Goal: Task Accomplishment & Management: Use online tool/utility

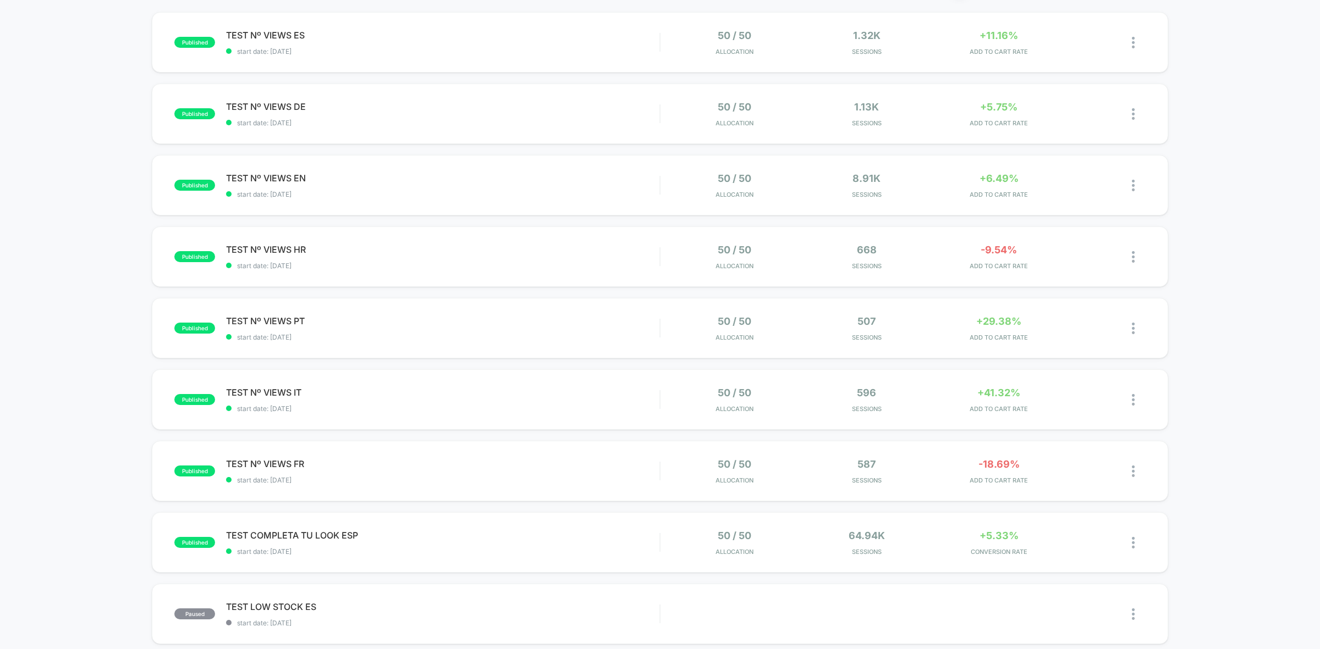
scroll to position [481, 0]
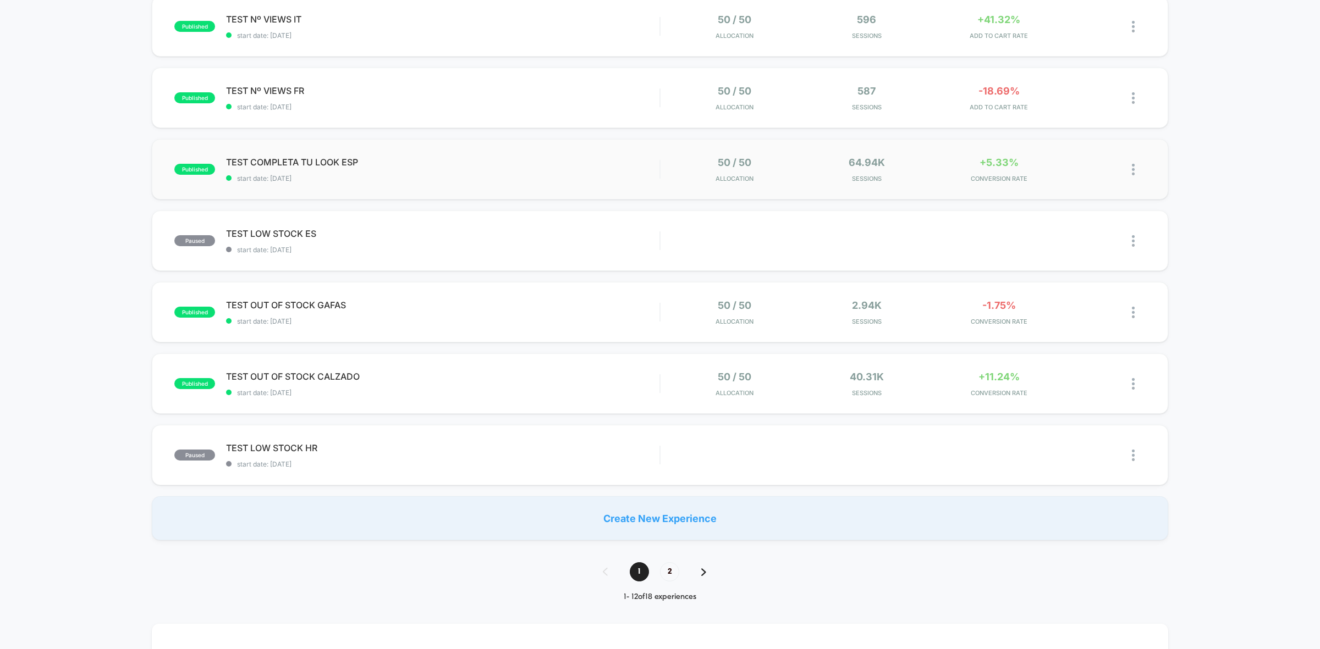
click at [310, 158] on span "TEST COMPLETA TU LOOK ESP" at bounding box center [442, 162] width 433 height 11
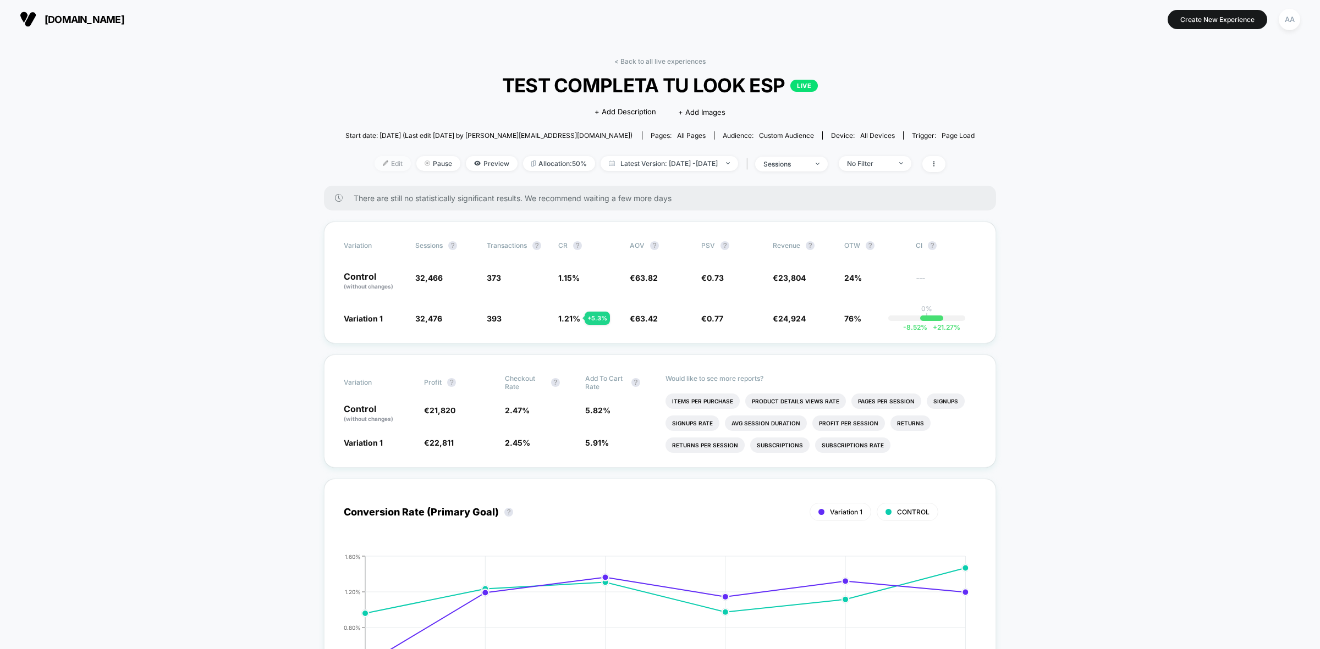
drag, startPoint x: 378, startPoint y: 168, endPoint x: 378, endPoint y: 161, distance: 6.6
click at [378, 162] on span "Edit" at bounding box center [392, 163] width 36 height 15
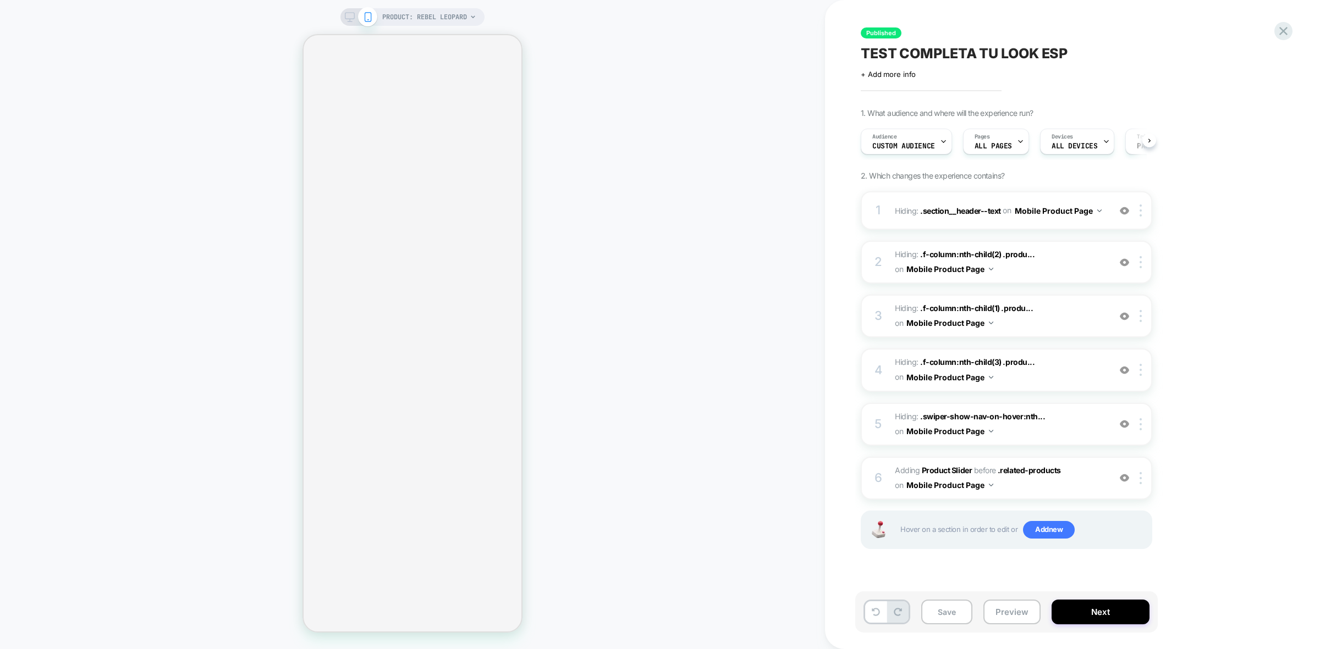
scroll to position [0, 1]
click at [1073, 477] on span "#_loomi_addon_1759419931589 Adding Product Slider BEFORE .related-products .rel…" at bounding box center [1000, 479] width 210 height 30
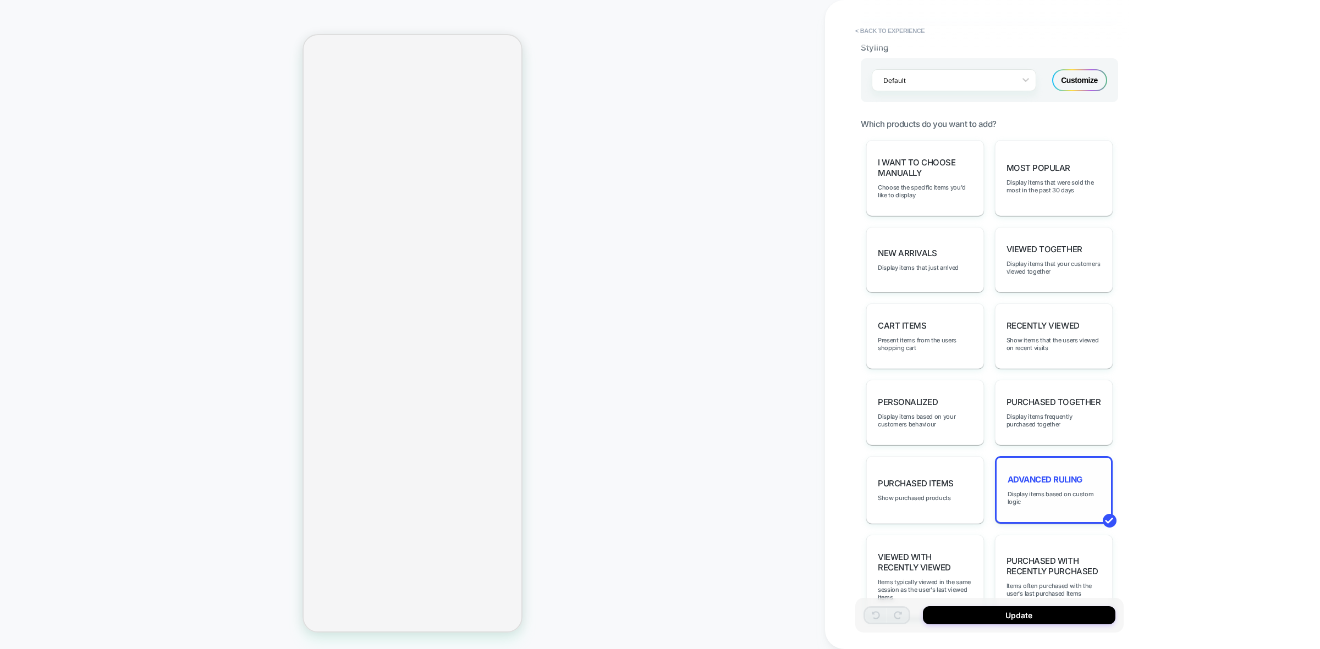
scroll to position [481, 0]
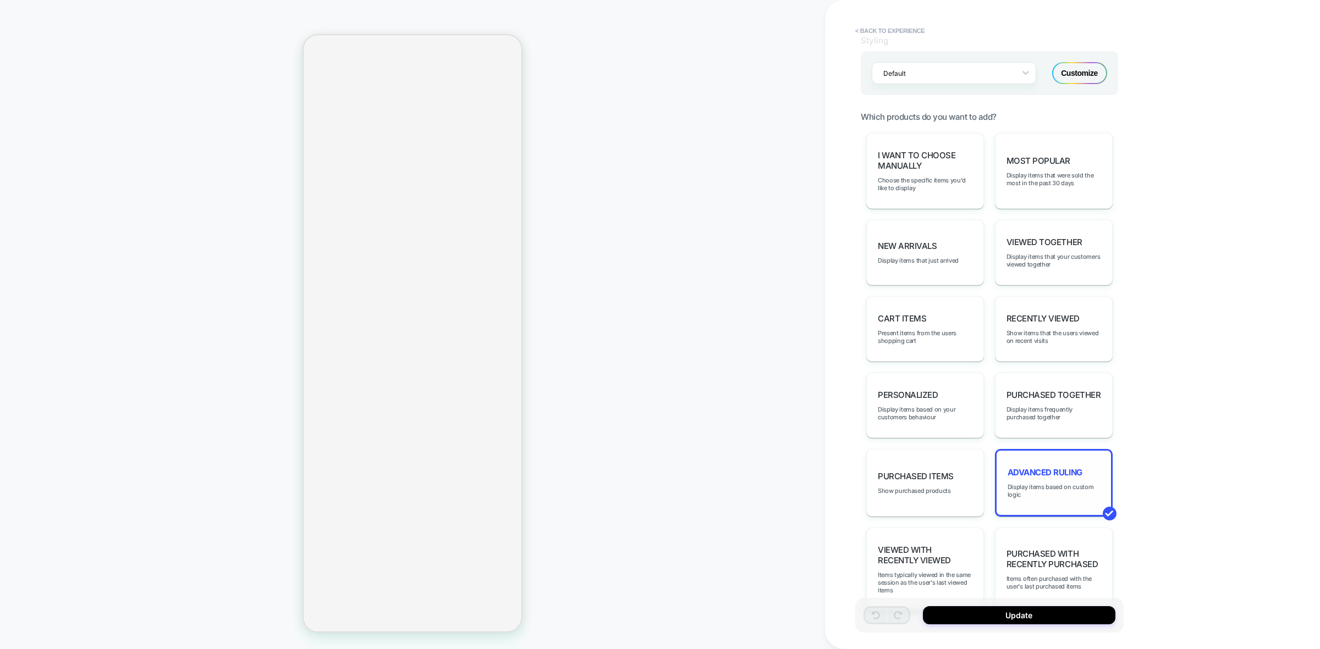
click at [1053, 480] on div "Advanced Ruling Display items based on custom logic" at bounding box center [1054, 483] width 118 height 68
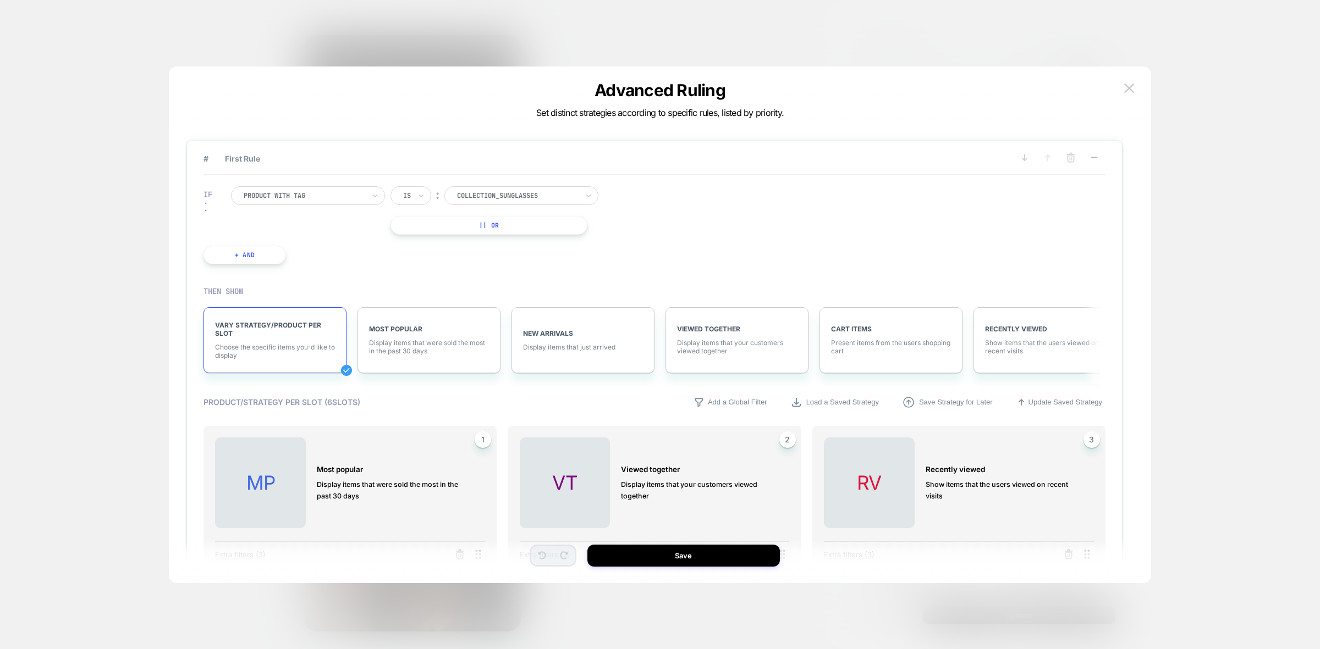
scroll to position [0, 0]
click at [1093, 154] on icon at bounding box center [1093, 157] width 11 height 11
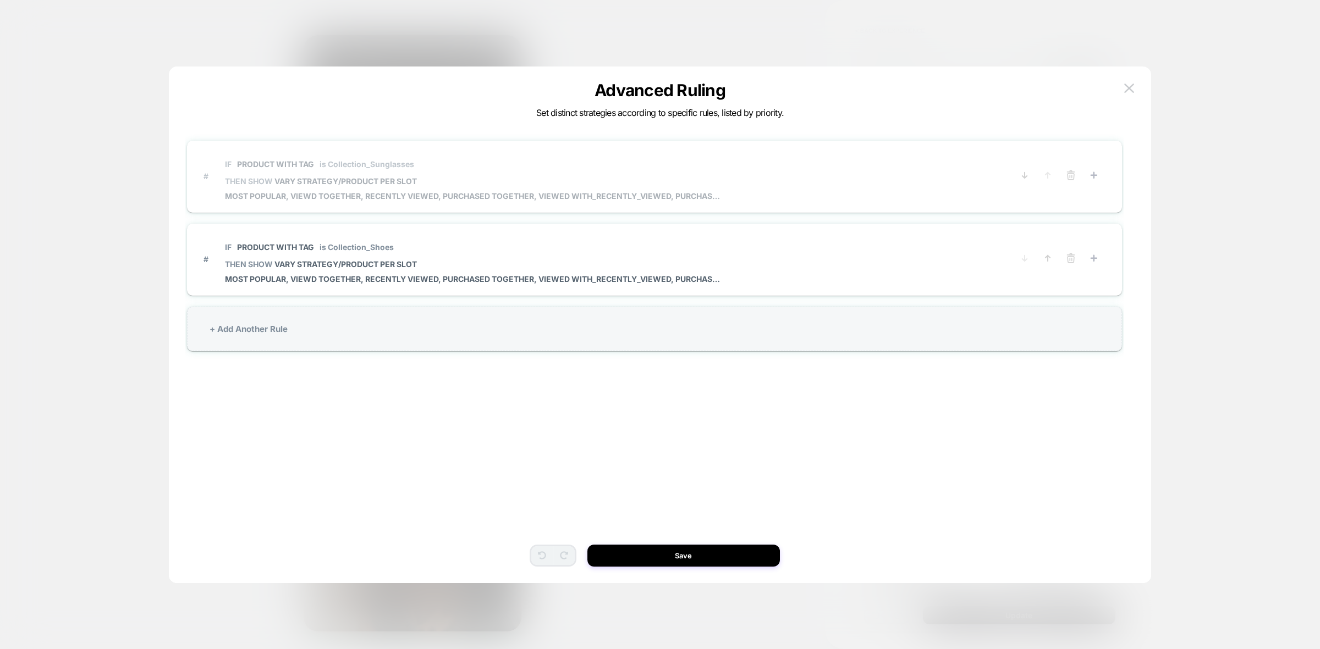
click at [473, 174] on span "IF Product with tag is Collection_Sunglasses" at bounding box center [472, 164] width 495 height 25
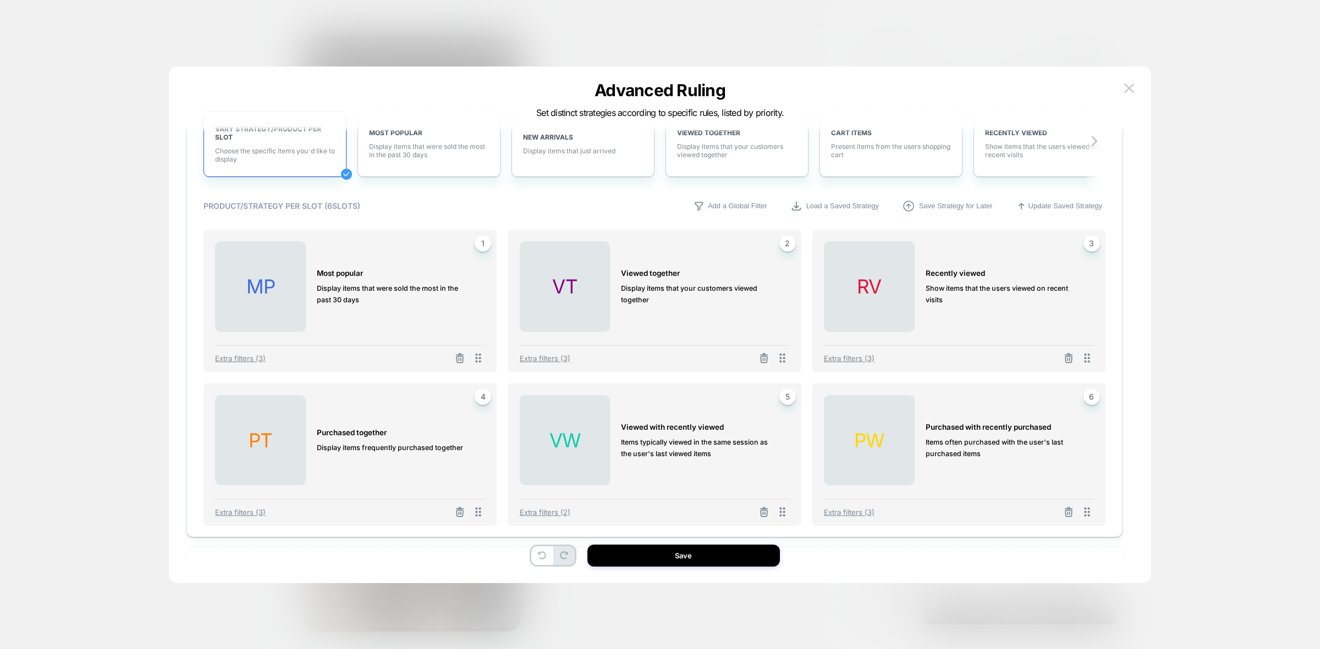
scroll to position [185, 0]
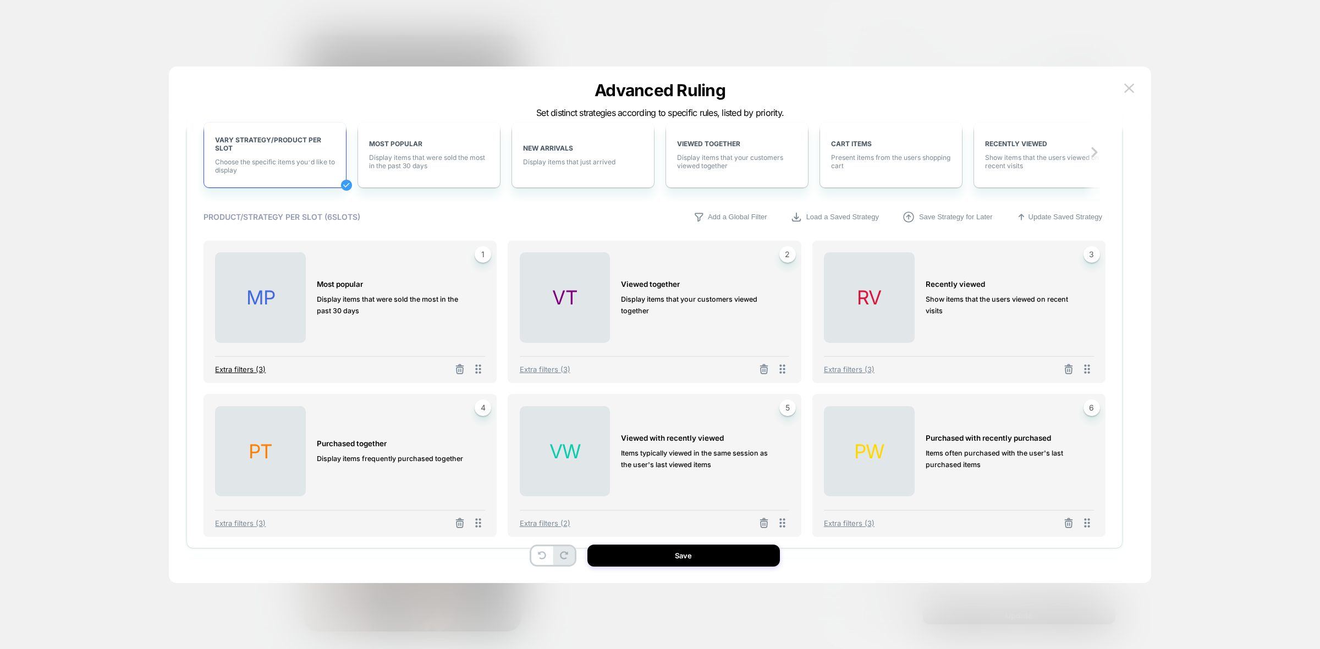
click at [257, 368] on span "Extra filters (3)" at bounding box center [240, 369] width 51 height 9
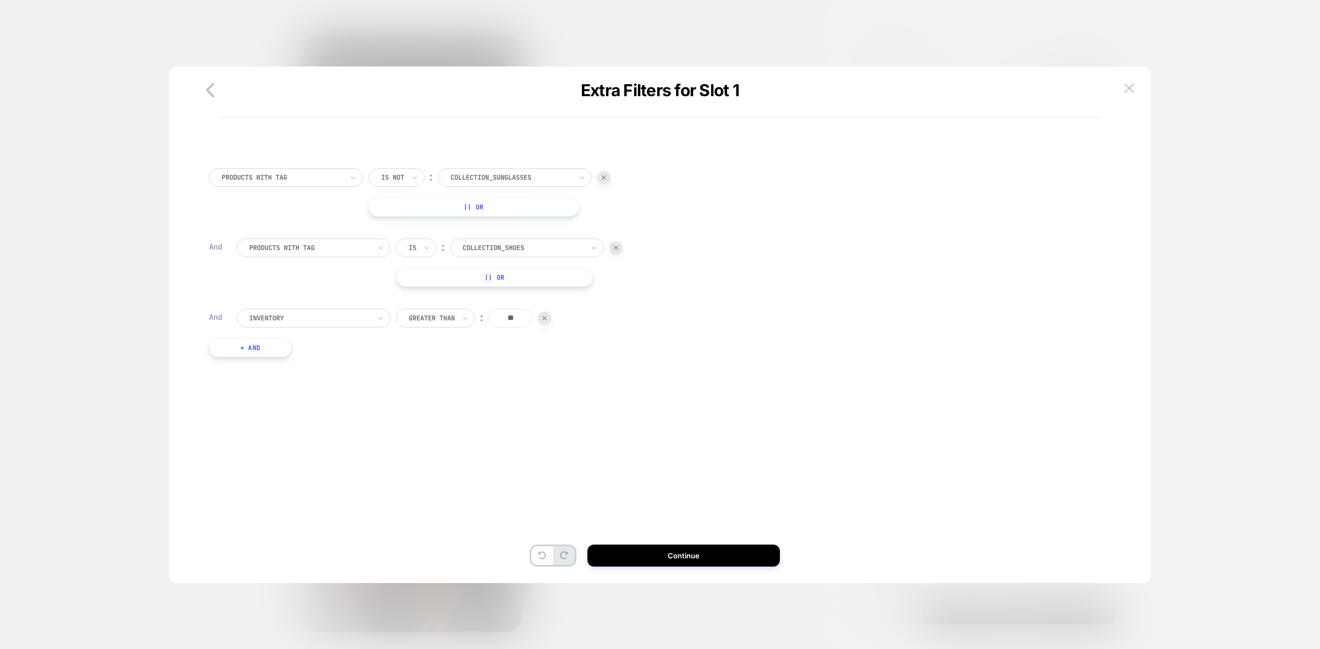
scroll to position [0, 0]
click at [1128, 92] on img at bounding box center [1129, 88] width 10 height 9
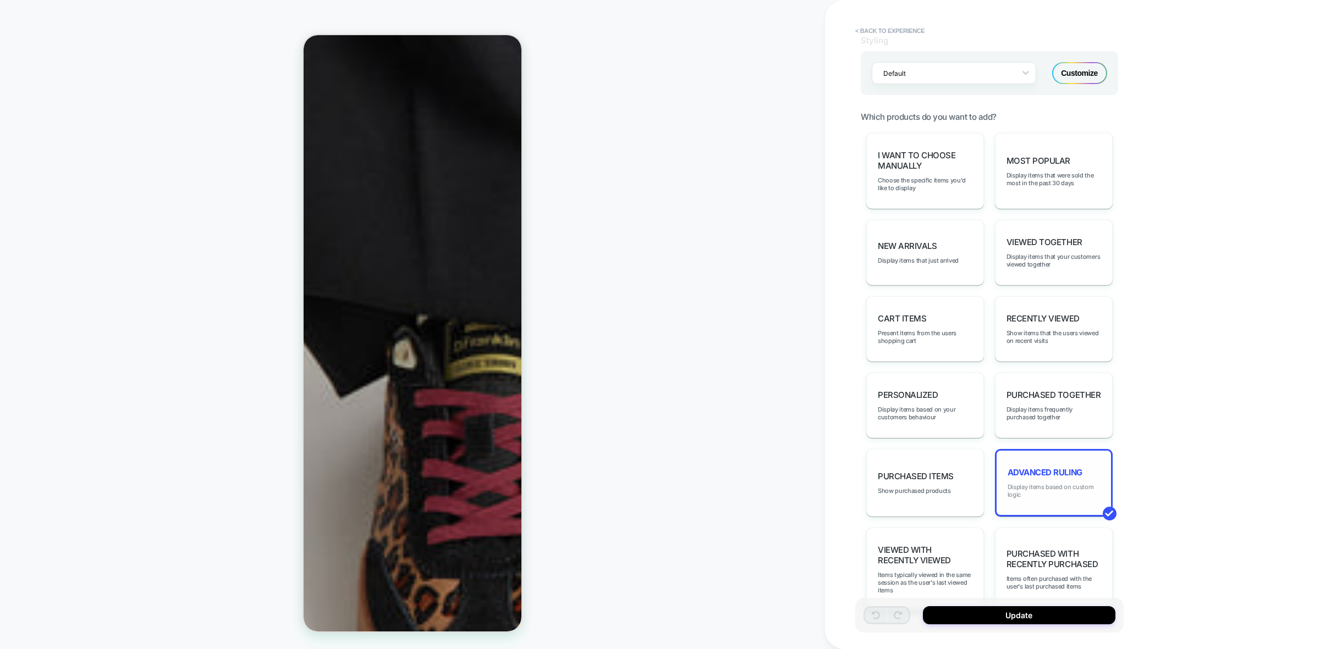
click at [1041, 490] on span "Display items based on custom logic" at bounding box center [1053, 490] width 92 height 15
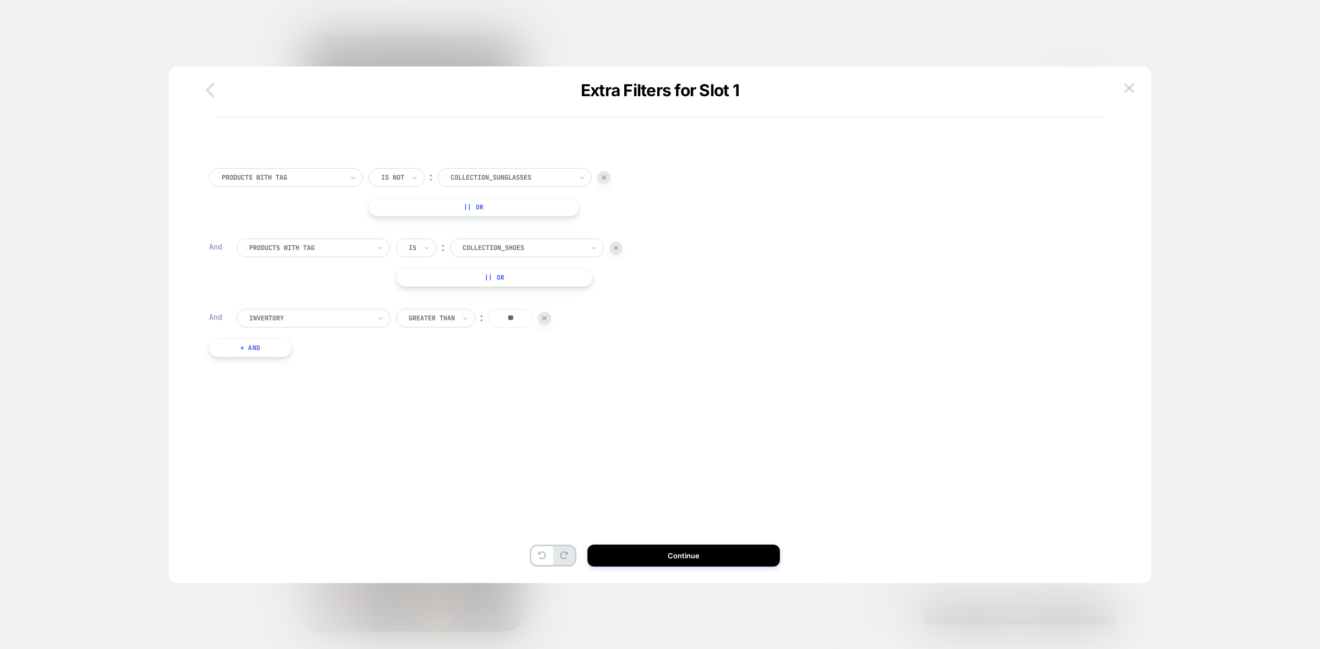
click at [206, 90] on icon "button" at bounding box center [210, 89] width 8 height 14
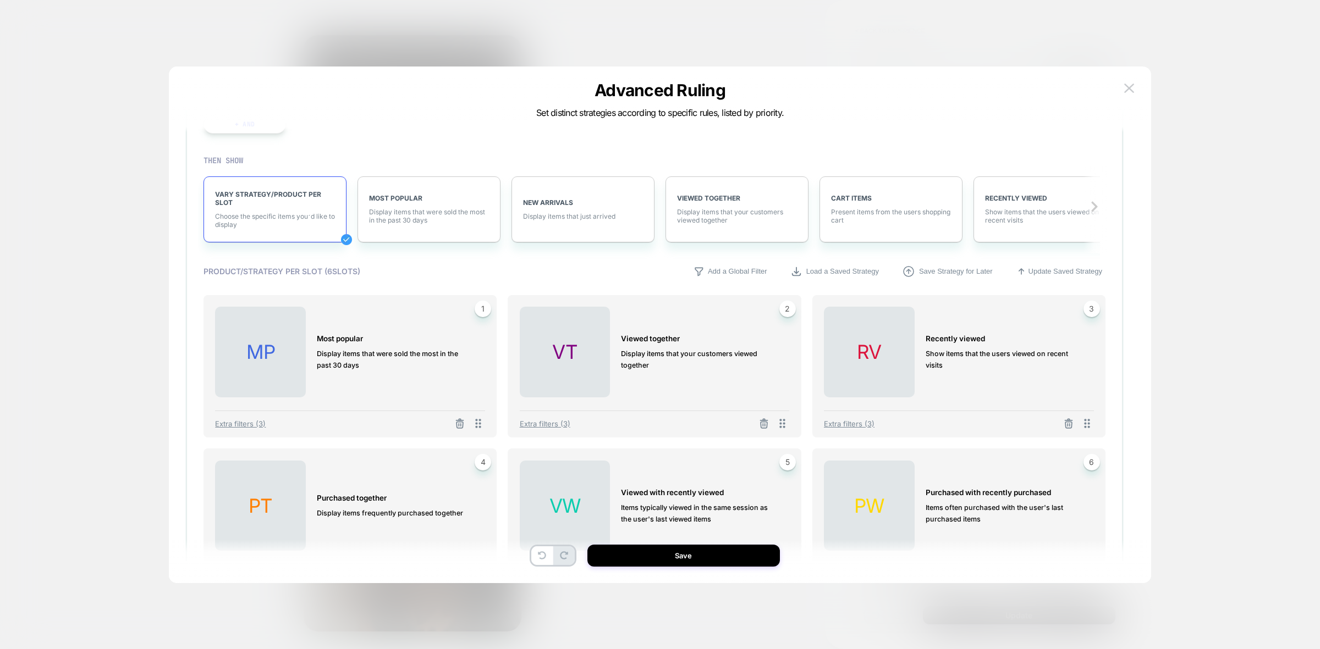
scroll to position [137, 0]
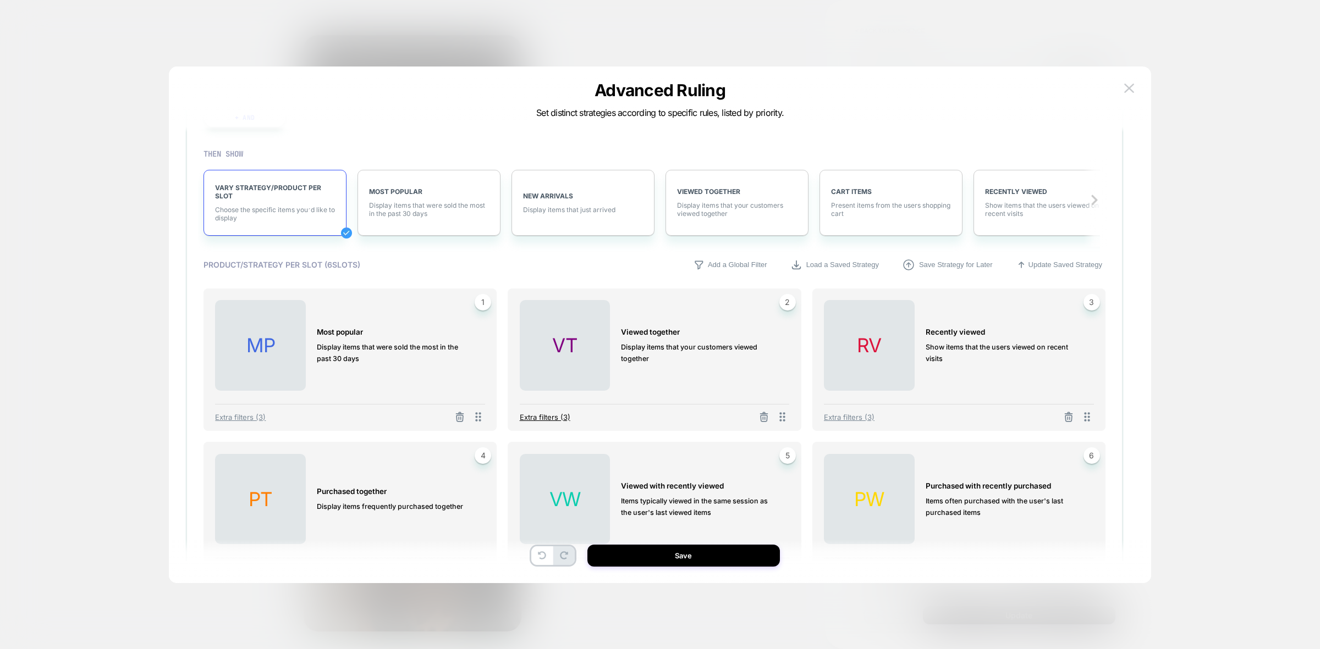
click at [554, 414] on span "Extra filters (3)" at bounding box center [545, 417] width 51 height 9
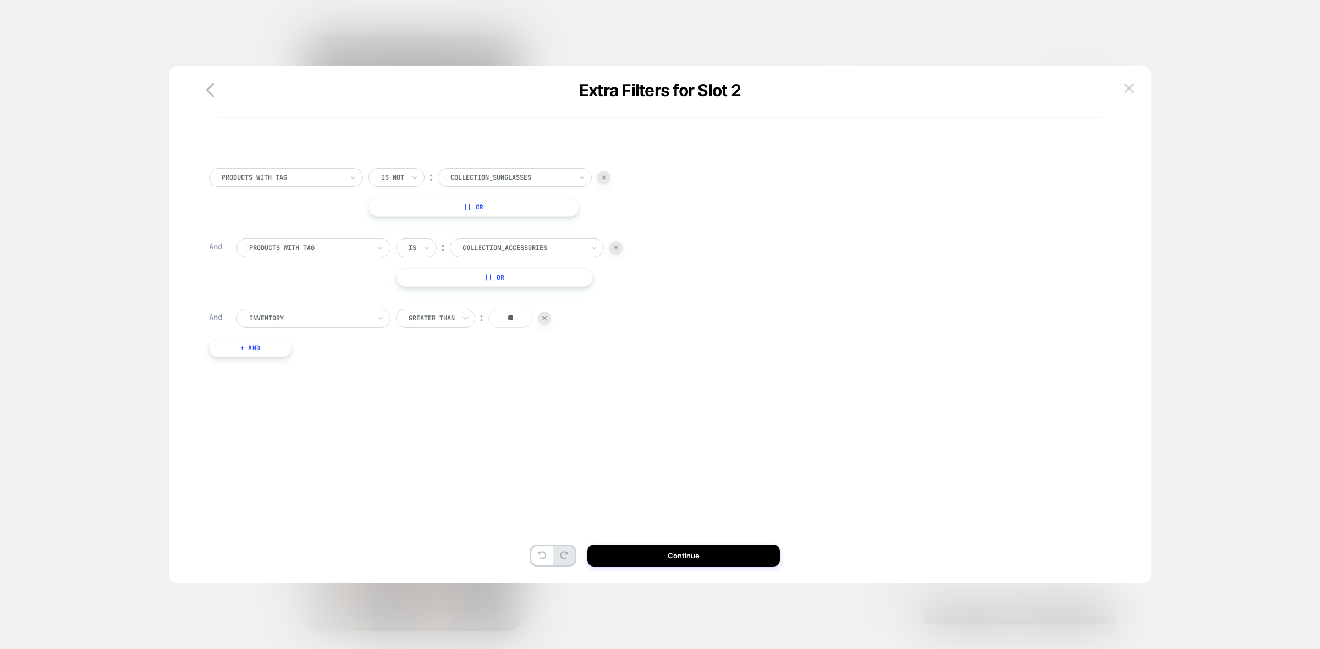
scroll to position [0, 0]
click at [1134, 86] on div "Extra Filters for Slot 2 PRODUCTS WITH TAG Is not ︰ Collection_Sunglasses || Or…" at bounding box center [660, 331] width 982 height 506
click at [1134, 86] on button at bounding box center [1129, 88] width 16 height 16
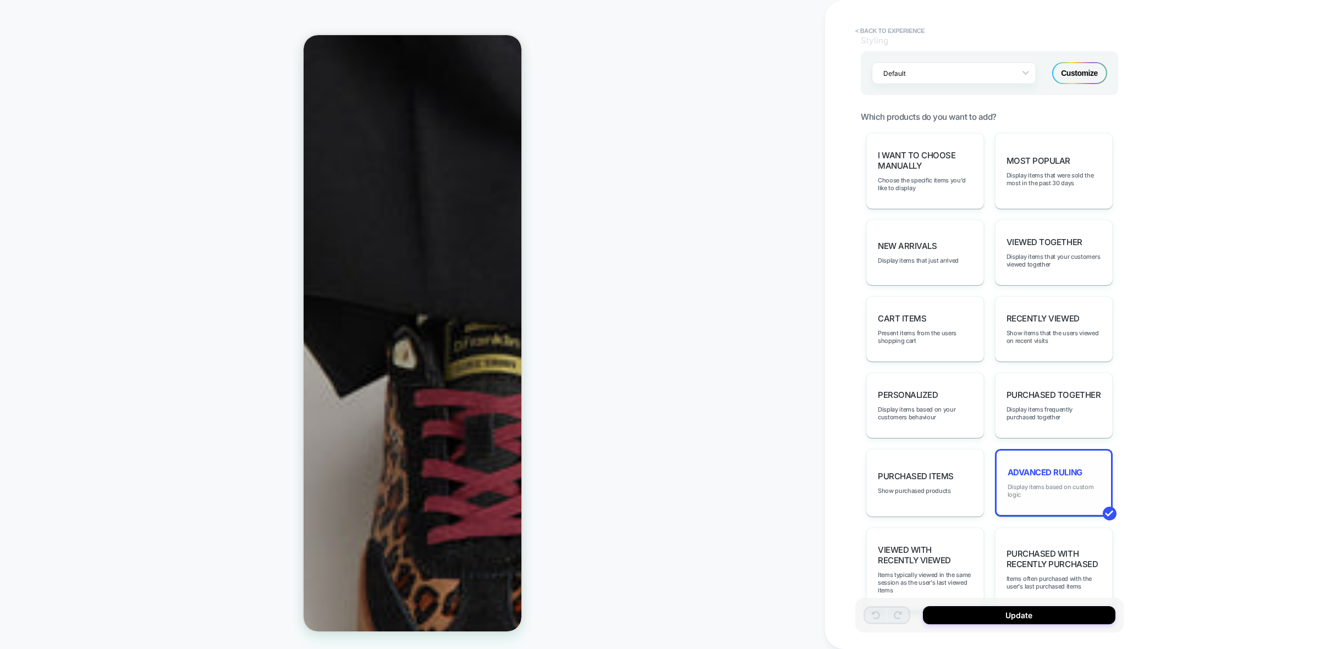
click at [1045, 488] on span "Display items based on custom logic" at bounding box center [1053, 490] width 92 height 15
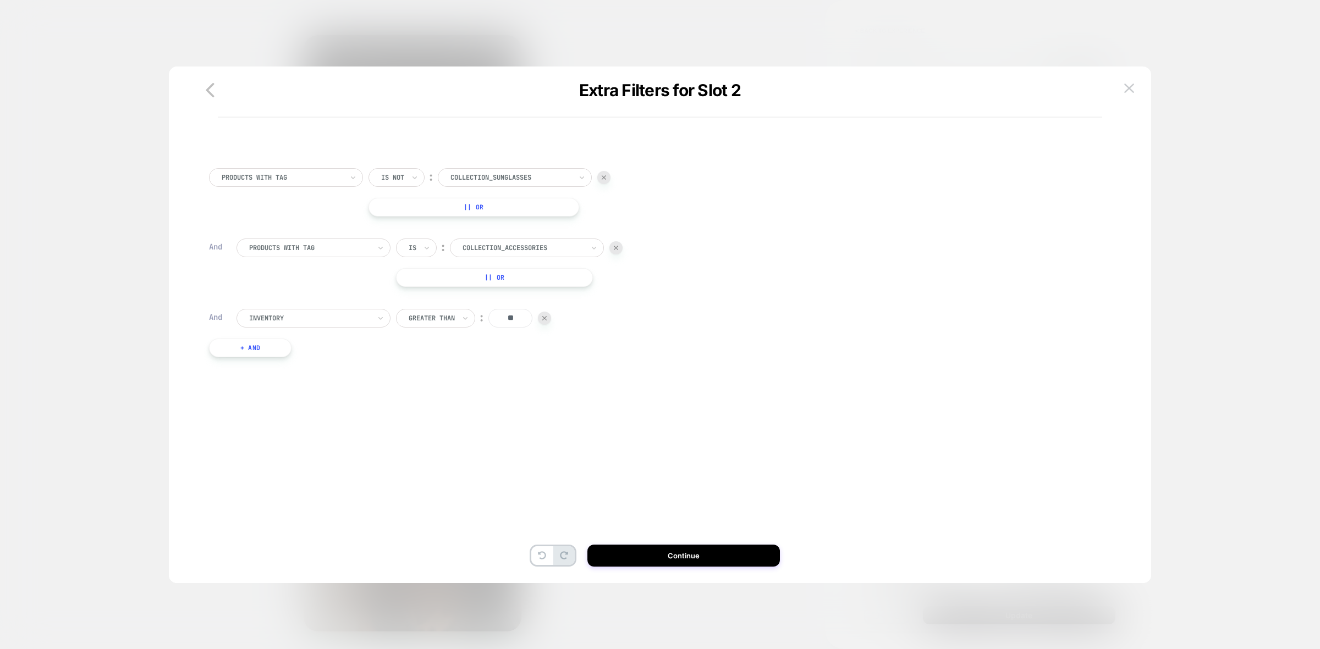
click at [210, 89] on icon "button" at bounding box center [210, 89] width 8 height 14
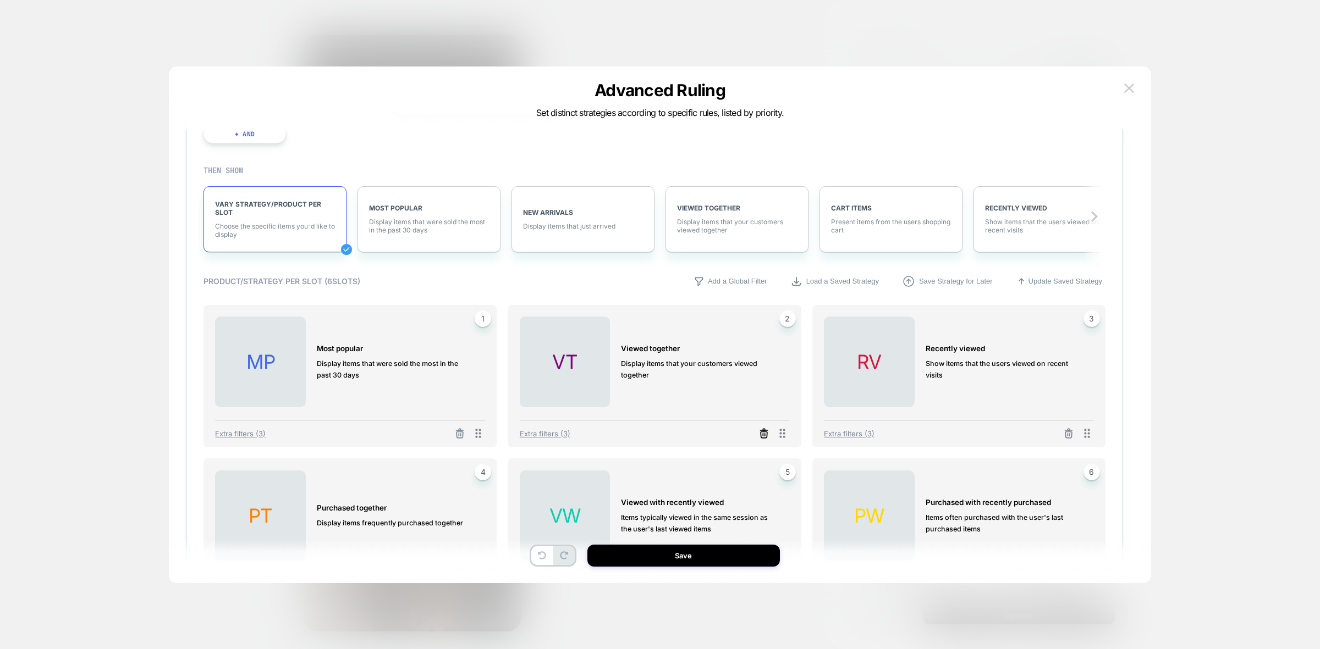
scroll to position [137, 0]
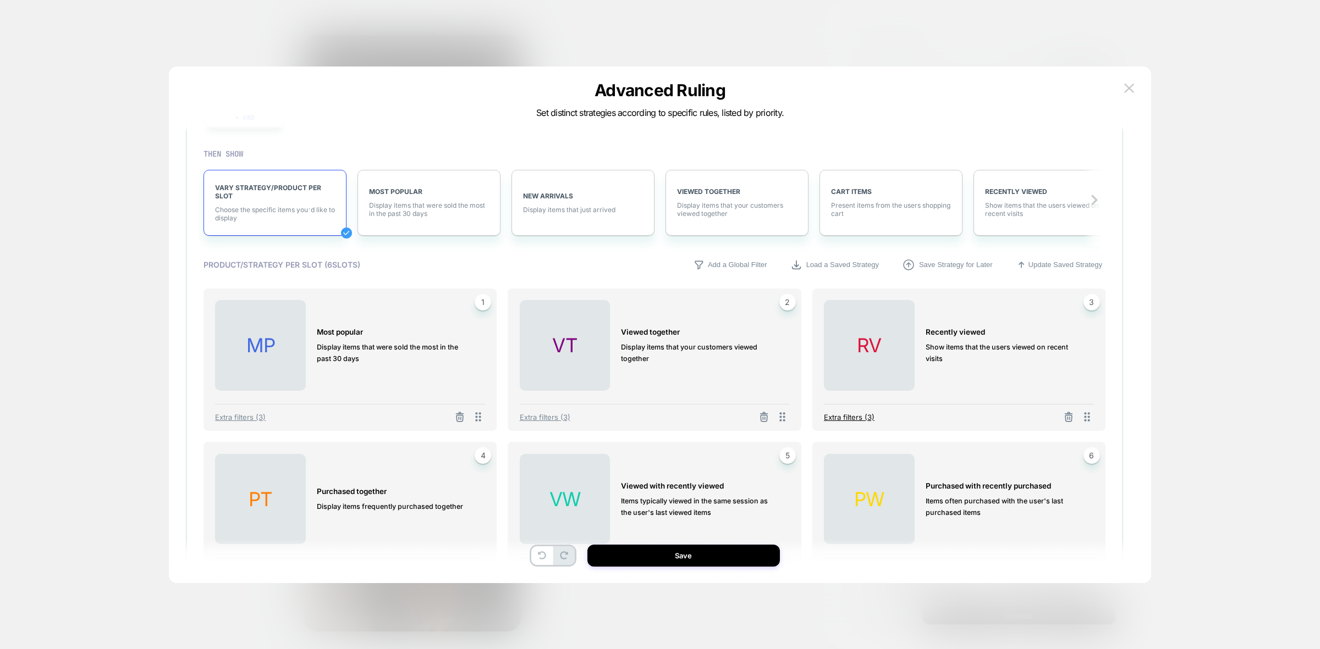
click at [852, 418] on span "Extra filters (3)" at bounding box center [849, 417] width 51 height 9
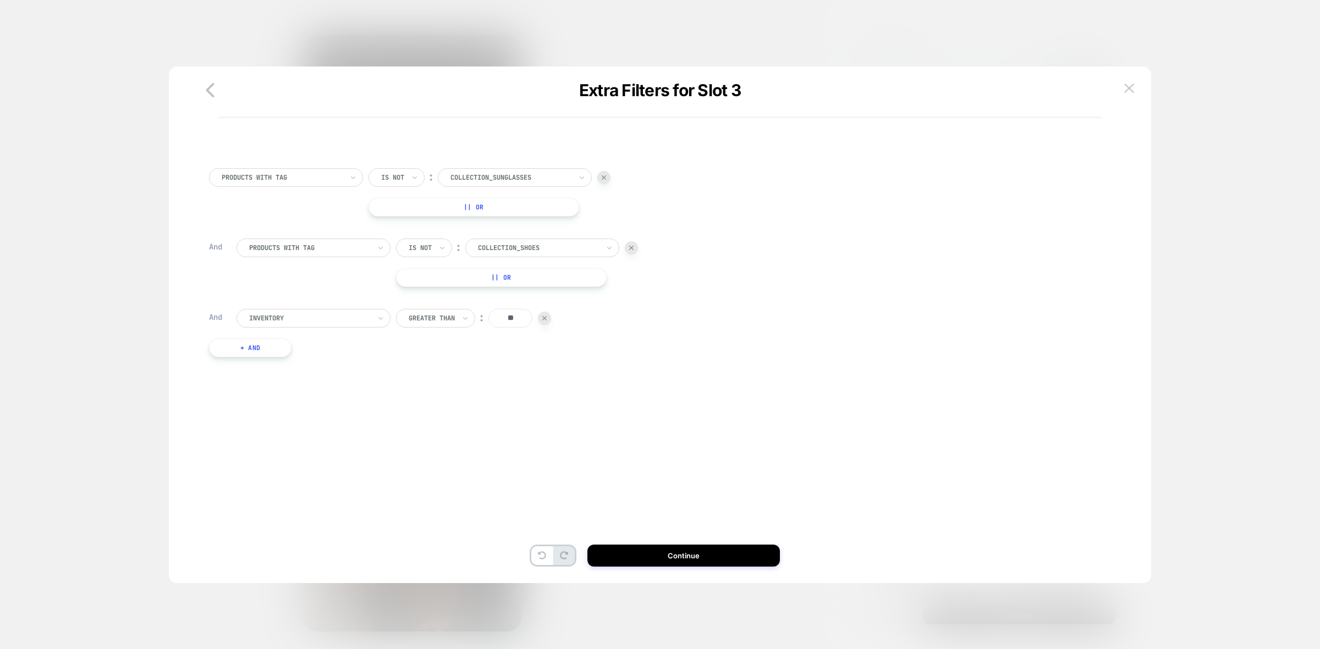
scroll to position [0, 0]
click at [1136, 86] on button at bounding box center [1129, 88] width 16 height 16
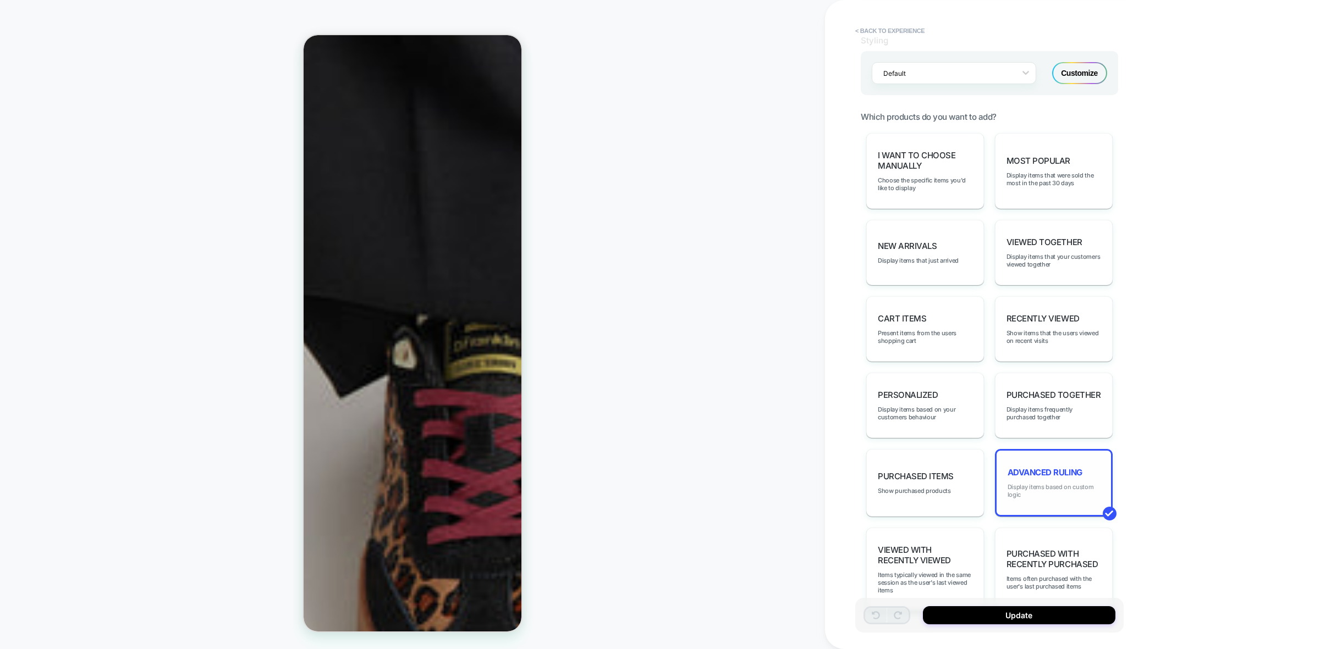
click at [1048, 488] on span "Display items based on custom logic" at bounding box center [1053, 490] width 92 height 15
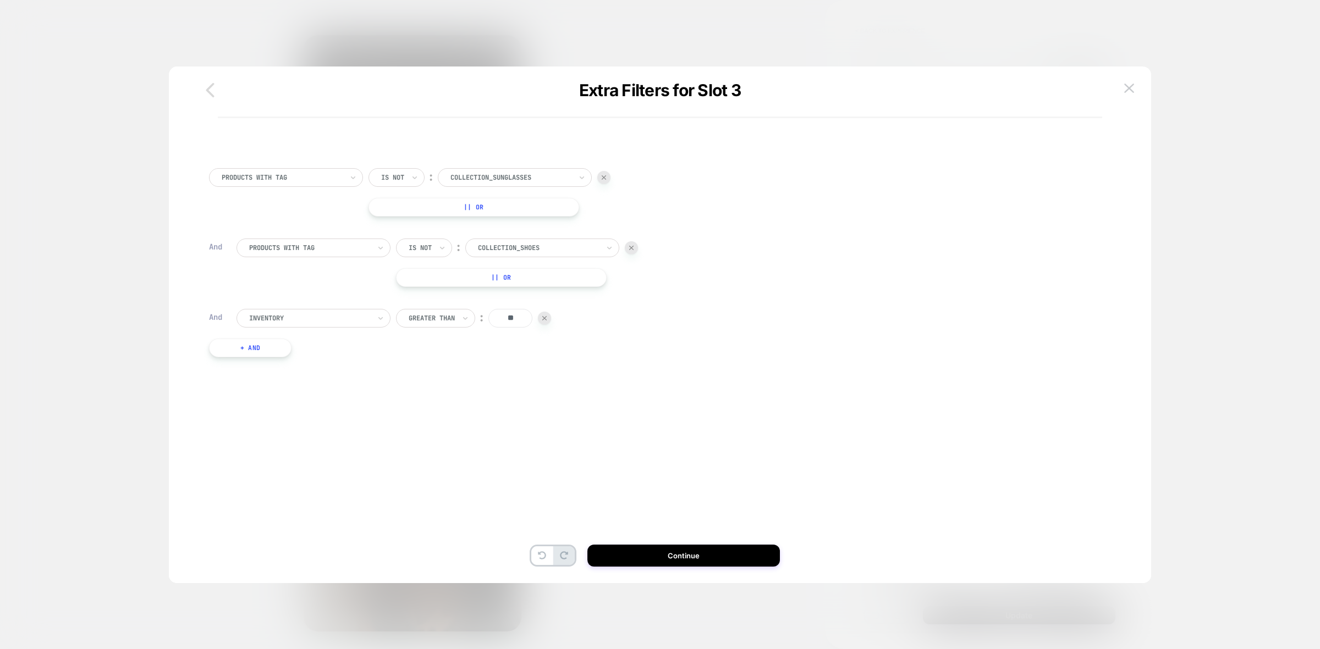
click at [210, 89] on icon "button" at bounding box center [210, 90] width 22 height 22
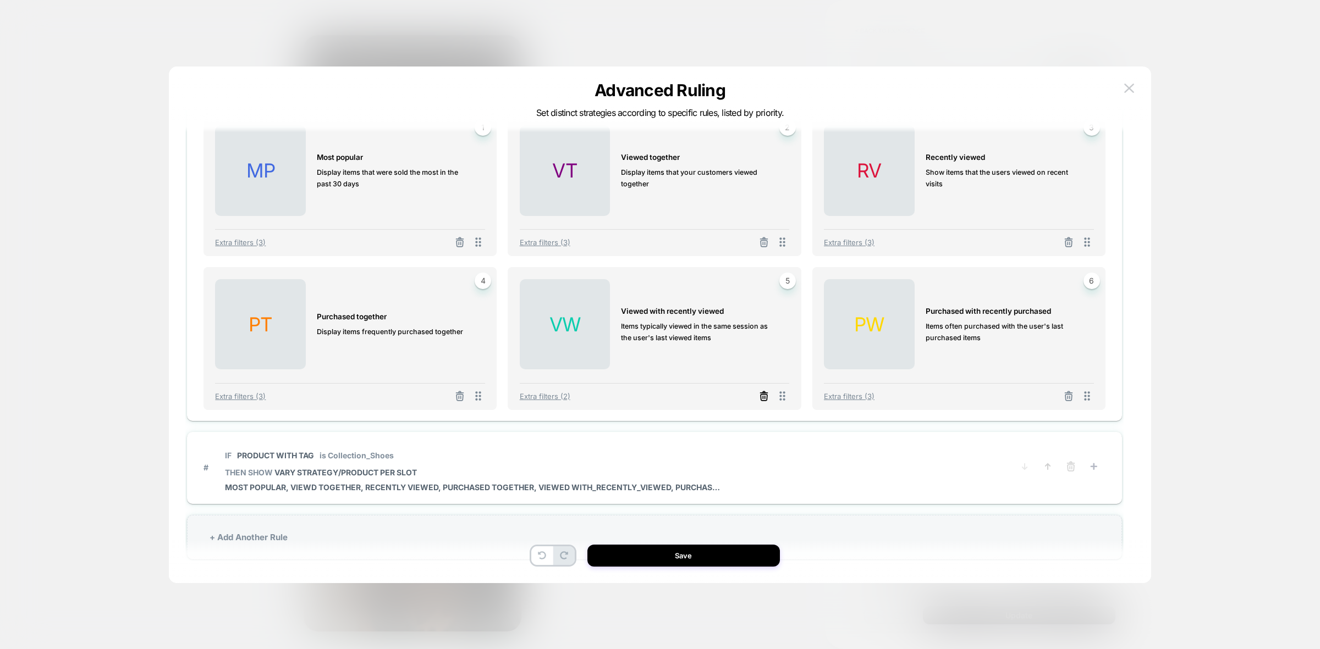
scroll to position [322, 0]
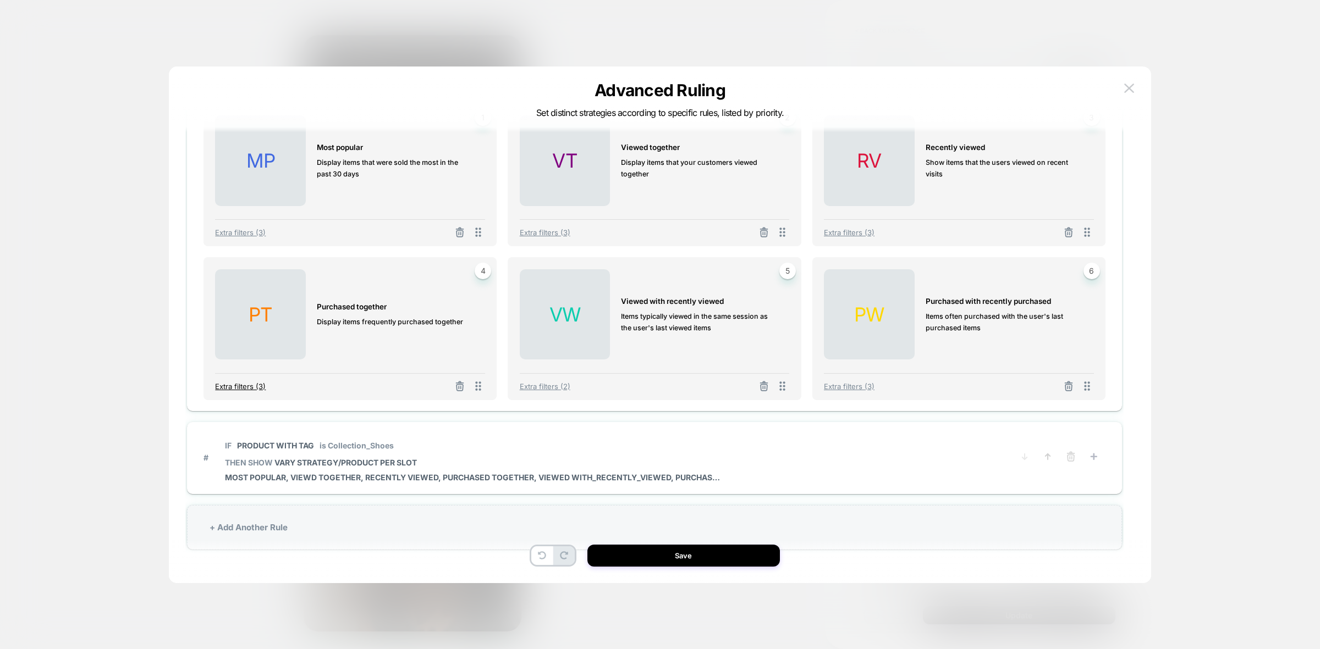
click at [246, 384] on span "Extra filters (3)" at bounding box center [240, 386] width 51 height 9
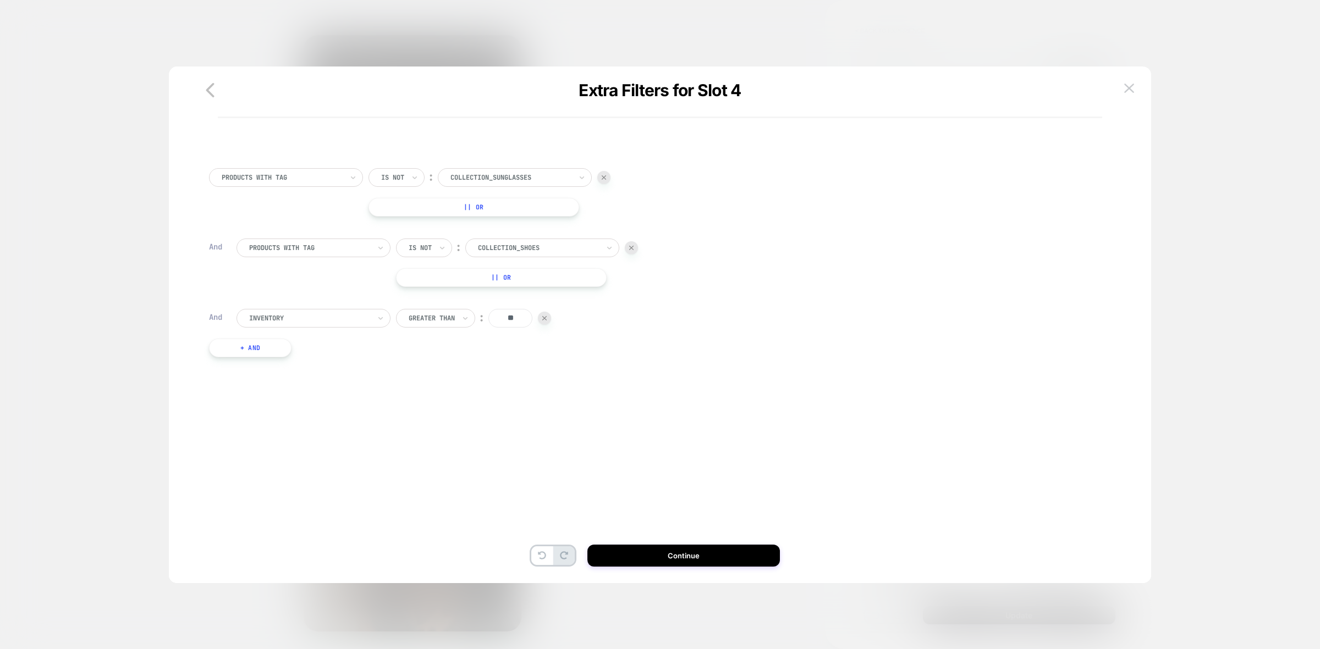
scroll to position [0, 0]
click at [1126, 86] on img at bounding box center [1129, 88] width 10 height 9
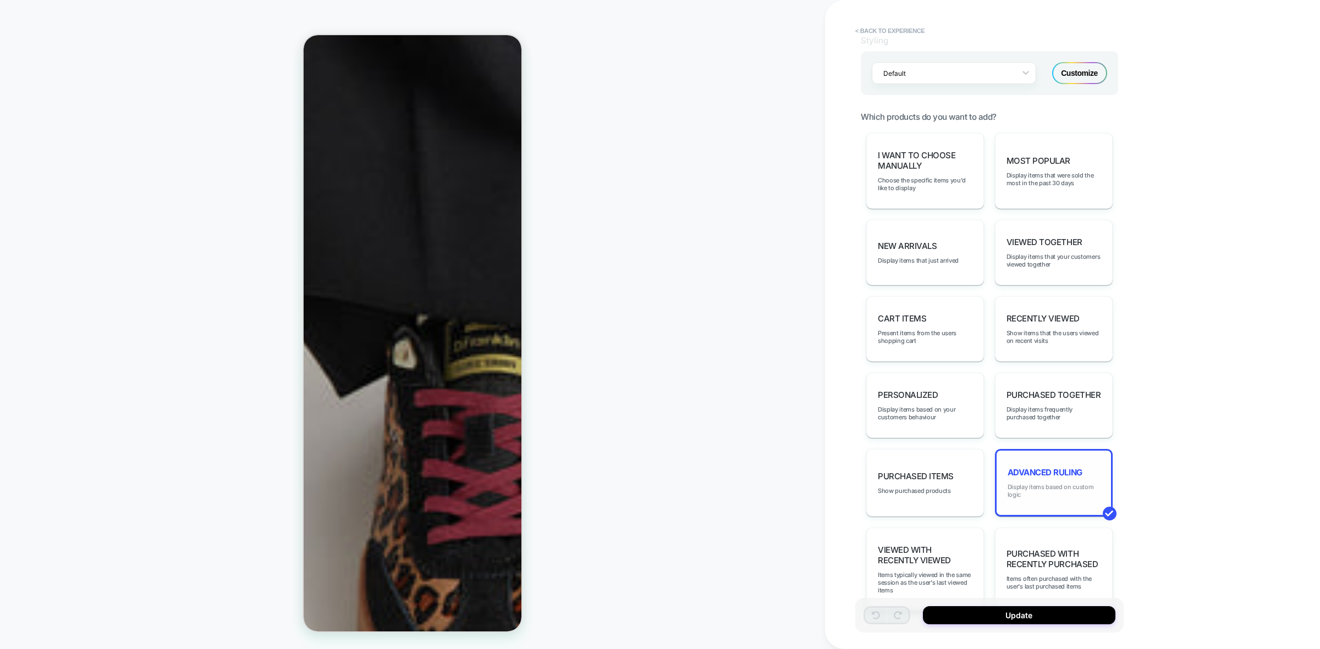
click at [1057, 488] on span "Display items based on custom logic" at bounding box center [1053, 490] width 92 height 15
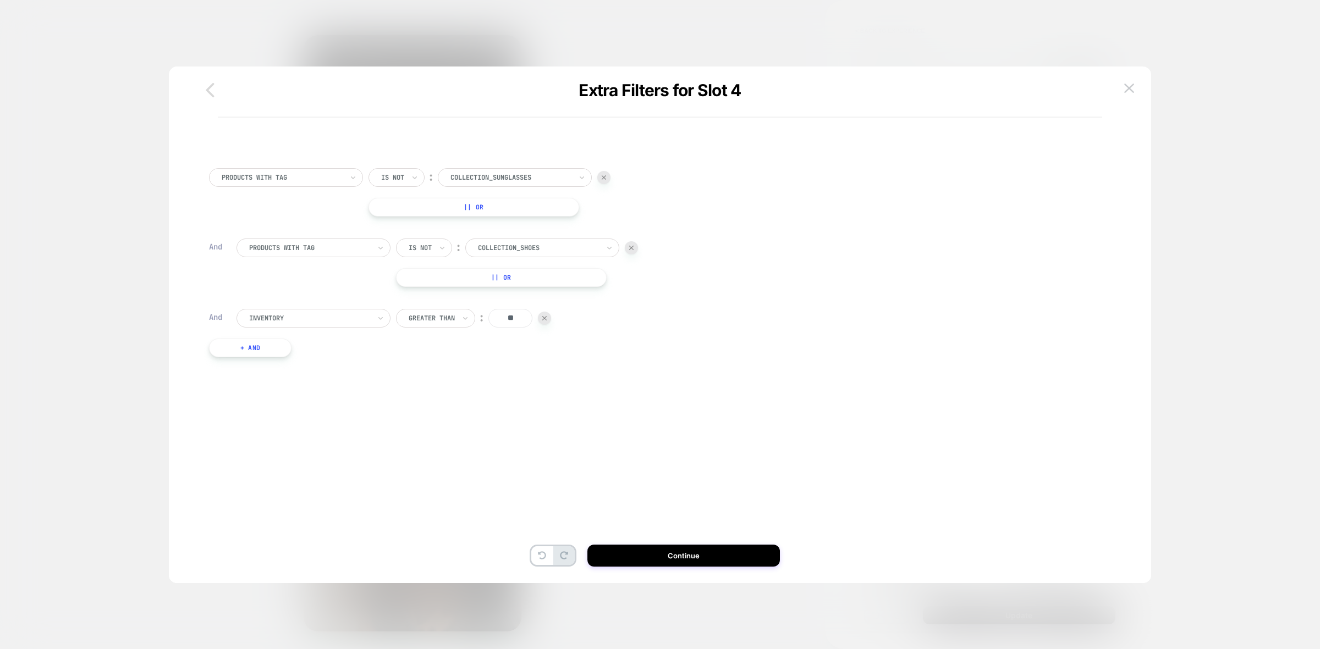
click at [208, 85] on icon "button" at bounding box center [210, 90] width 22 height 22
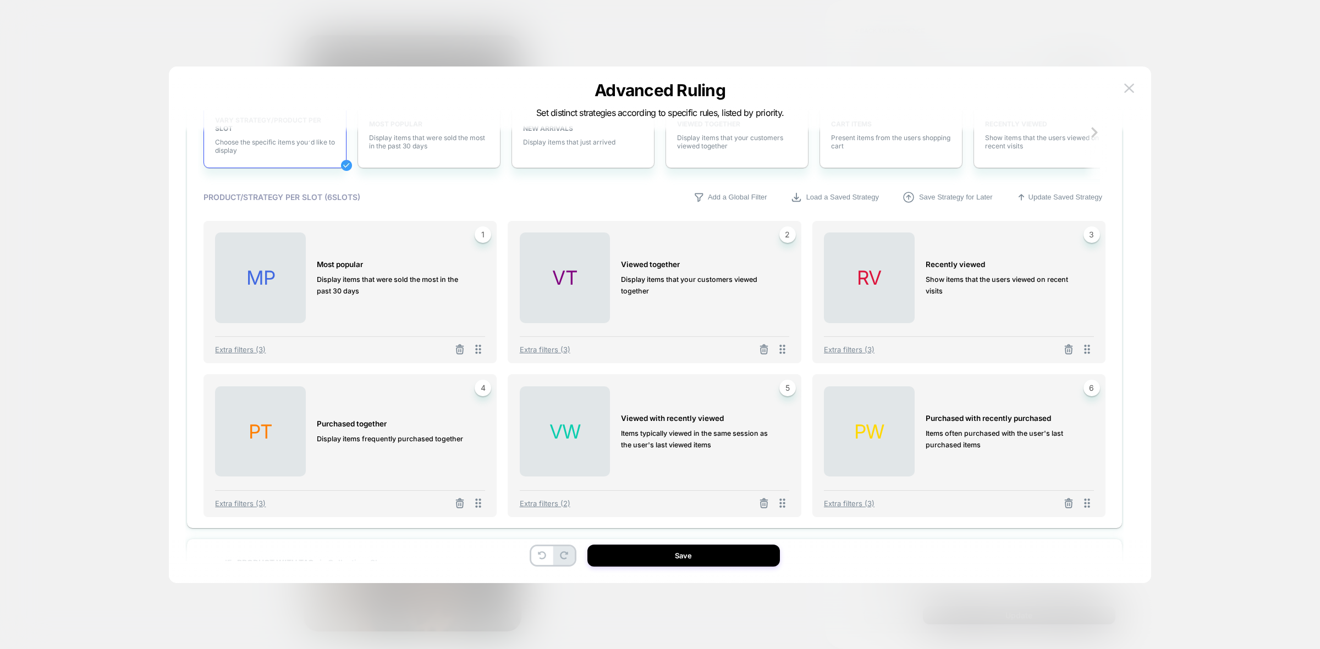
scroll to position [206, 0]
click at [238, 503] on span "Extra filters (3)" at bounding box center [240, 502] width 51 height 9
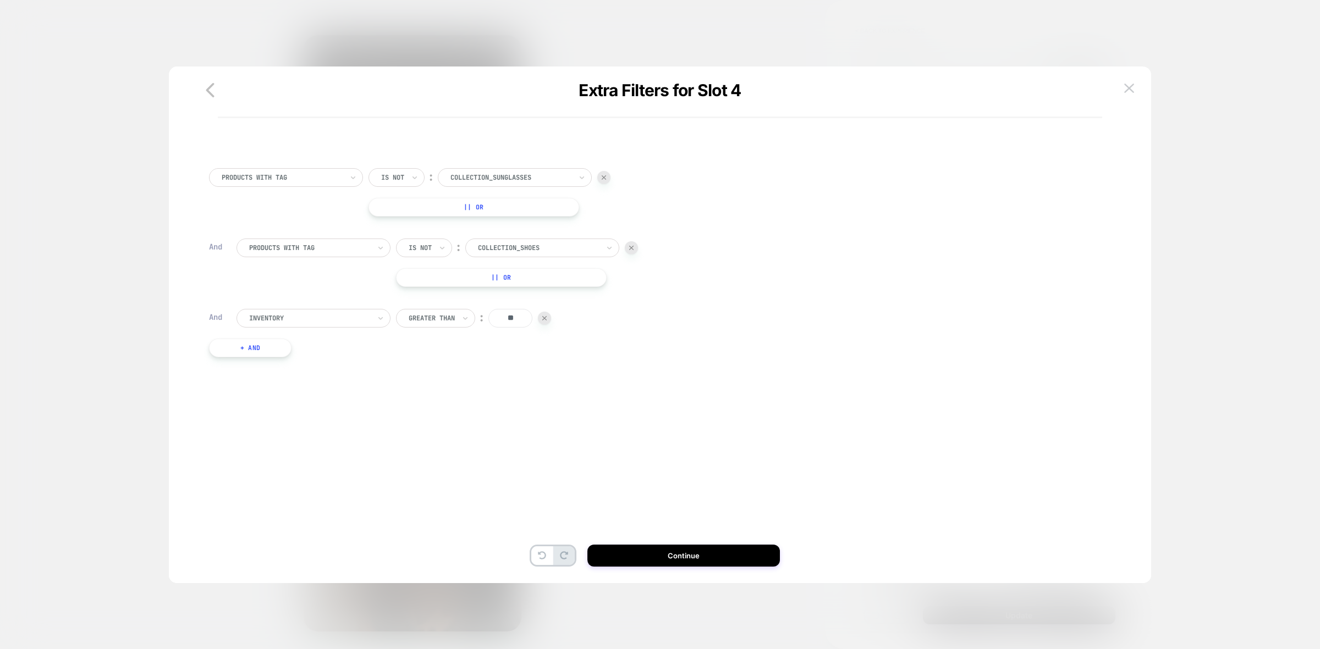
scroll to position [0, 0]
click at [257, 344] on button "+ And" at bounding box center [250, 348] width 82 height 19
click at [312, 366] on div "PRODUCTS WITH TAG" at bounding box center [313, 359] width 154 height 19
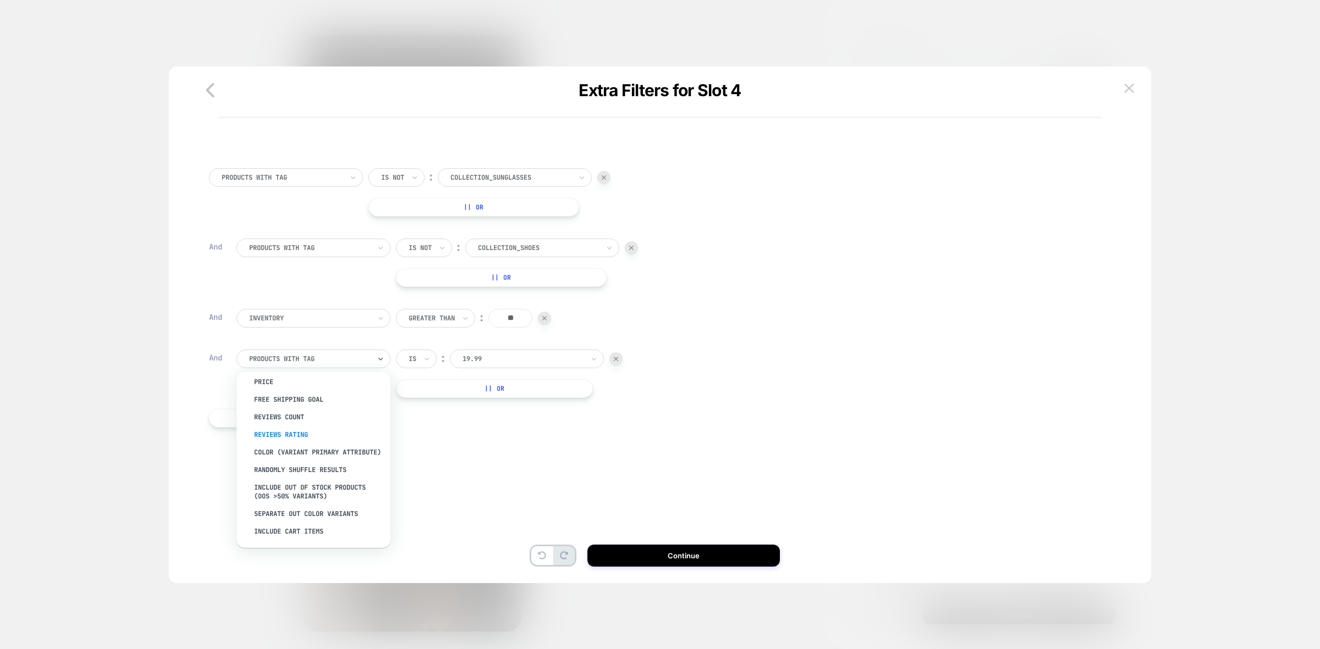
scroll to position [137, 0]
click at [320, 454] on div "color (Variant primary attribute)" at bounding box center [318, 453] width 143 height 18
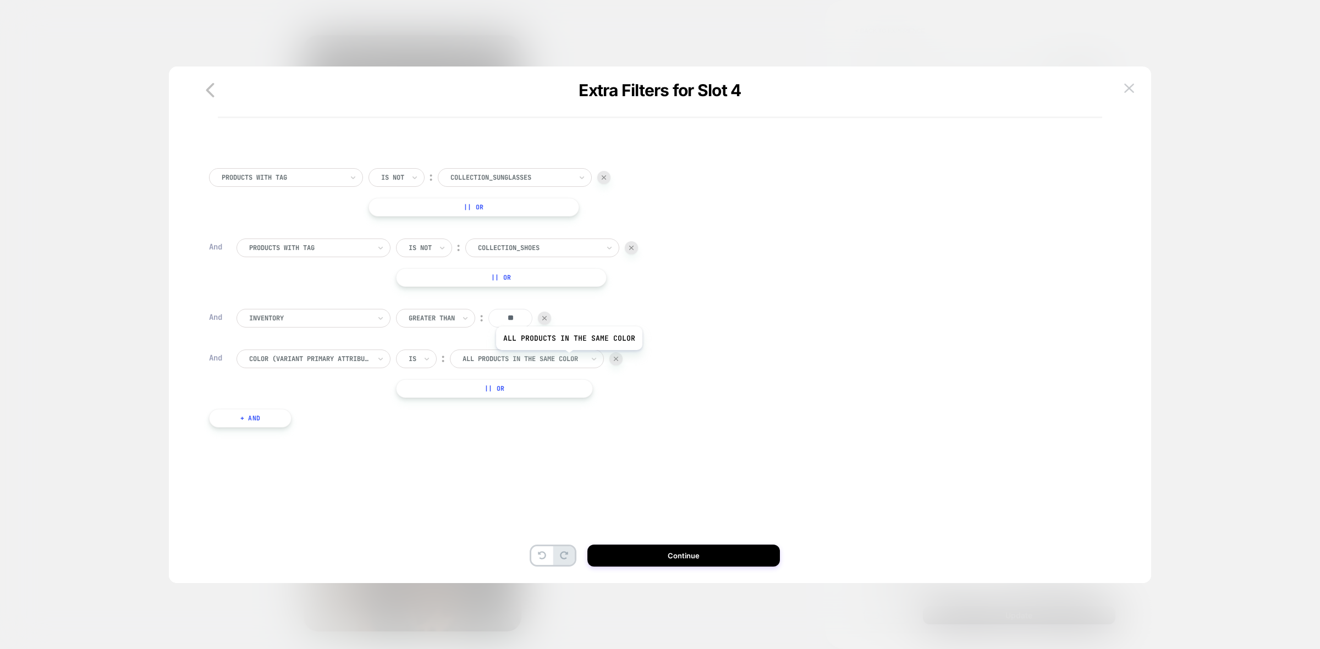
click at [566, 361] on div at bounding box center [522, 359] width 121 height 10
click at [433, 361] on div "Is" at bounding box center [416, 359] width 41 height 19
click at [562, 357] on div at bounding box center [522, 359] width 121 height 10
click at [619, 358] on div at bounding box center [615, 358] width 13 height 13
click at [208, 89] on icon "button" at bounding box center [210, 89] width 8 height 14
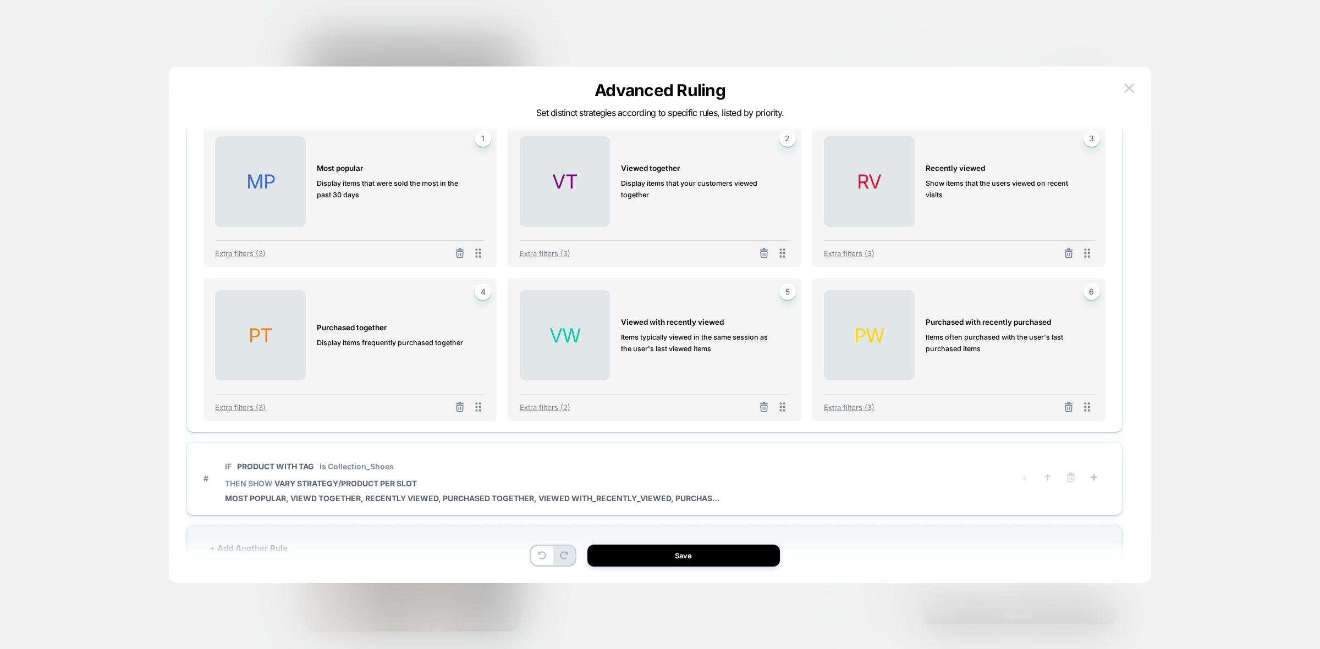
scroll to position [322, 0]
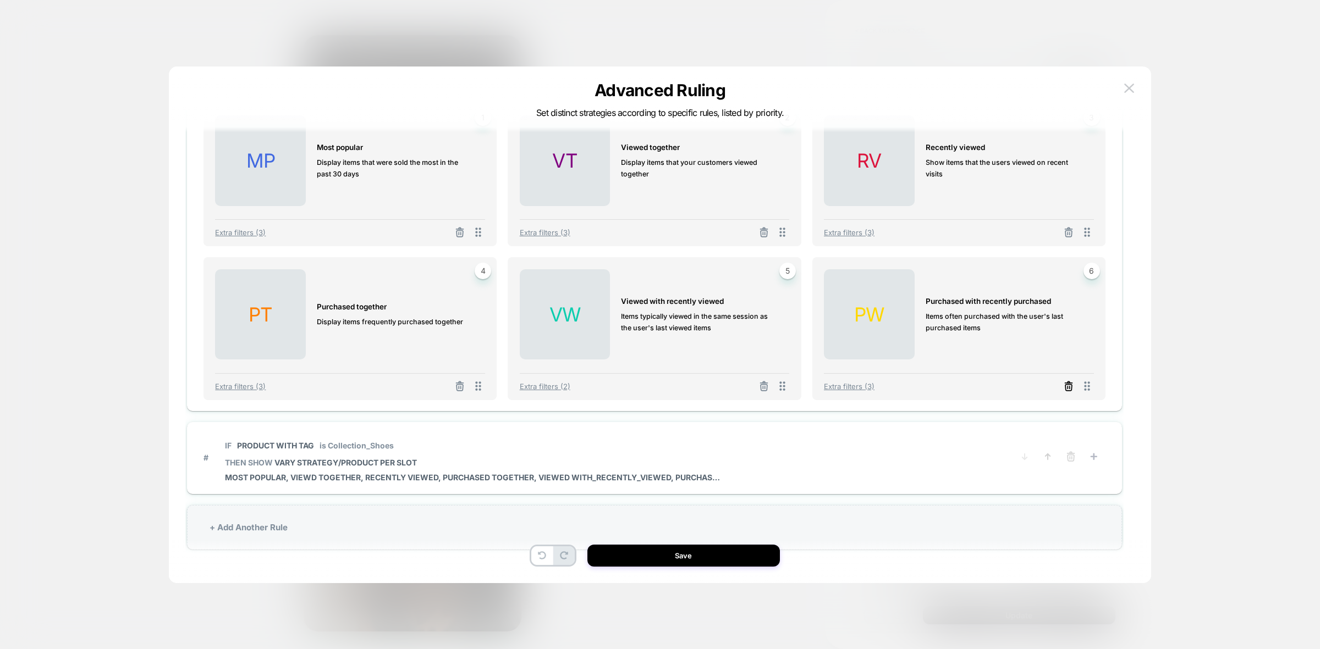
click at [1068, 382] on icon at bounding box center [1068, 383] width 2 height 2
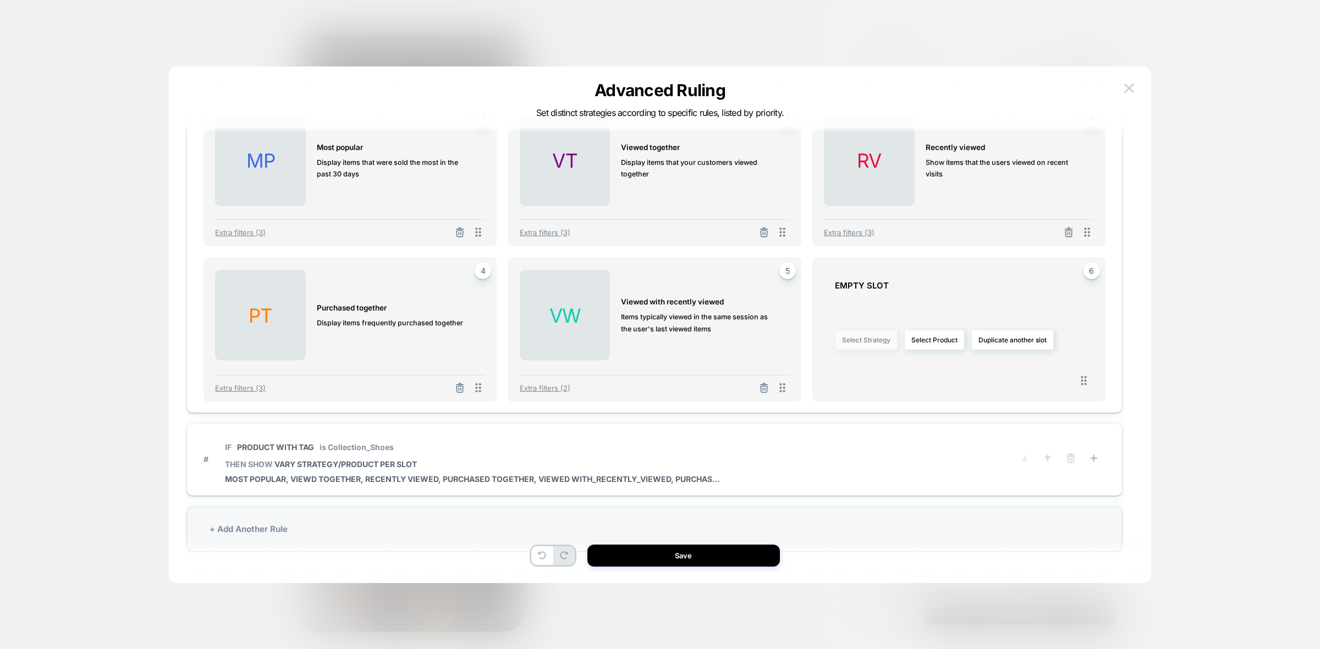
click at [858, 338] on button "Select Strategy" at bounding box center [866, 340] width 63 height 20
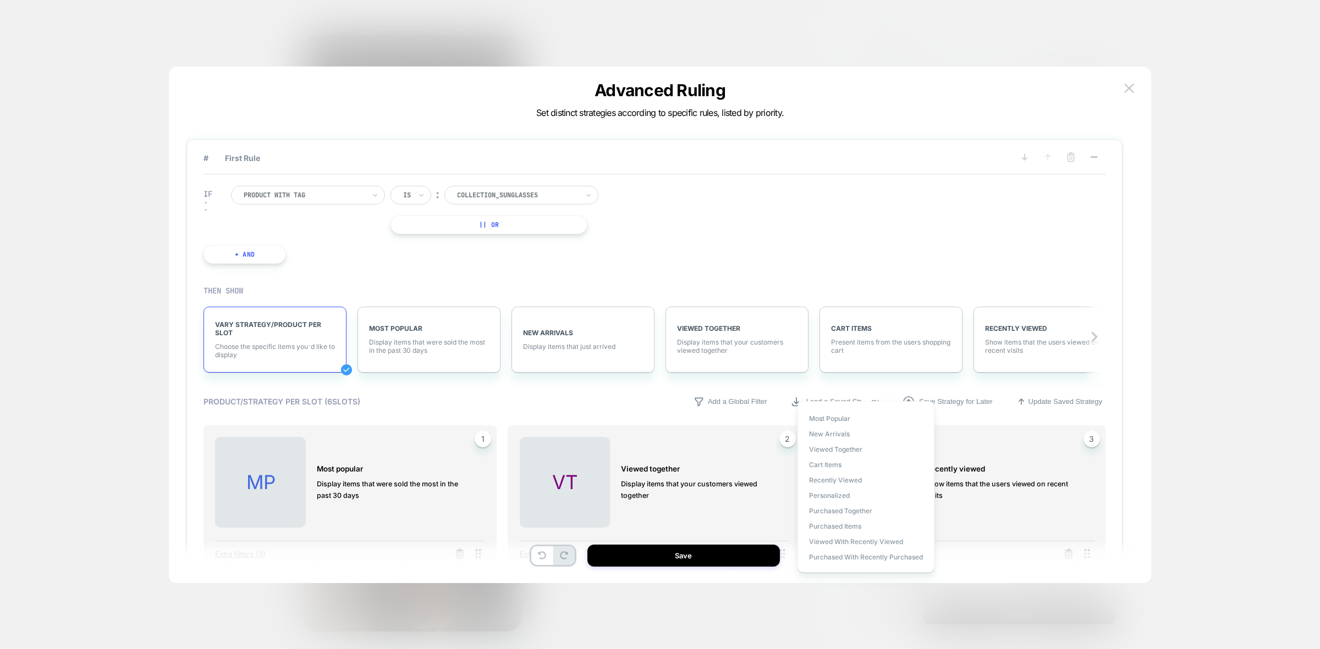
scroll to position [0, 0]
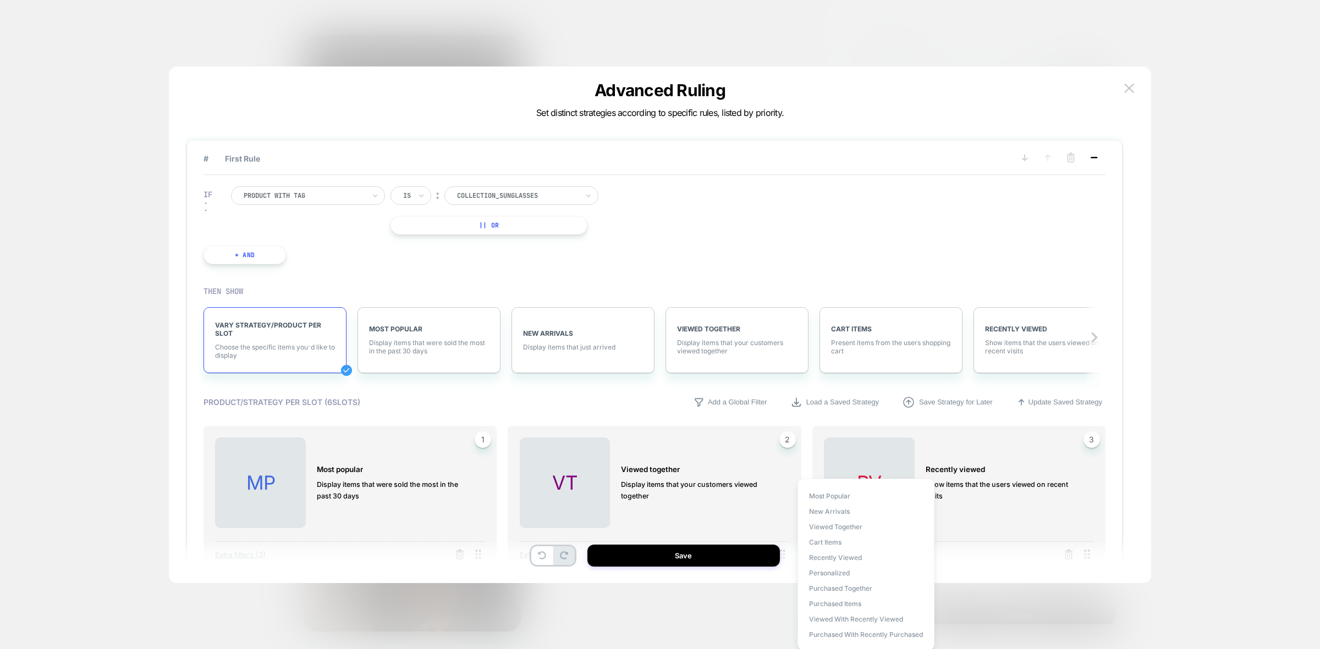
click at [1094, 155] on icon at bounding box center [1093, 157] width 11 height 11
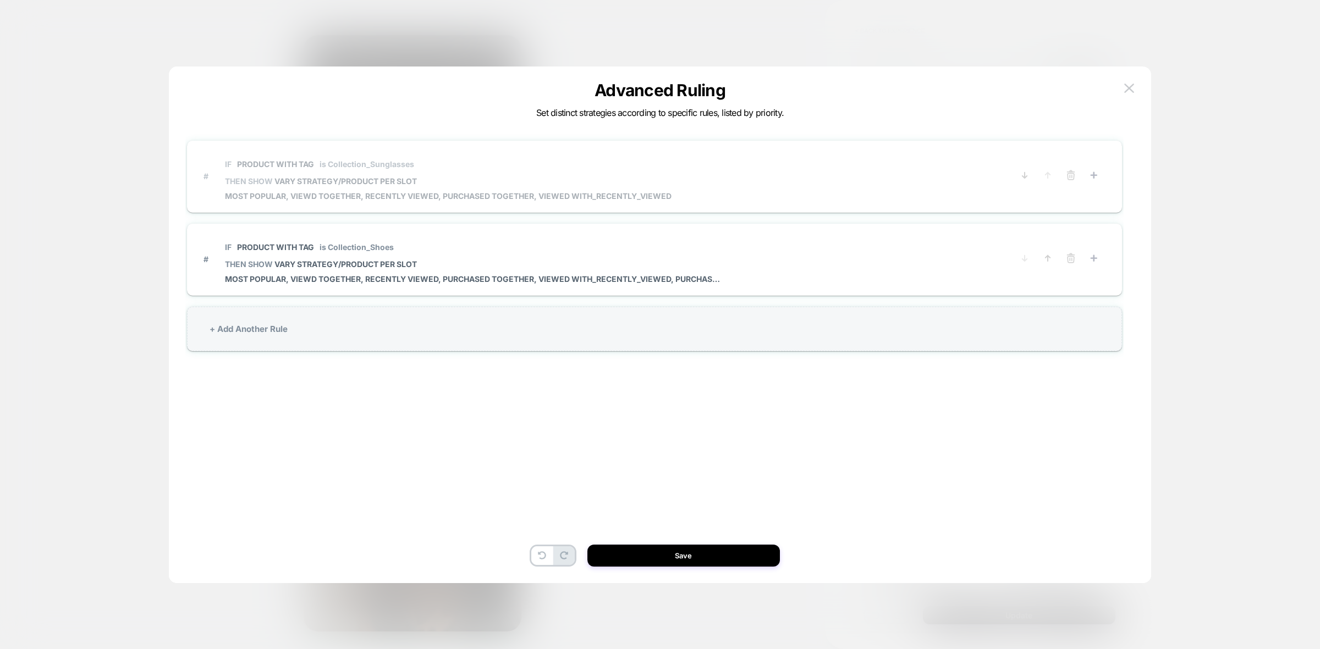
click at [1129, 87] on img at bounding box center [1129, 88] width 10 height 9
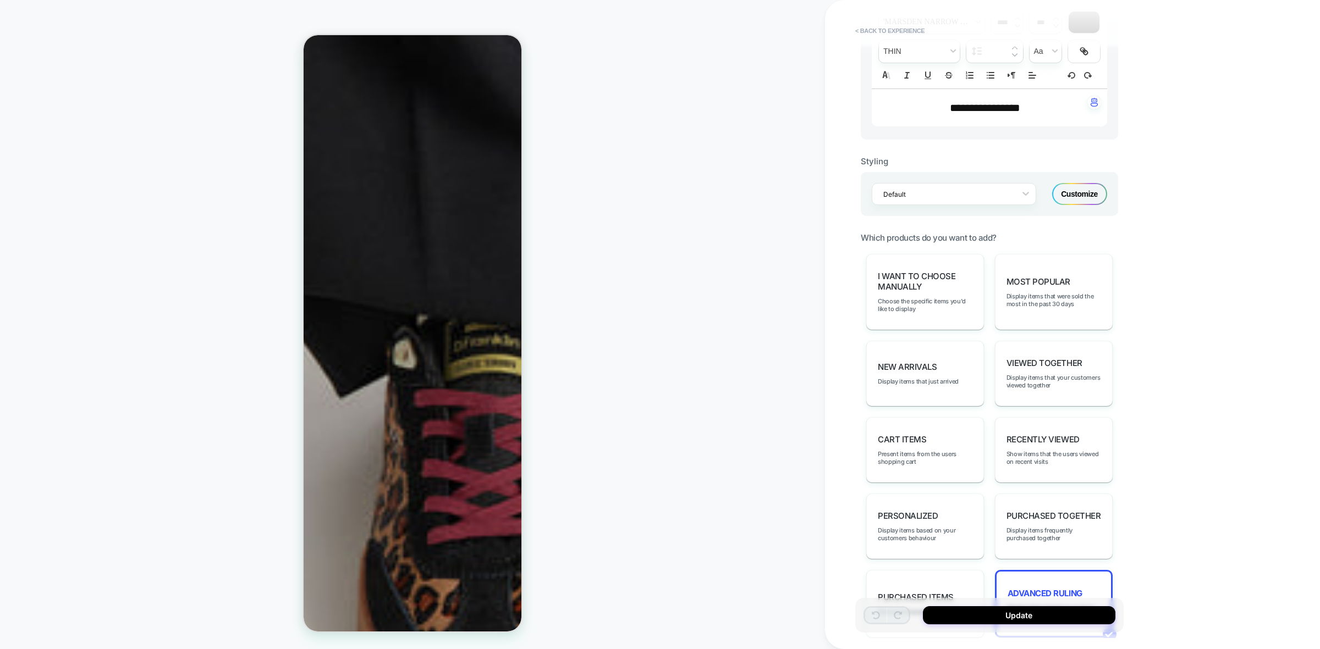
scroll to position [137, 0]
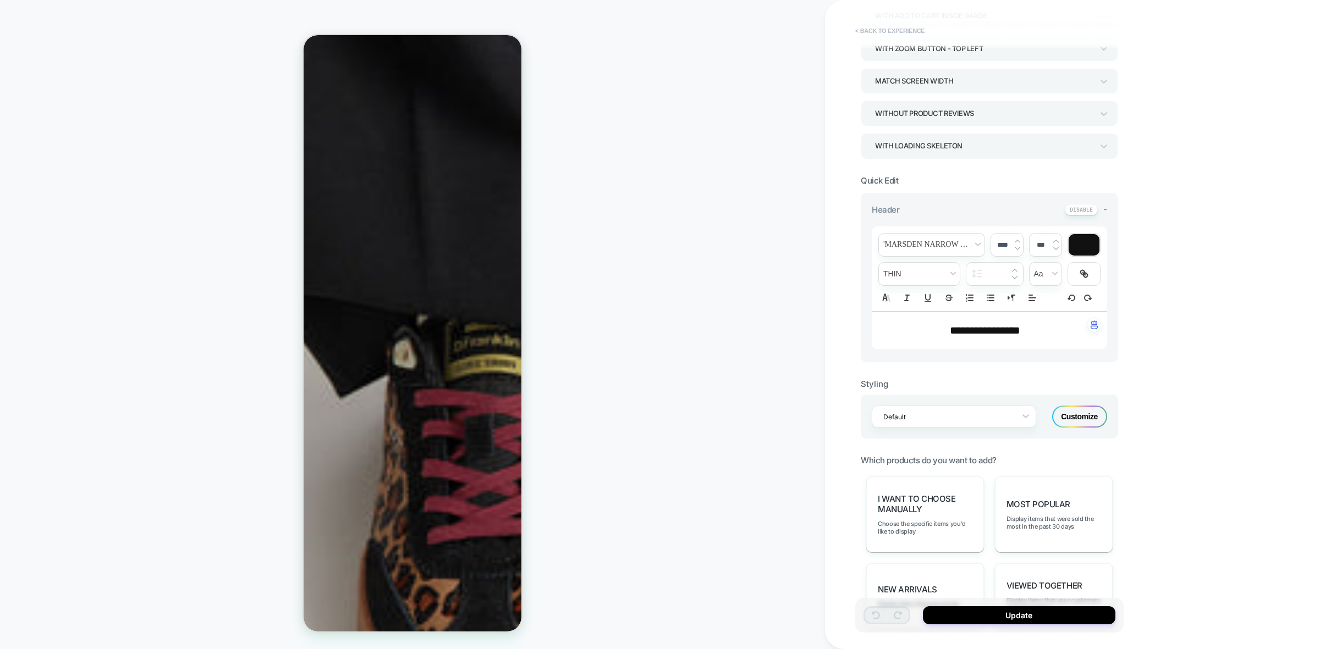
click at [873, 23] on button "< Back to experience" at bounding box center [890, 31] width 80 height 18
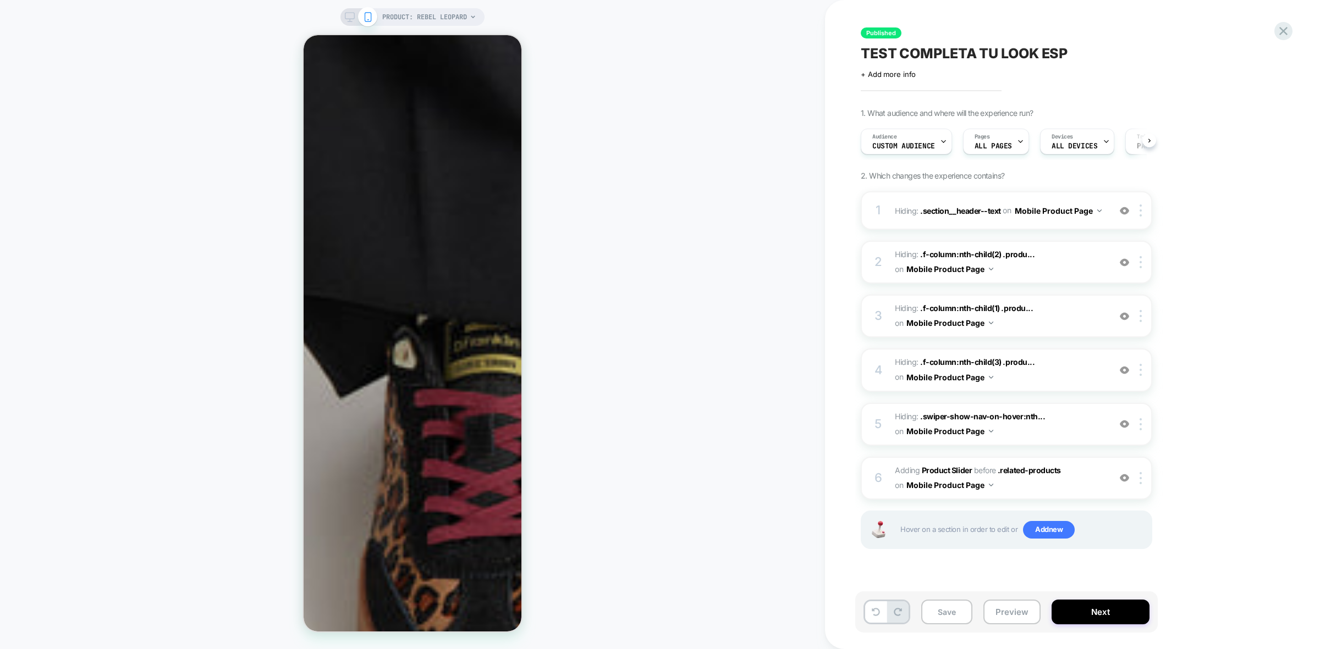
scroll to position [0, 1]
click at [1283, 32] on icon at bounding box center [1283, 31] width 15 height 15
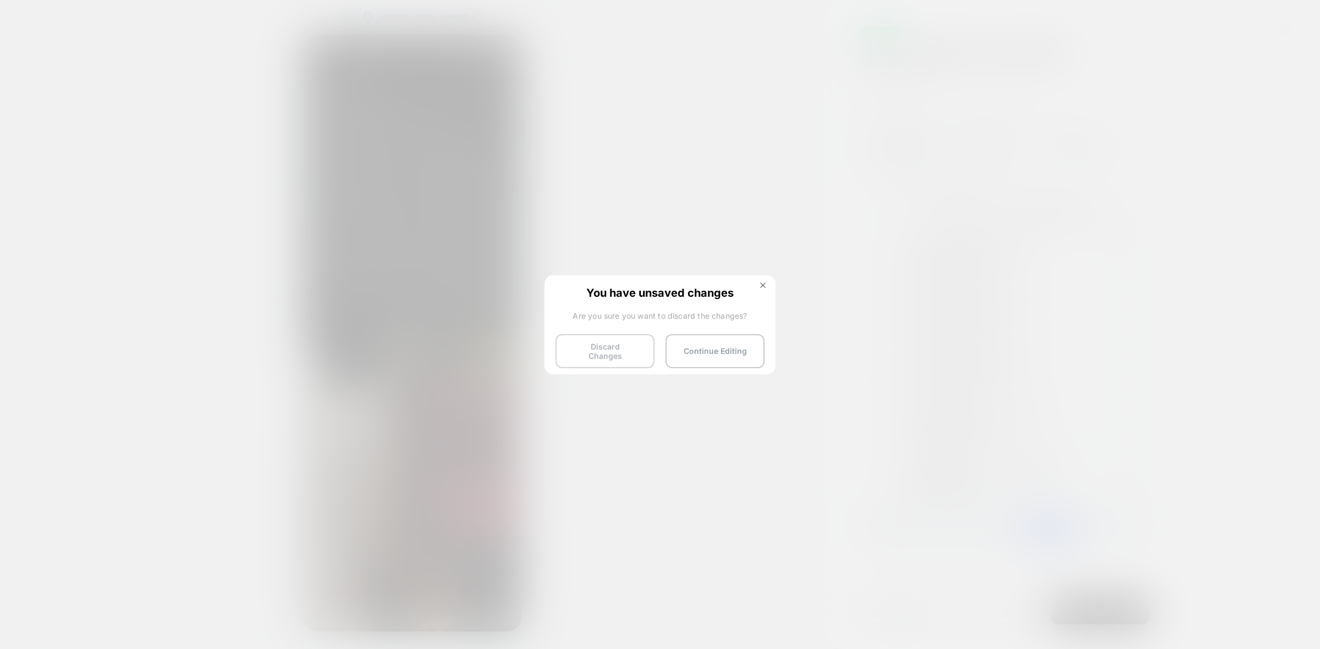
click at [594, 348] on button "Discard Changes" at bounding box center [604, 351] width 99 height 34
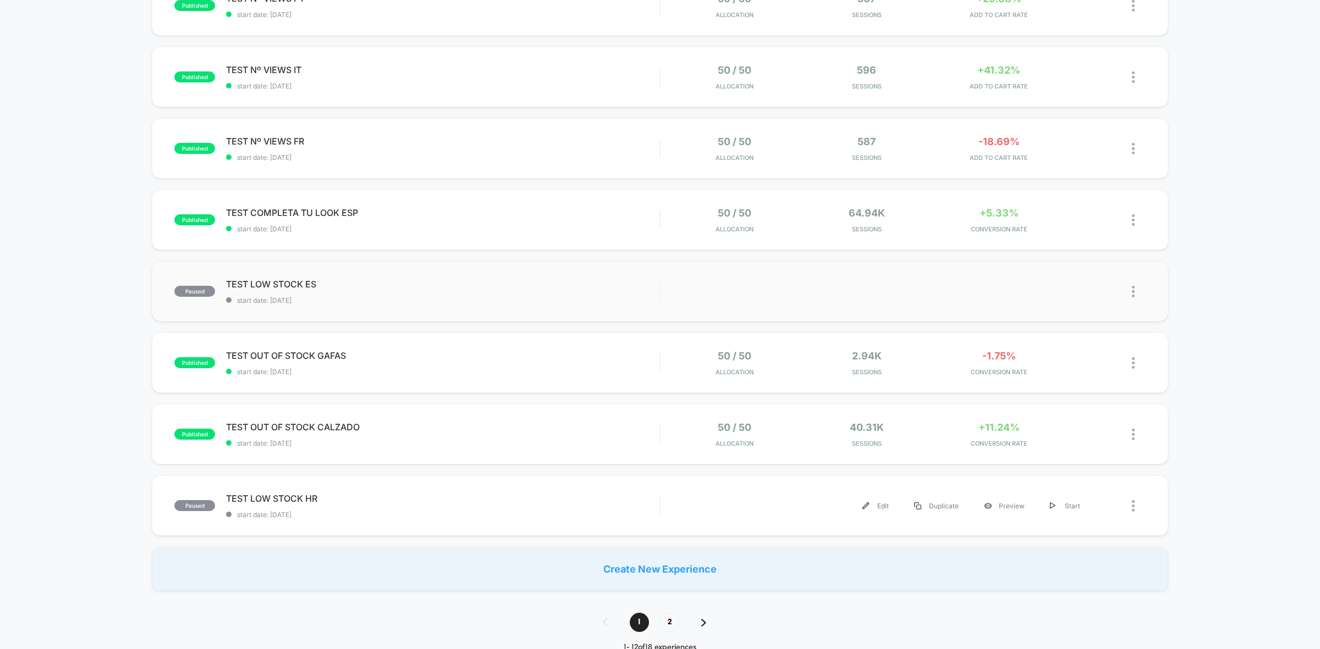
scroll to position [619, 0]
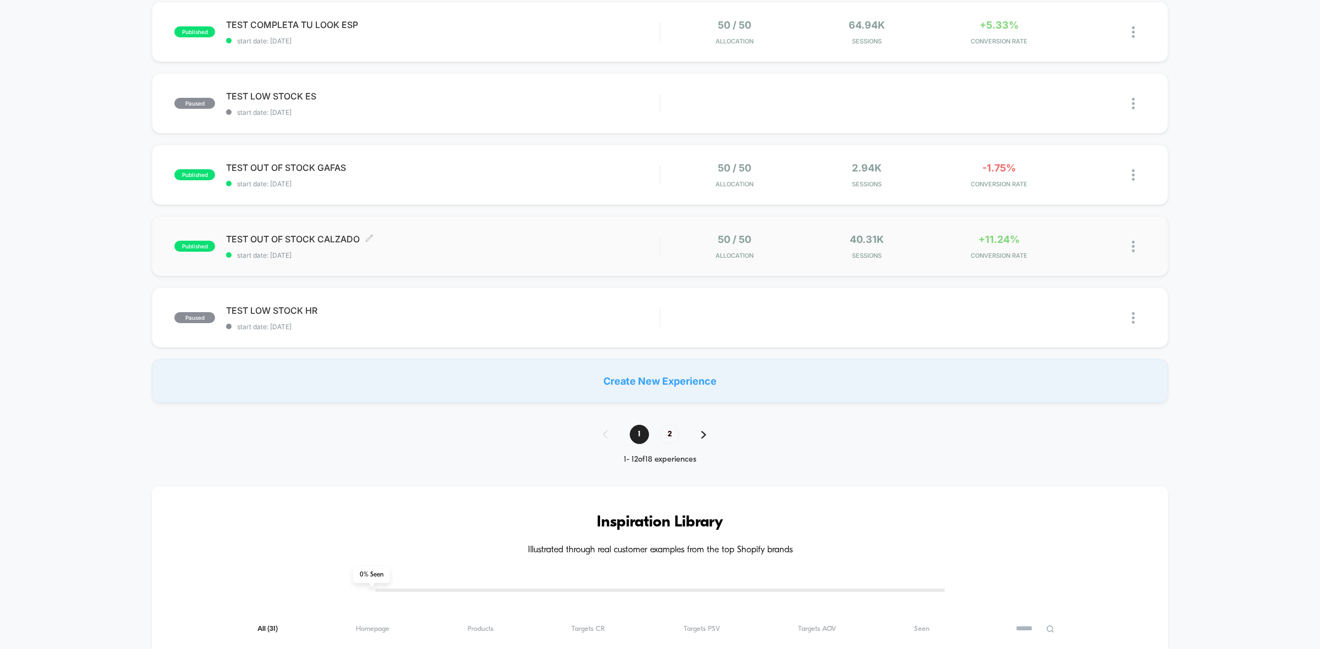
click at [473, 235] on span "TEST OUT OF STOCK CALZADO Click to edit experience details" at bounding box center [442, 239] width 433 height 11
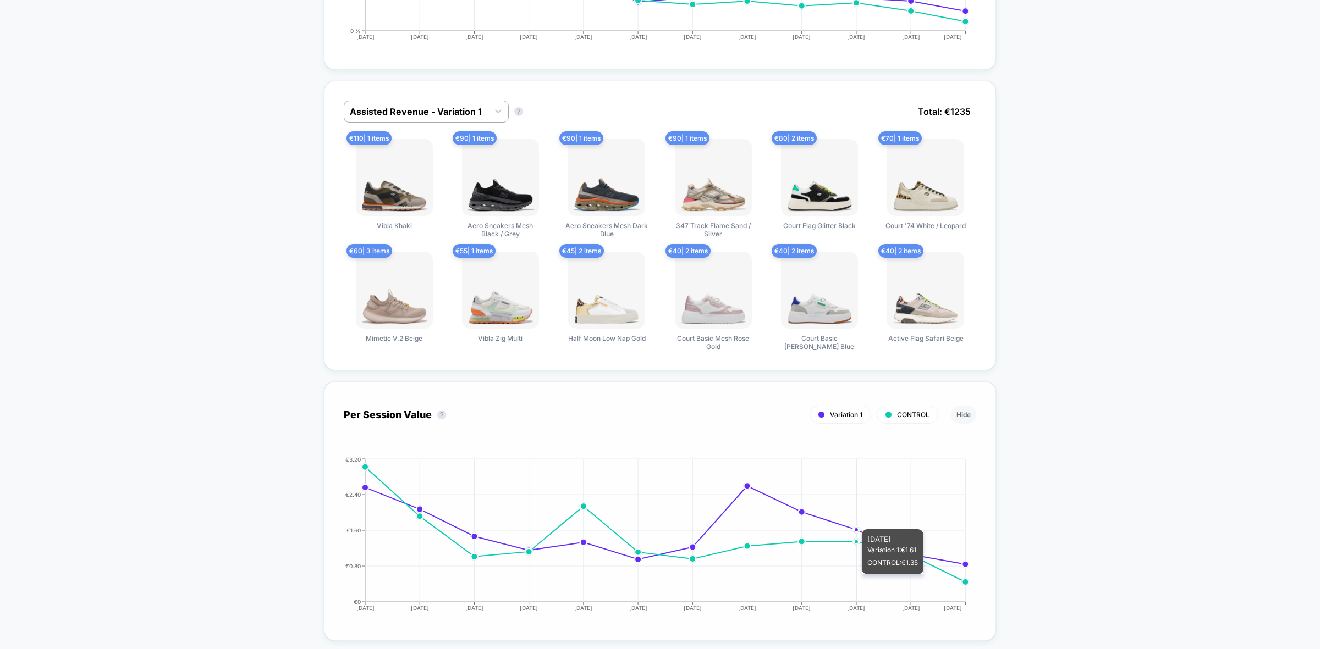
scroll to position [687, 0]
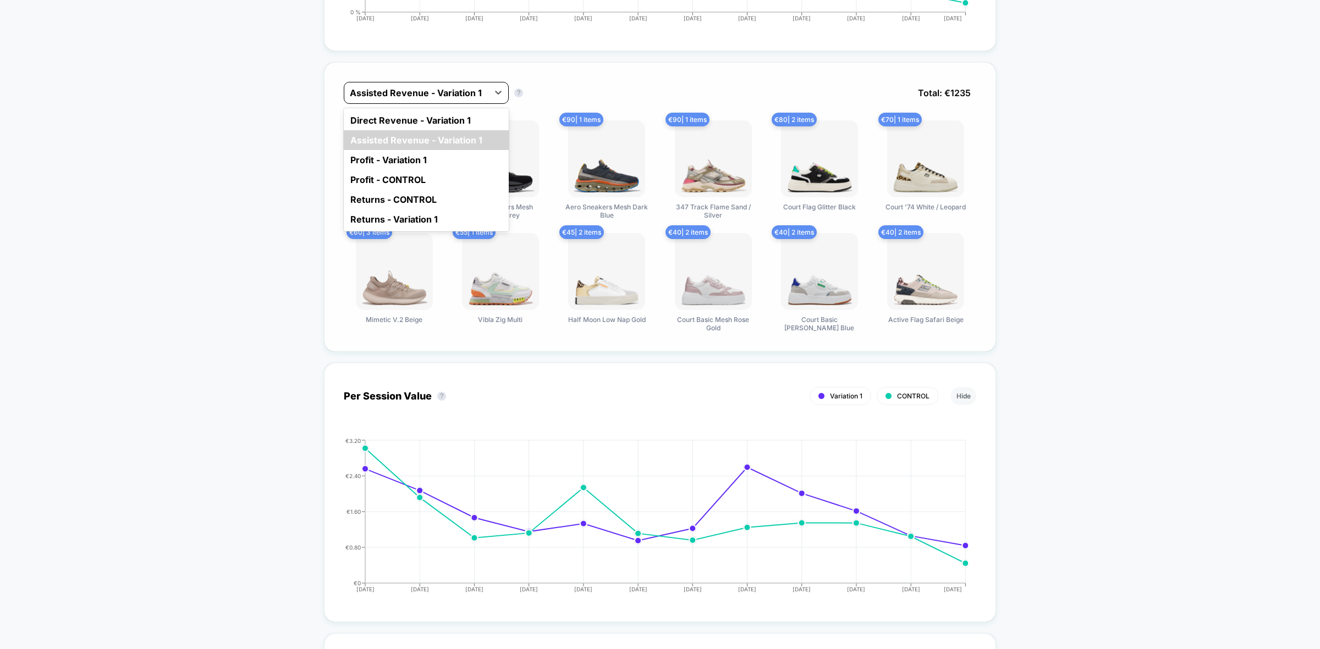
click at [471, 95] on div at bounding box center [416, 92] width 133 height 13
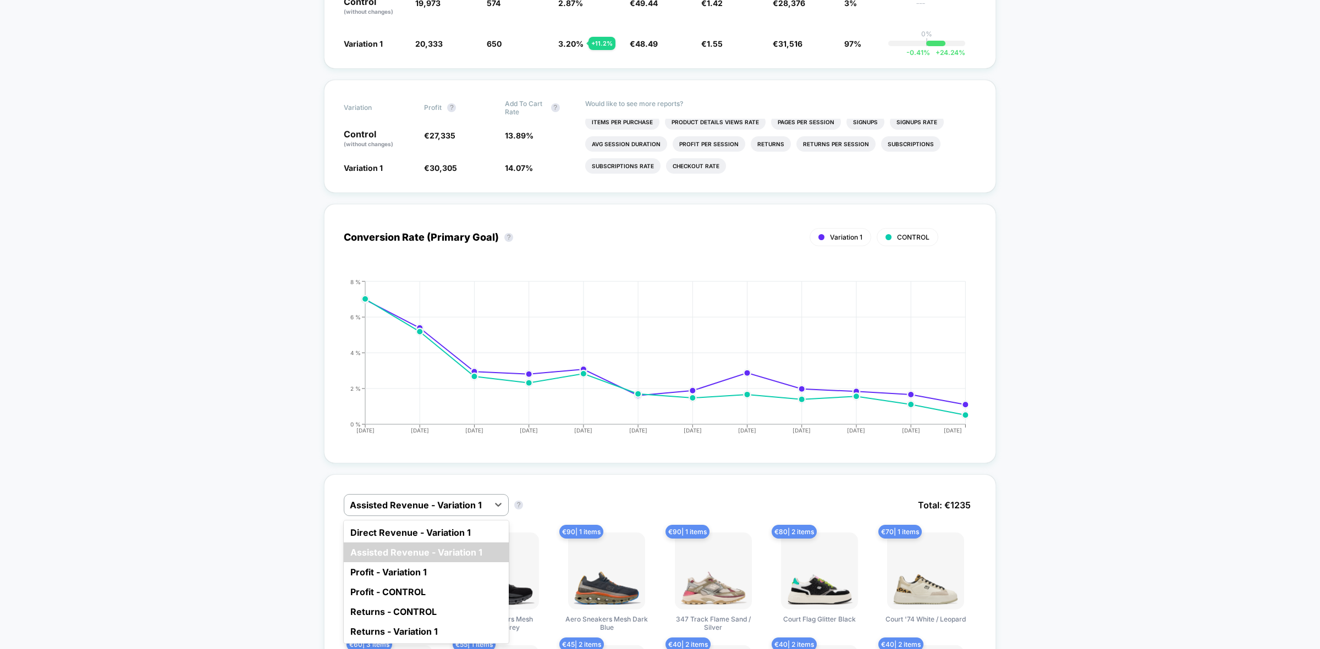
drag, startPoint x: 1055, startPoint y: 240, endPoint x: 1048, endPoint y: 232, distance: 10.9
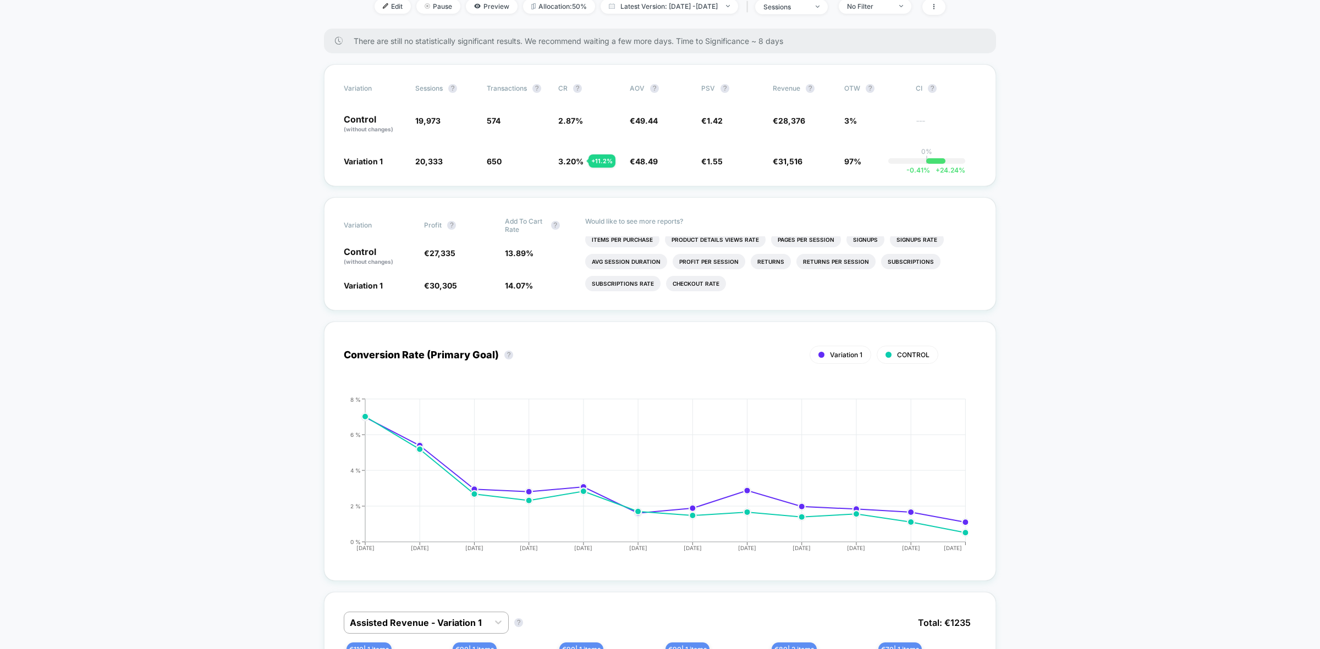
scroll to position [0, 0]
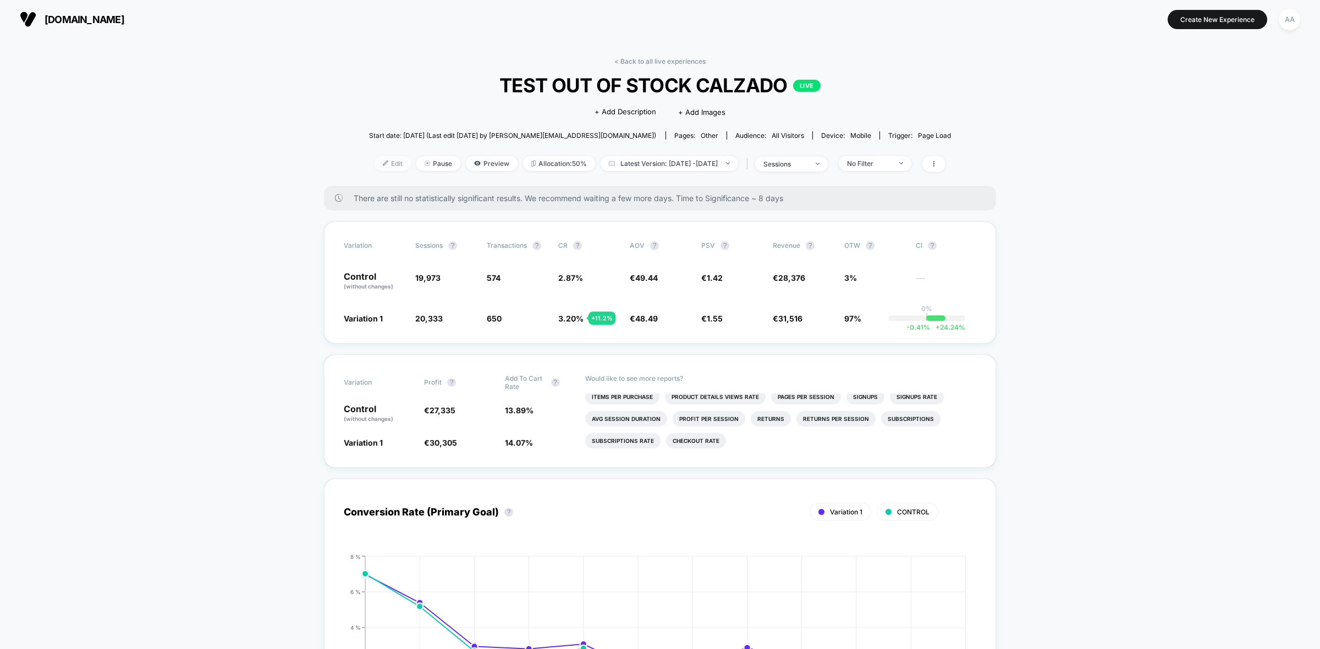
click at [383, 161] on img at bounding box center [385, 163] width 5 height 5
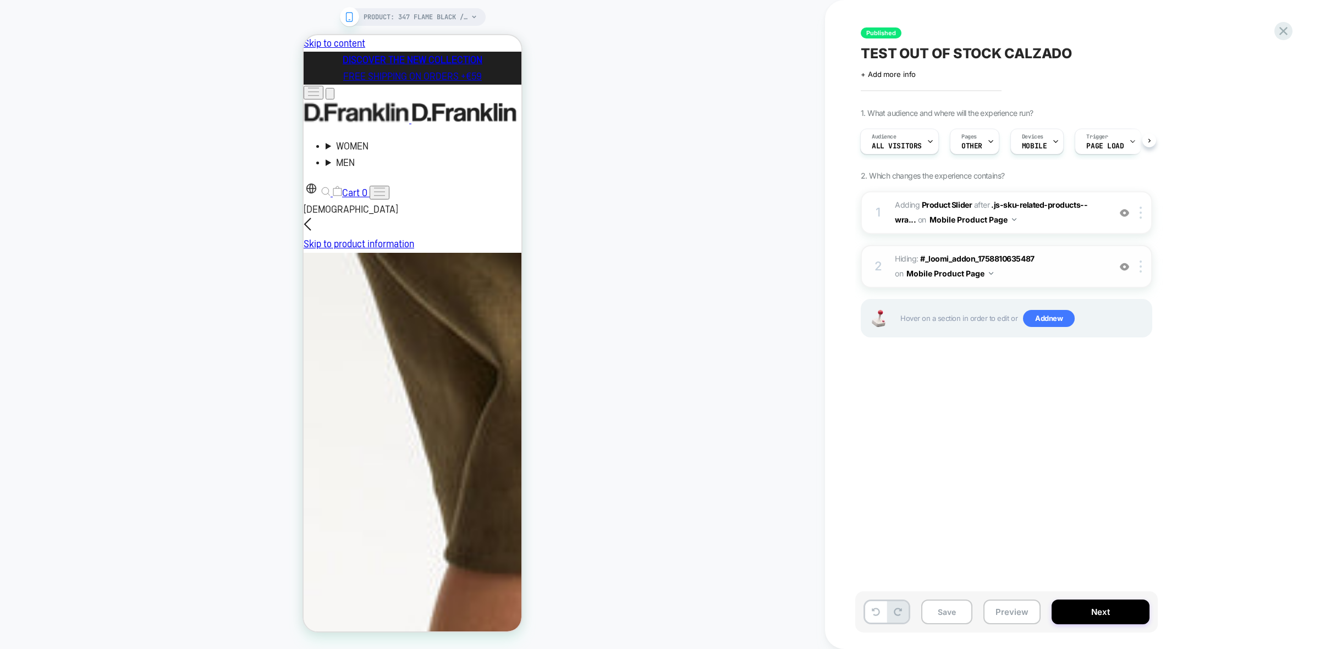
click at [1065, 280] on span "Hiding : #_loomi_addon_1758810635487 #_loomi_addon_[PHONE_NUMBER] on Mobile Pro…" at bounding box center [1000, 267] width 210 height 30
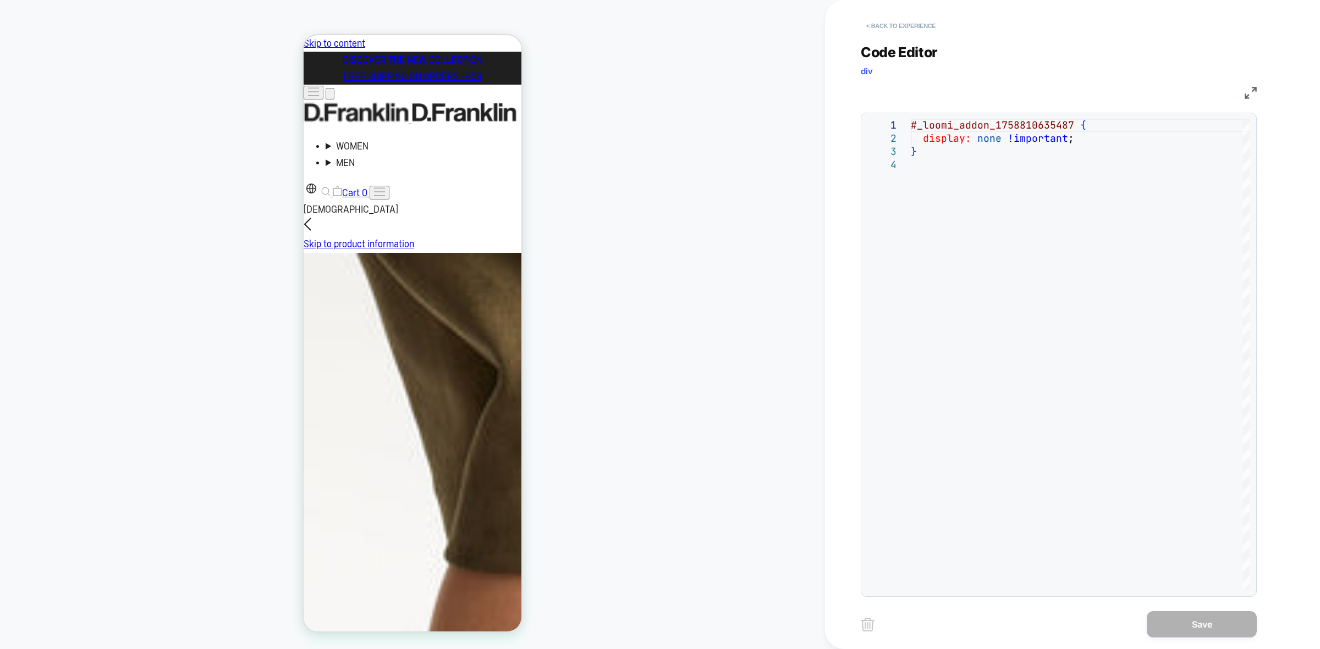
click at [888, 23] on button "< Back to experience" at bounding box center [901, 26] width 80 height 18
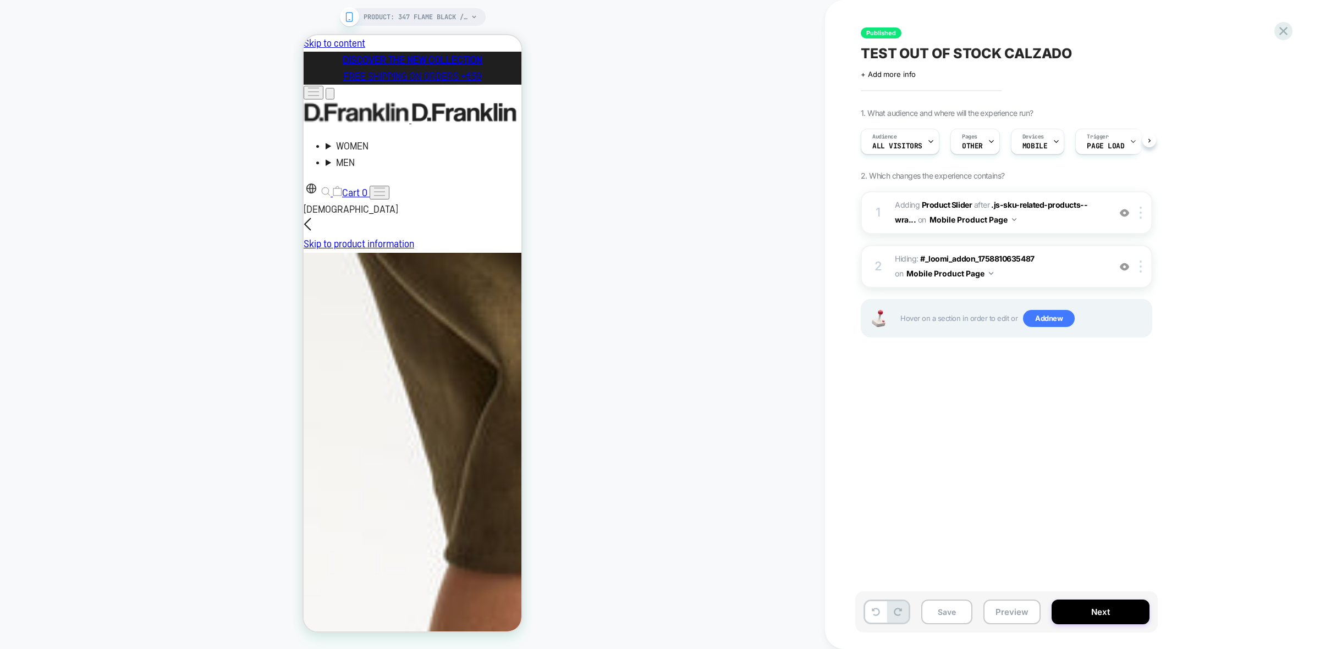
scroll to position [0, 1]
click at [1026, 220] on span "#_loomi_addon_1758814424000 Adding Product Slider AFTER .js-sku-related-product…" at bounding box center [1000, 213] width 210 height 30
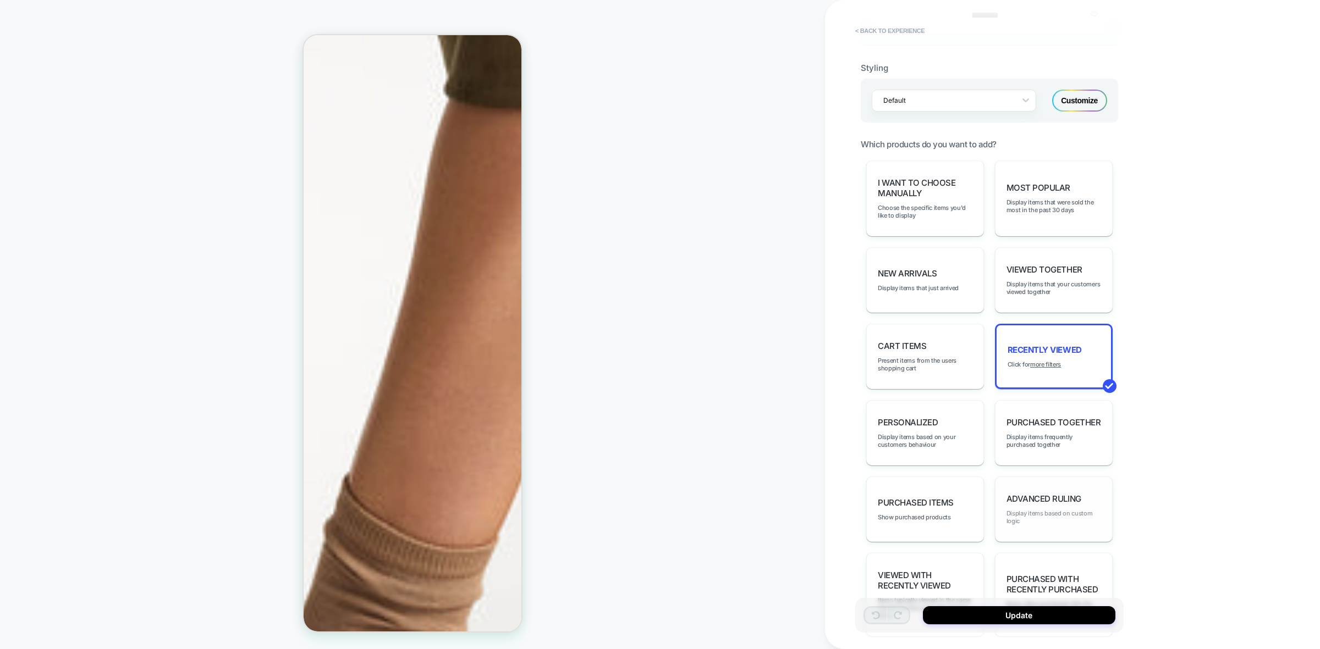
scroll to position [481, 0]
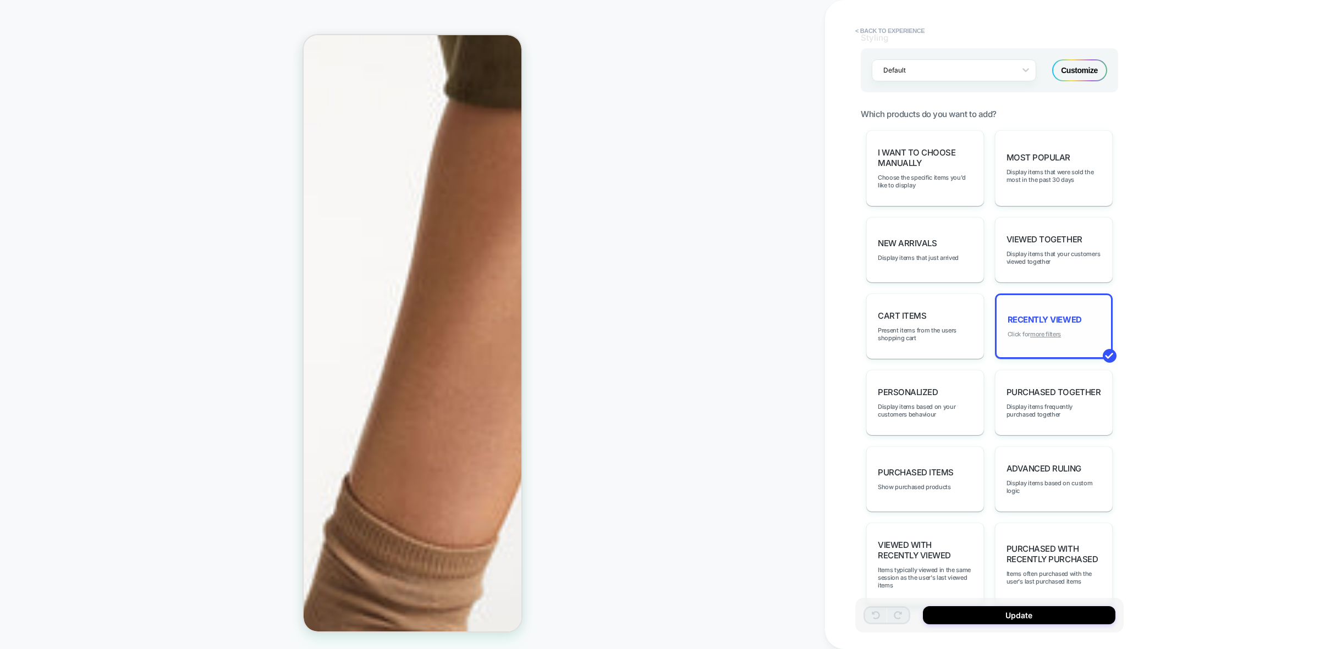
click at [1049, 332] on u "more filters" at bounding box center [1045, 334] width 31 height 8
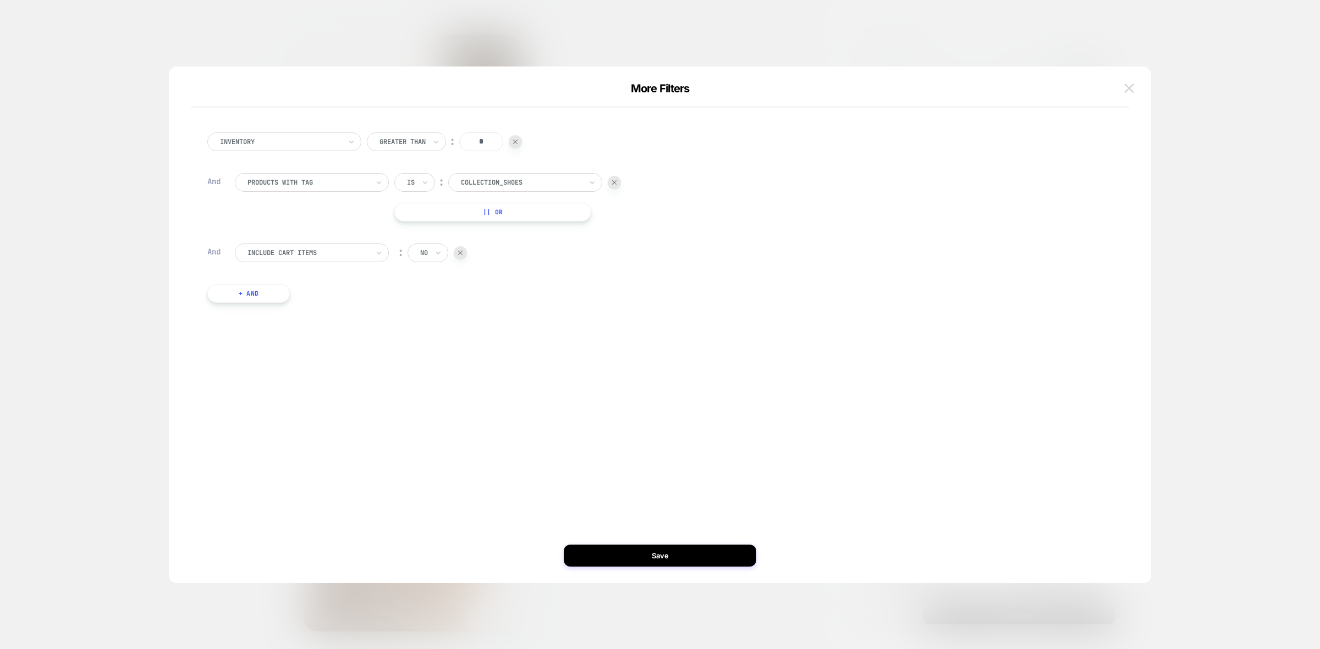
click at [1126, 86] on img at bounding box center [1129, 88] width 10 height 9
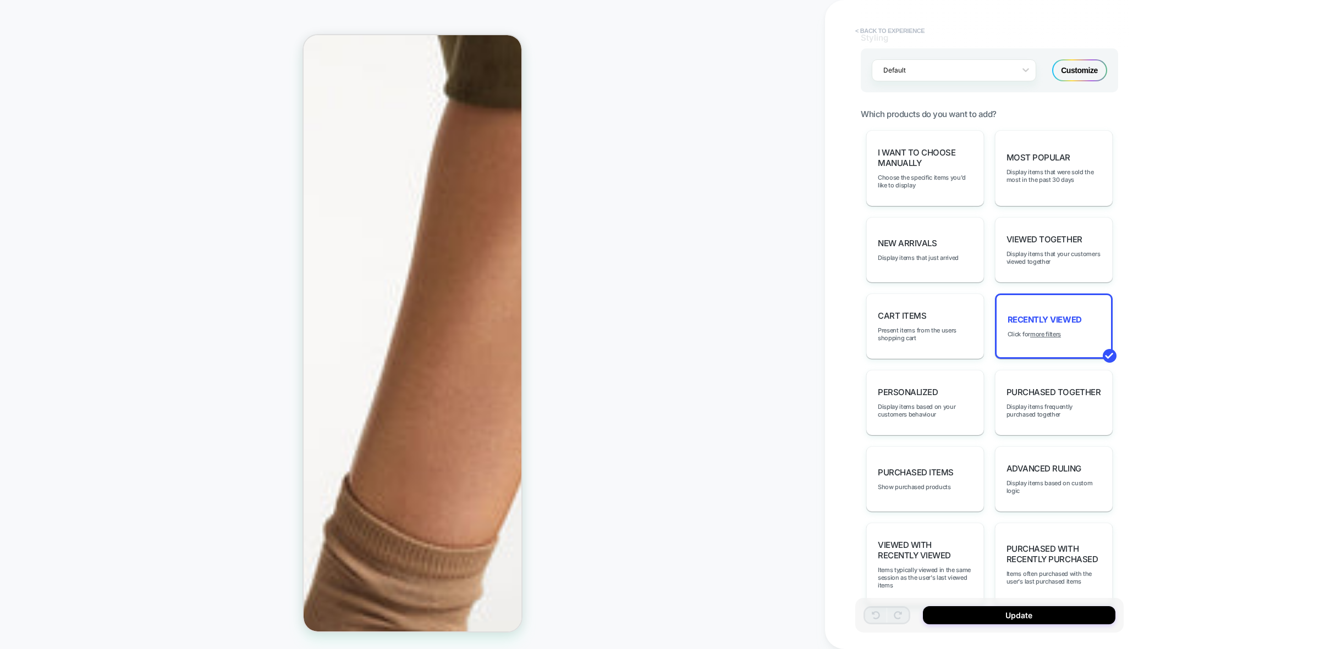
click at [906, 31] on button "< Back to experience" at bounding box center [890, 31] width 80 height 18
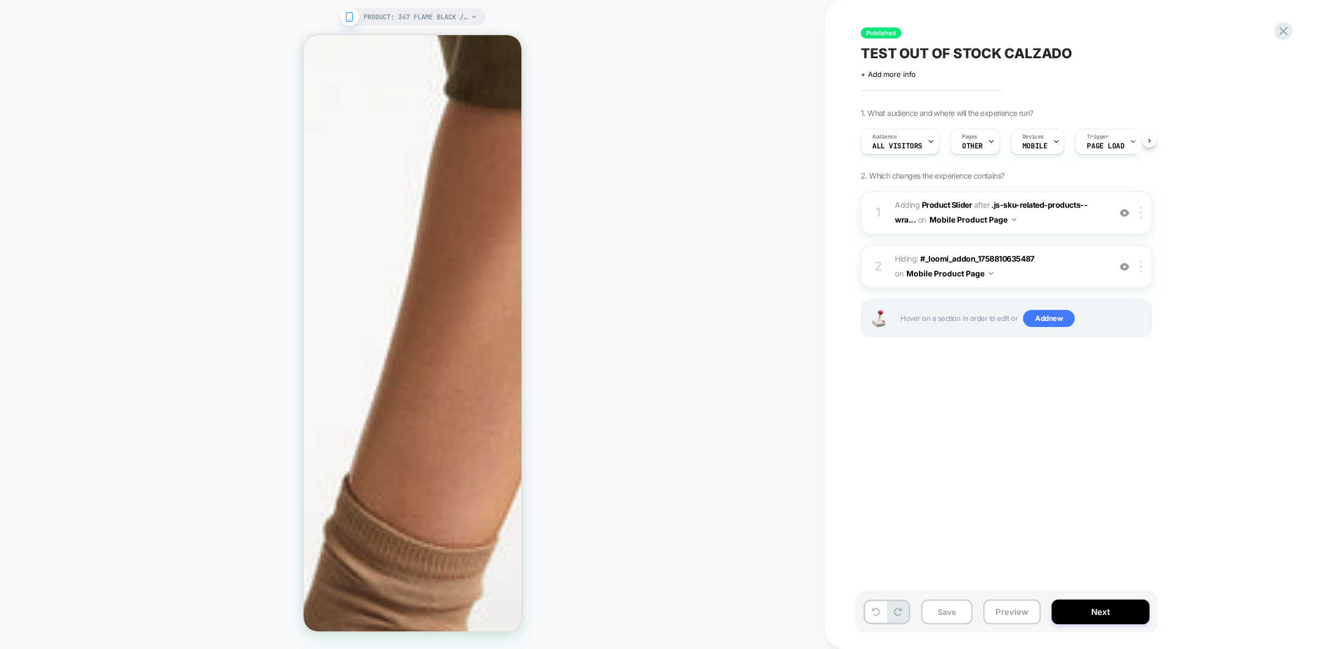
scroll to position [0, 1]
click at [1276, 32] on icon at bounding box center [1283, 31] width 15 height 15
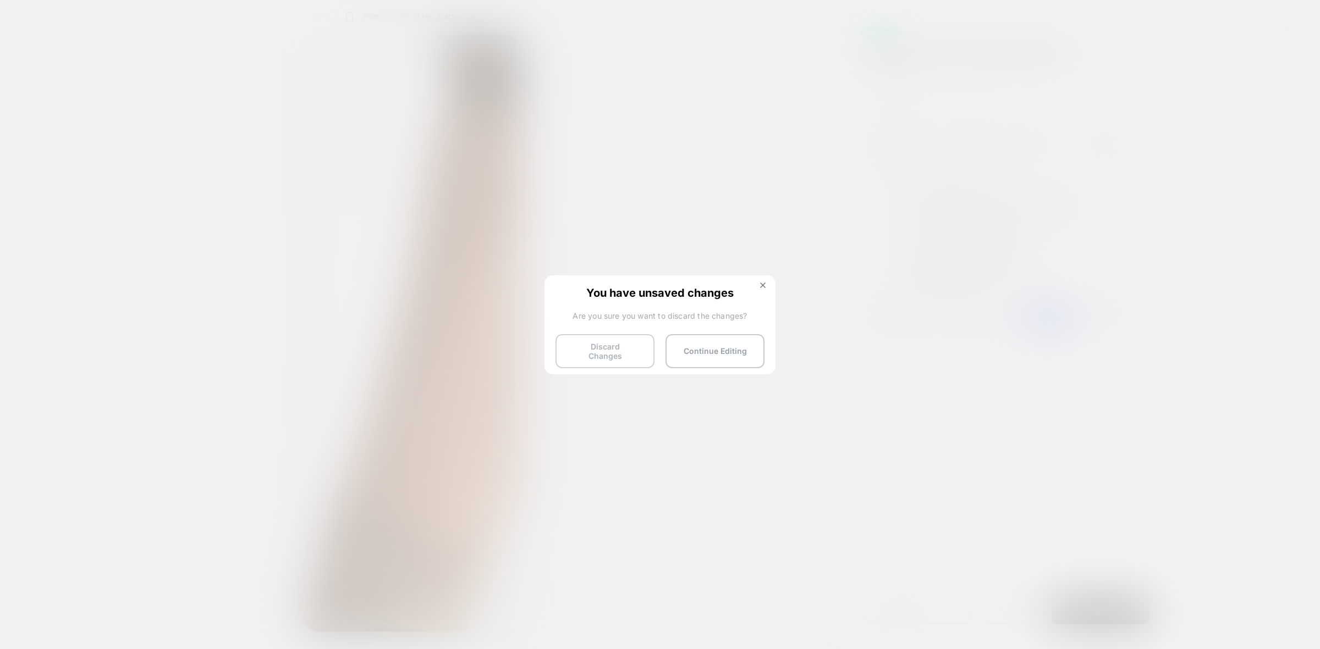
click at [578, 352] on button "Discard Changes" at bounding box center [604, 351] width 99 height 34
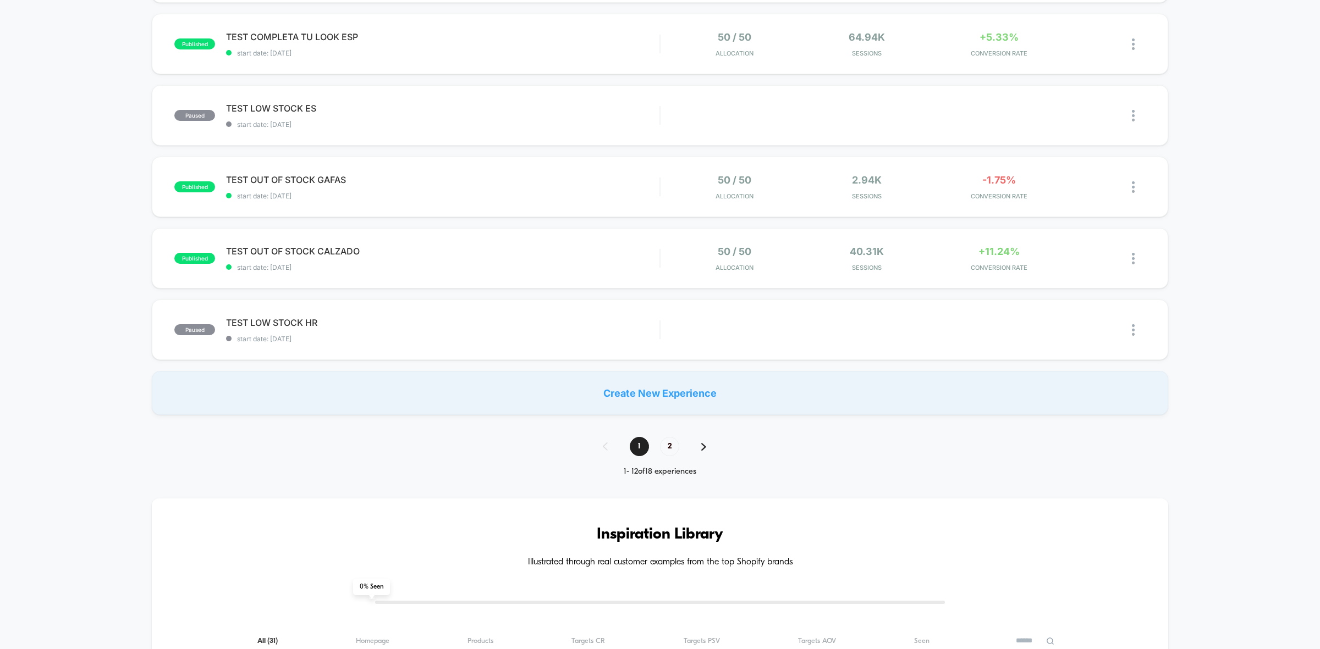
scroll to position [619, 0]
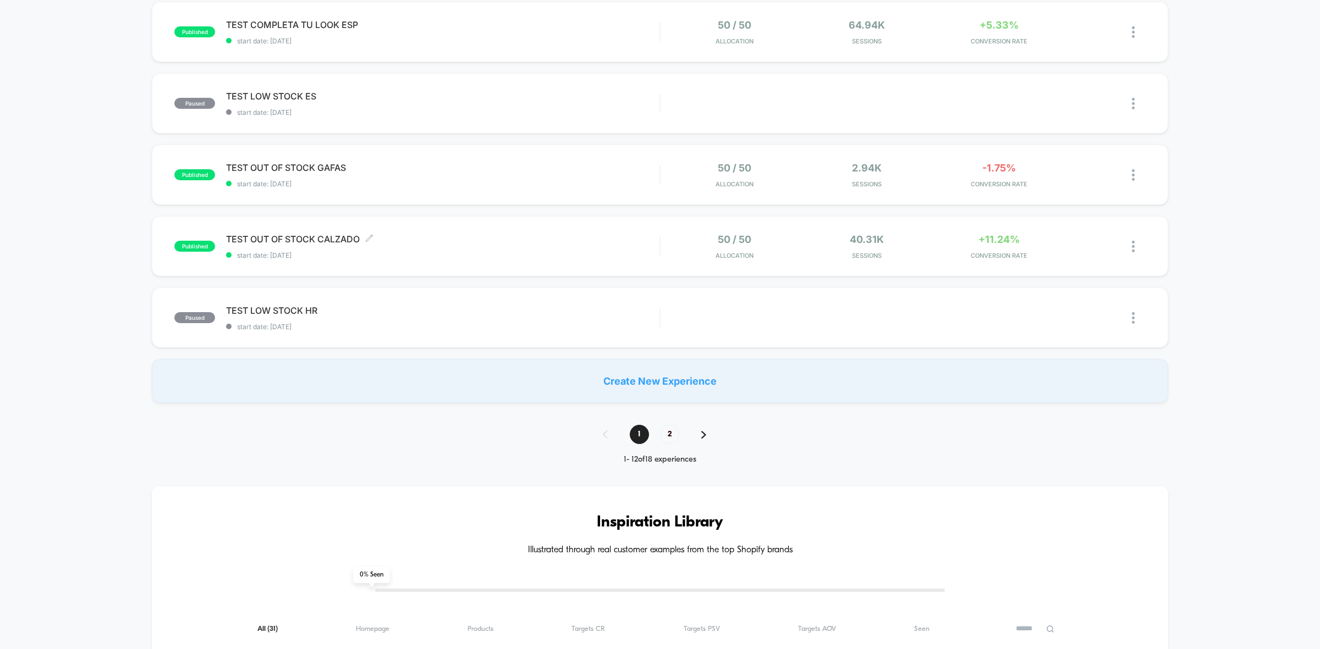
click at [533, 238] on span "TEST OUT OF STOCK CALZADO Click to edit experience details" at bounding box center [442, 239] width 433 height 11
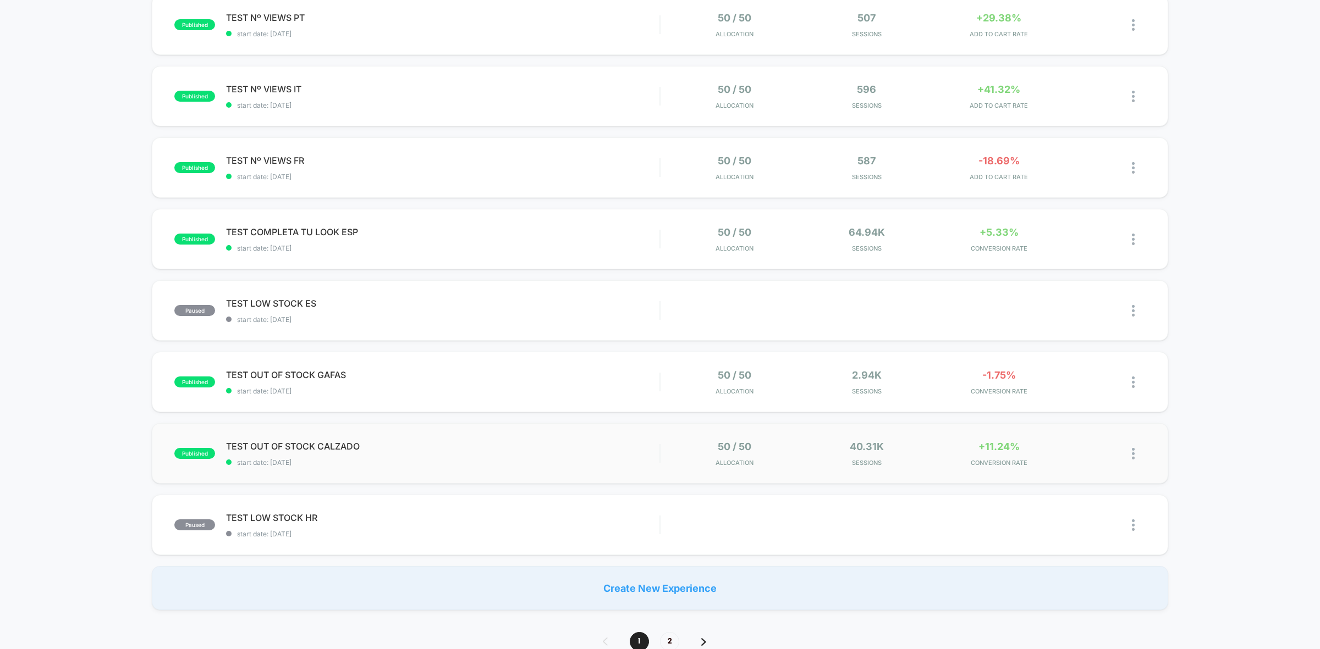
scroll to position [412, 0]
click at [414, 243] on span "start date: [DATE]" at bounding box center [442, 247] width 433 height 8
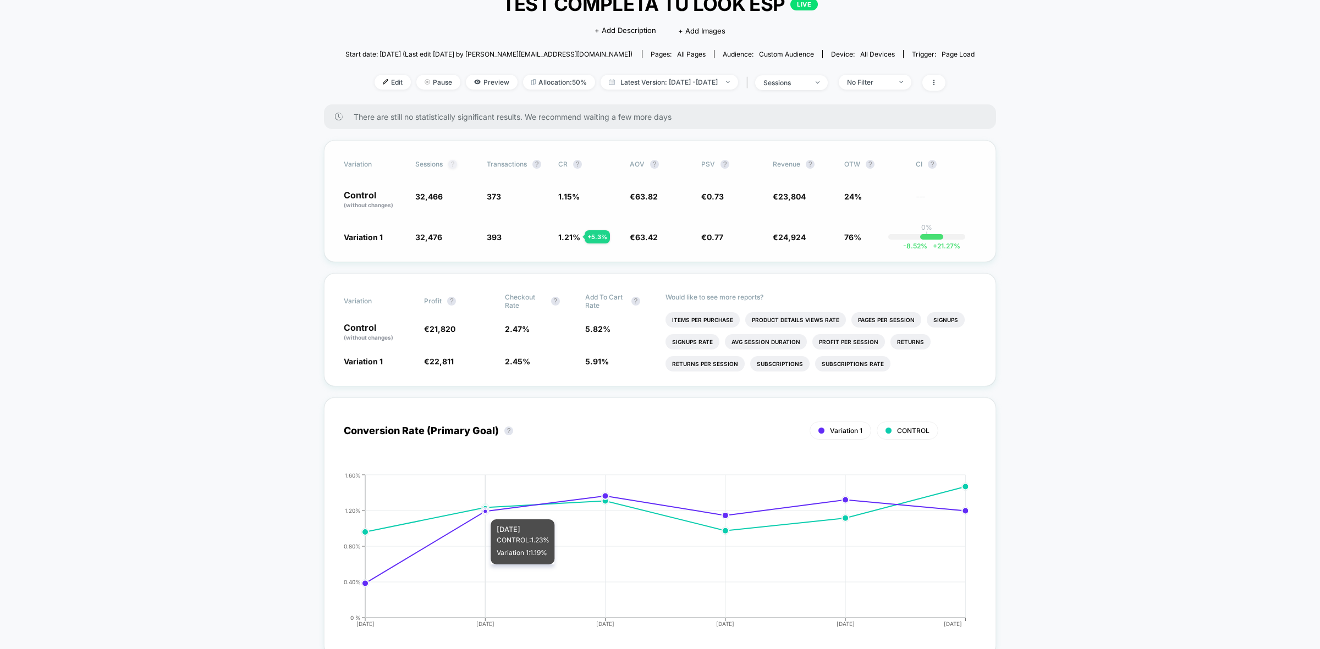
scroll to position [69, 0]
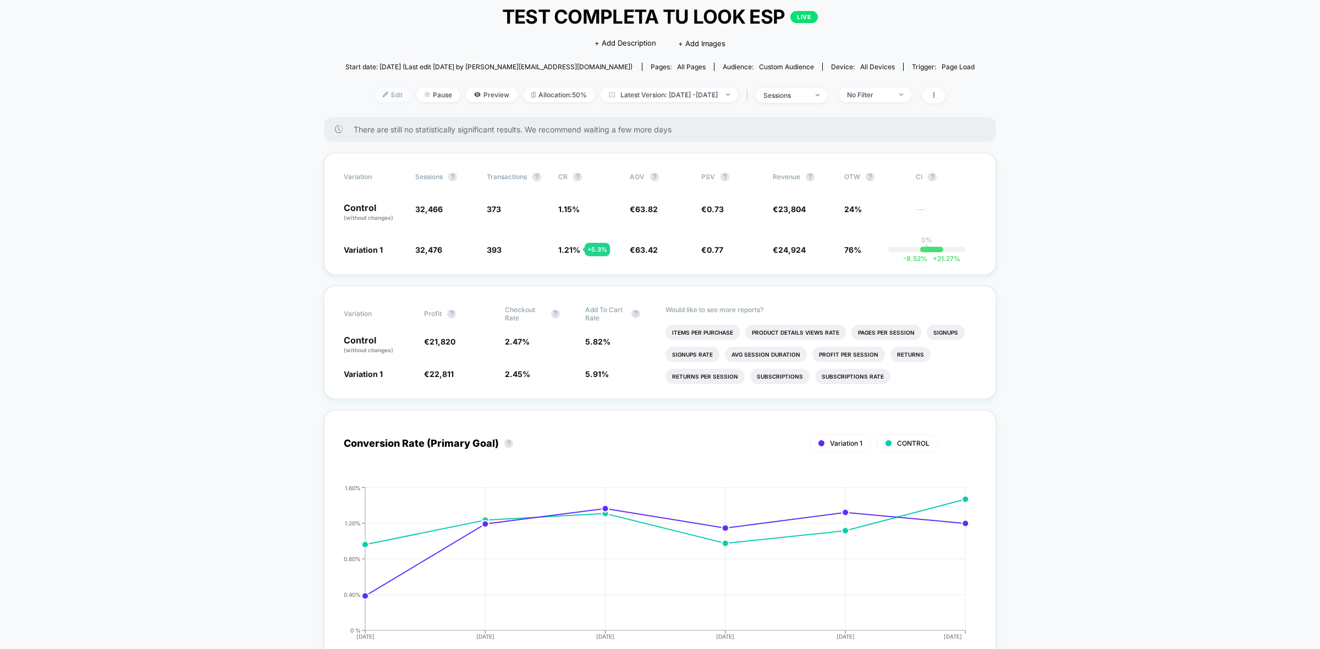
click at [385, 93] on span "Edit" at bounding box center [392, 94] width 36 height 15
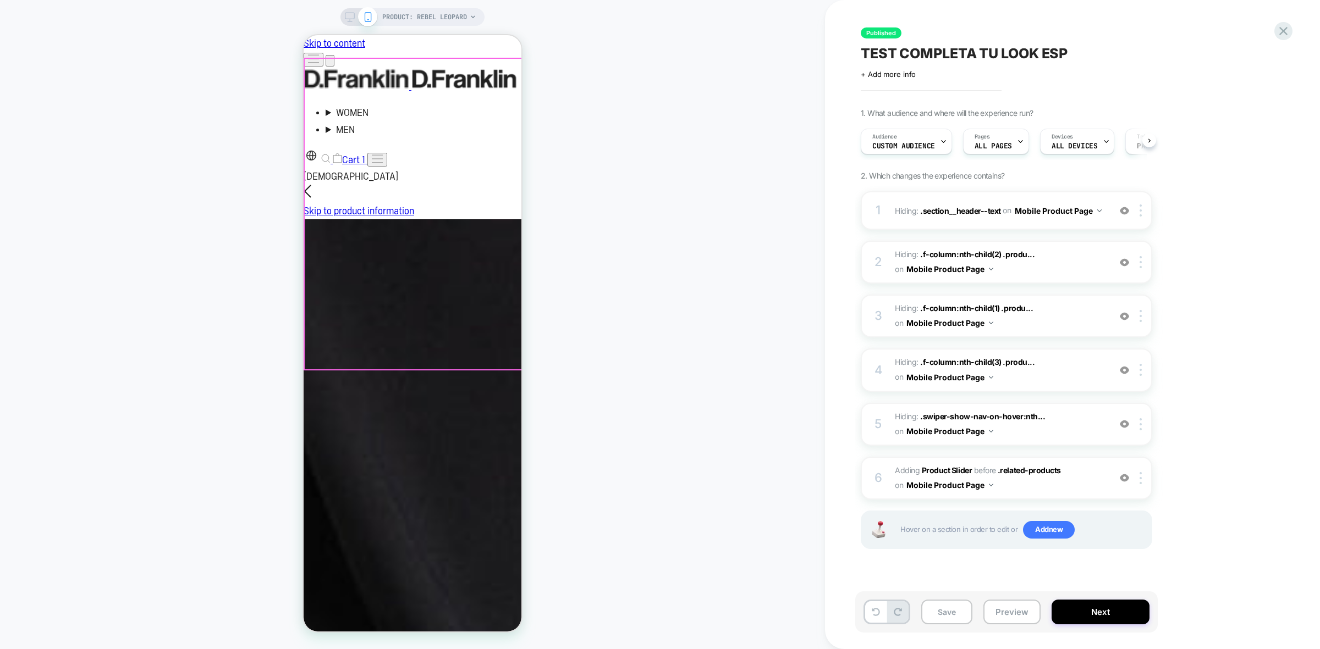
scroll to position [0, 1]
click at [1089, 222] on div "1 Hiding : .section__header--text .section__header--text on Mobile Product Page…" at bounding box center [1006, 210] width 291 height 38
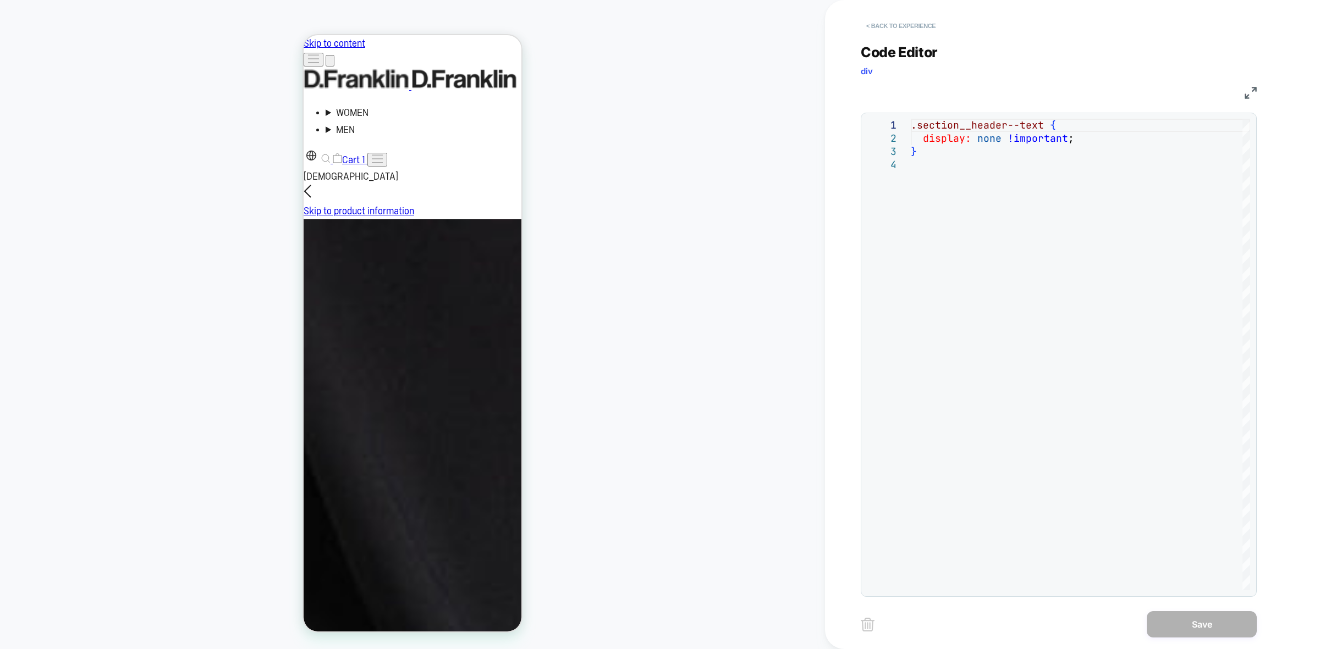
click at [911, 19] on button "< Back to experience" at bounding box center [901, 26] width 80 height 18
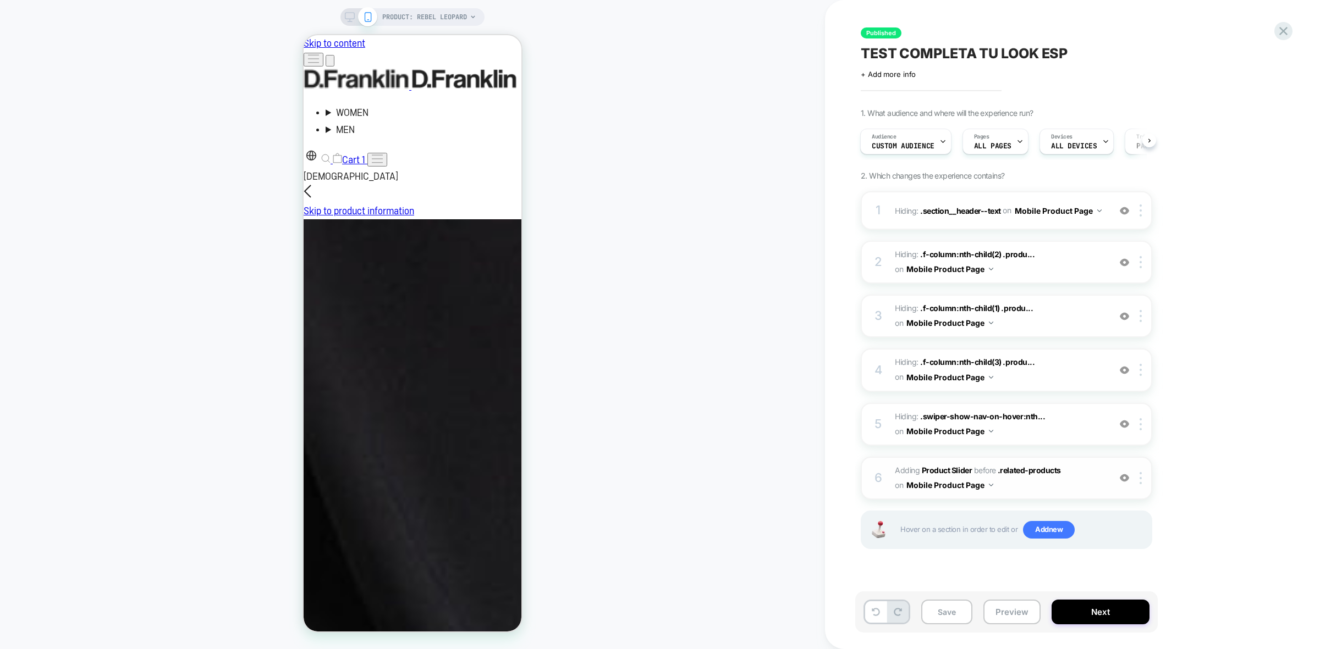
click at [1039, 488] on span "#_loomi_addon_1759419931589 Adding Product Slider BEFORE .related-products .rel…" at bounding box center [1000, 479] width 210 height 30
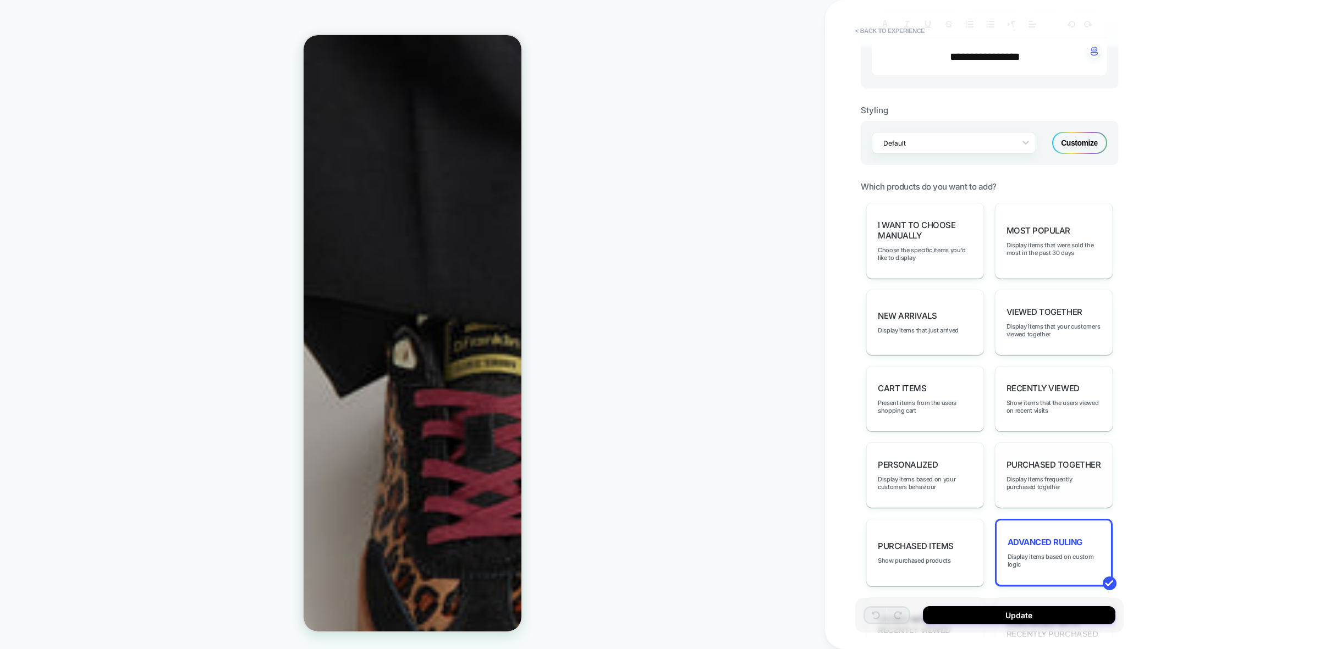
scroll to position [481, 0]
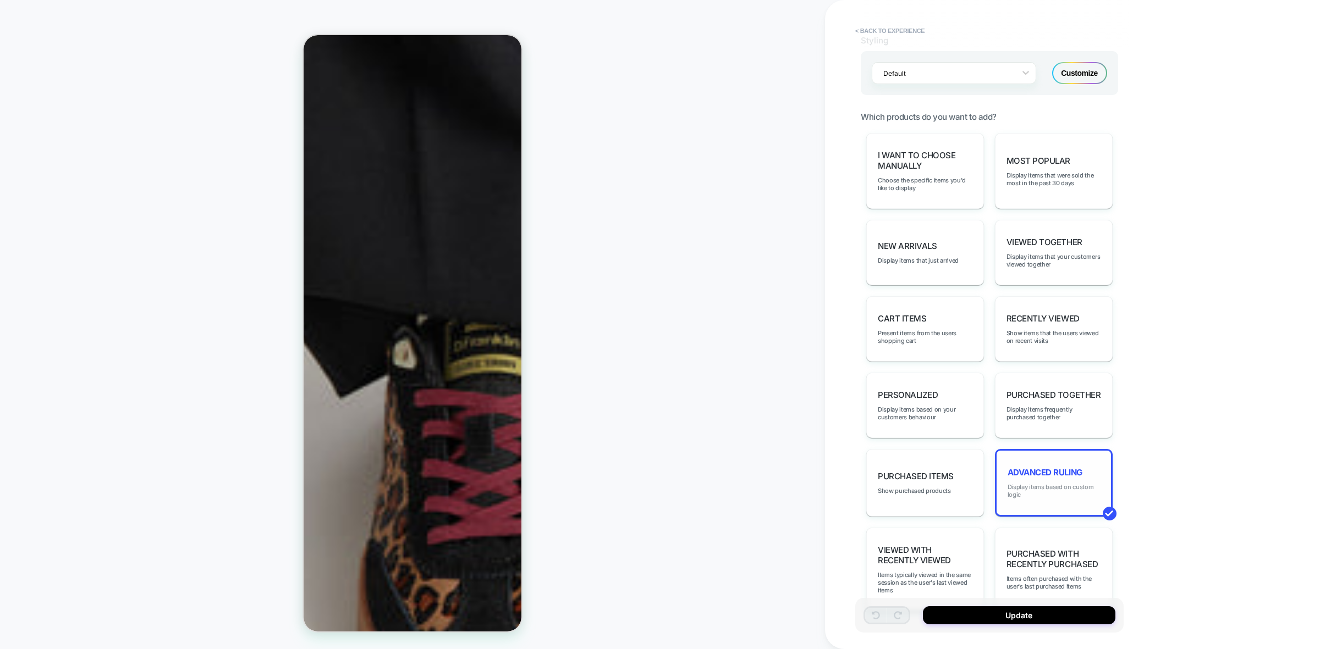
click at [1068, 484] on span "Display items based on custom logic" at bounding box center [1053, 490] width 92 height 15
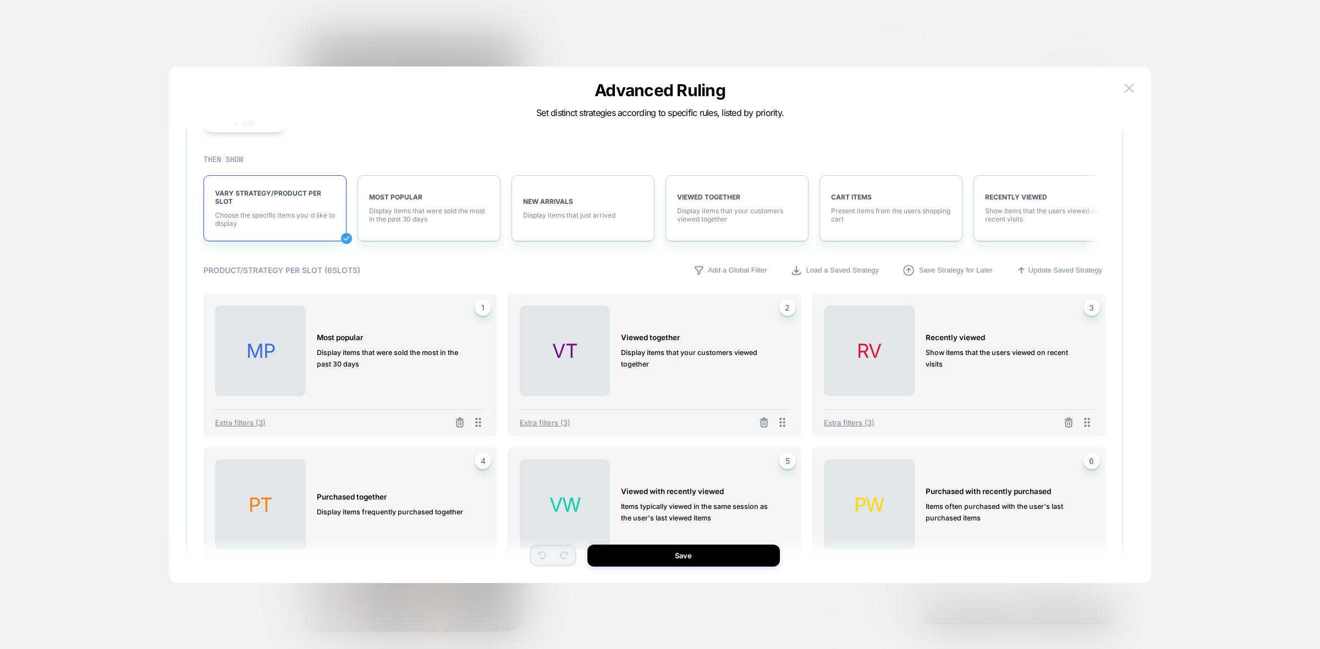
scroll to position [137, 0]
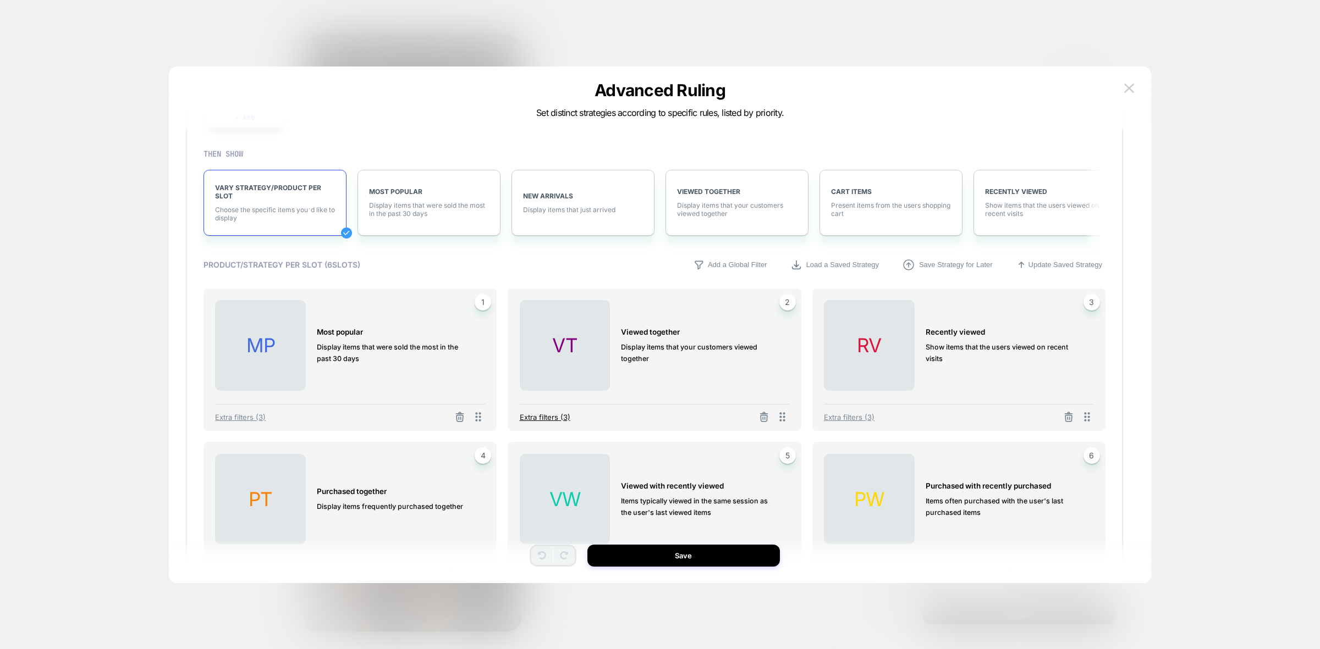
click at [548, 415] on span "Extra filters (3)" at bounding box center [545, 417] width 51 height 9
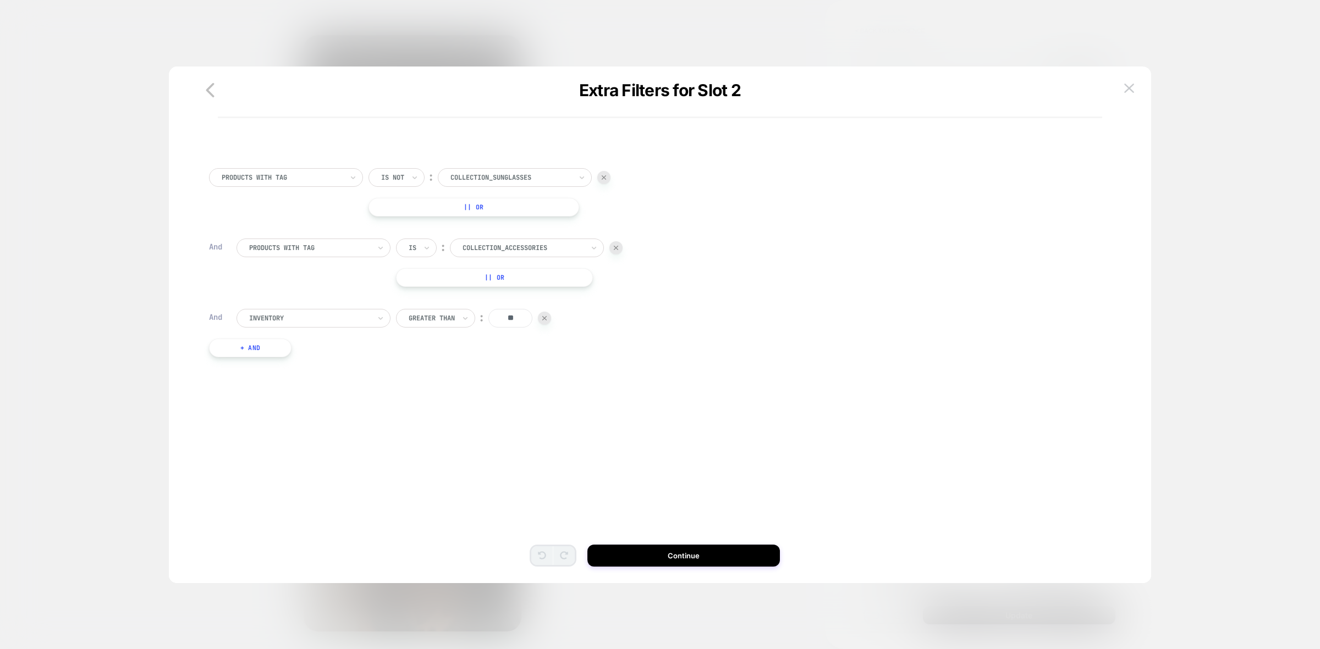
scroll to position [0, 0]
click at [252, 346] on button "+ And" at bounding box center [250, 348] width 82 height 19
click at [343, 359] on div at bounding box center [309, 359] width 121 height 10
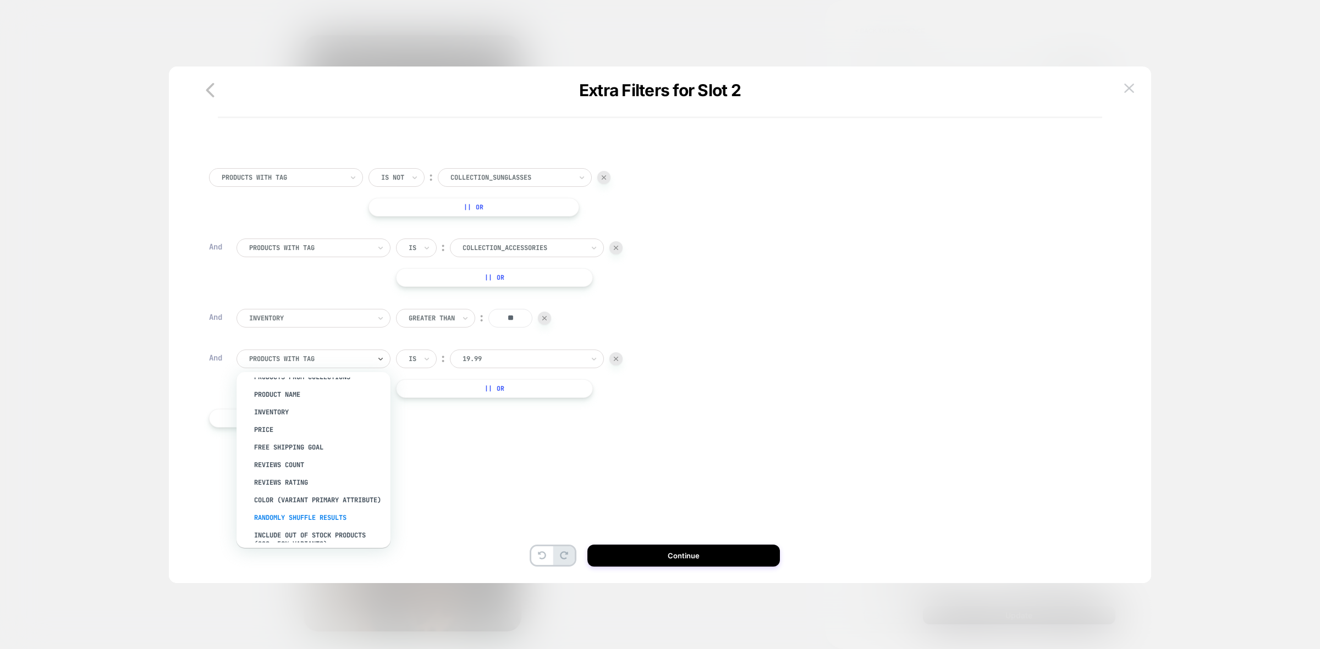
scroll to position [72, 0]
click at [341, 510] on div "color (Variant primary attribute)" at bounding box center [318, 502] width 143 height 18
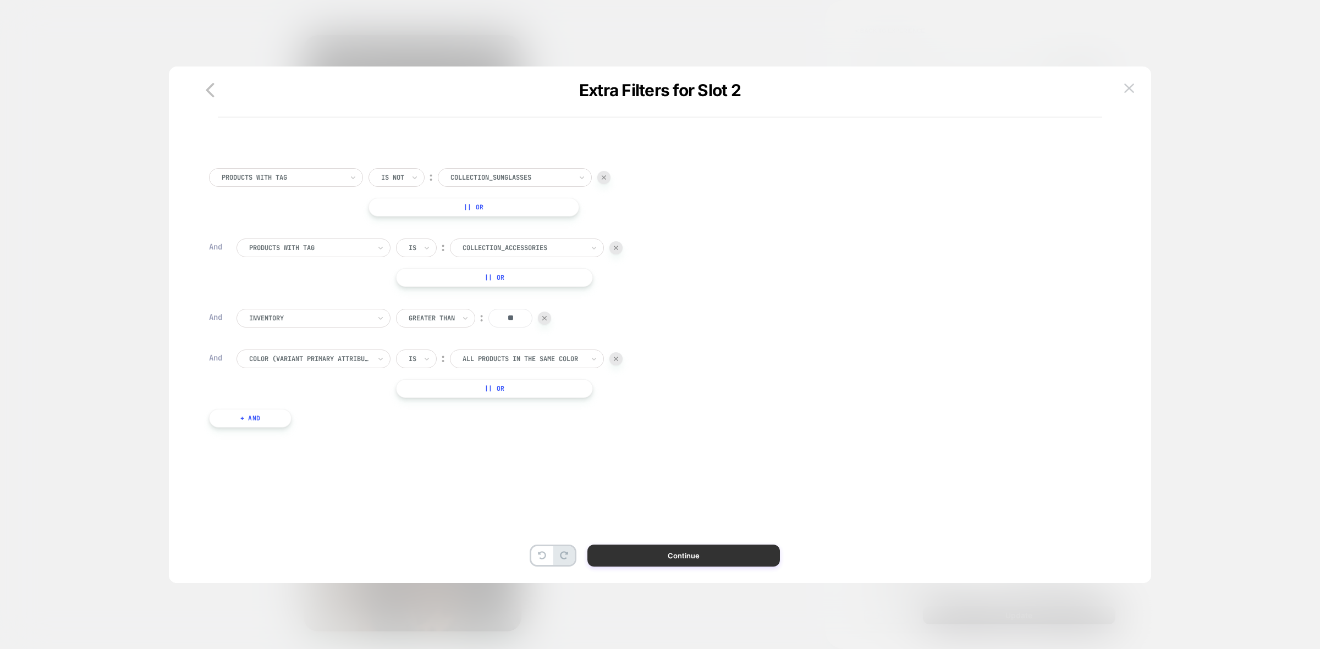
click at [686, 554] on button "Continue" at bounding box center [683, 556] width 192 height 22
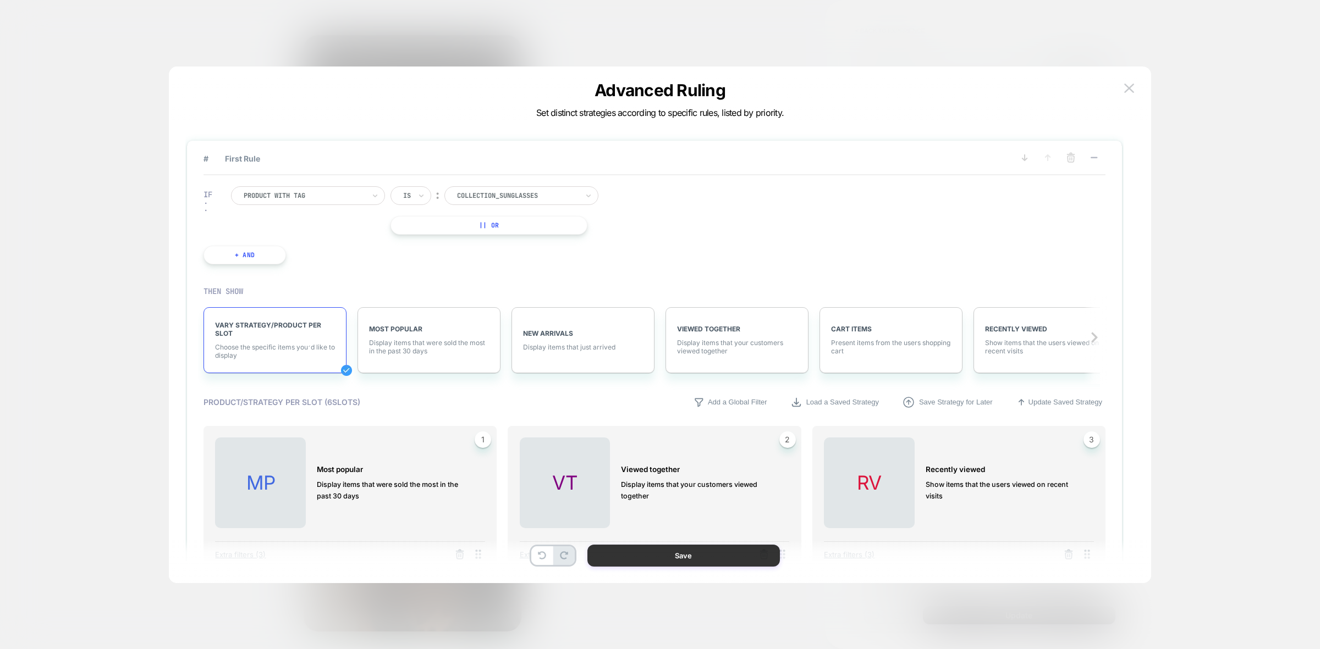
click at [705, 562] on button "Save" at bounding box center [683, 556] width 192 height 22
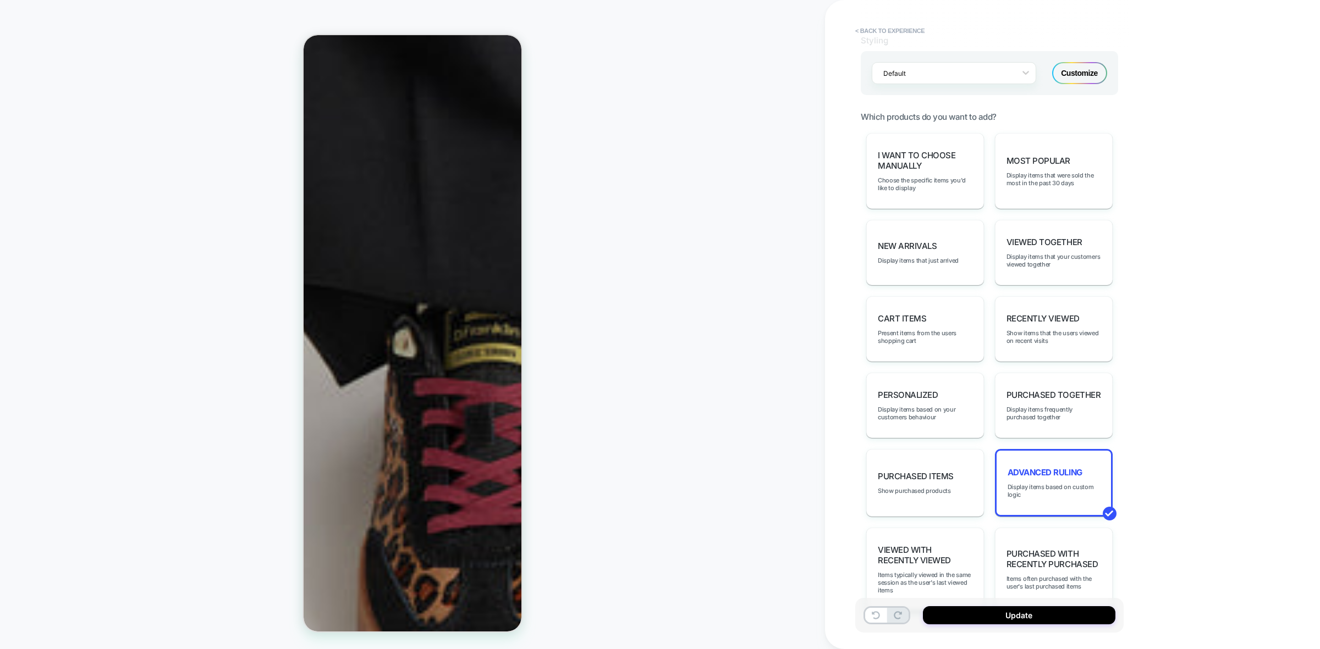
scroll to position [687, 0]
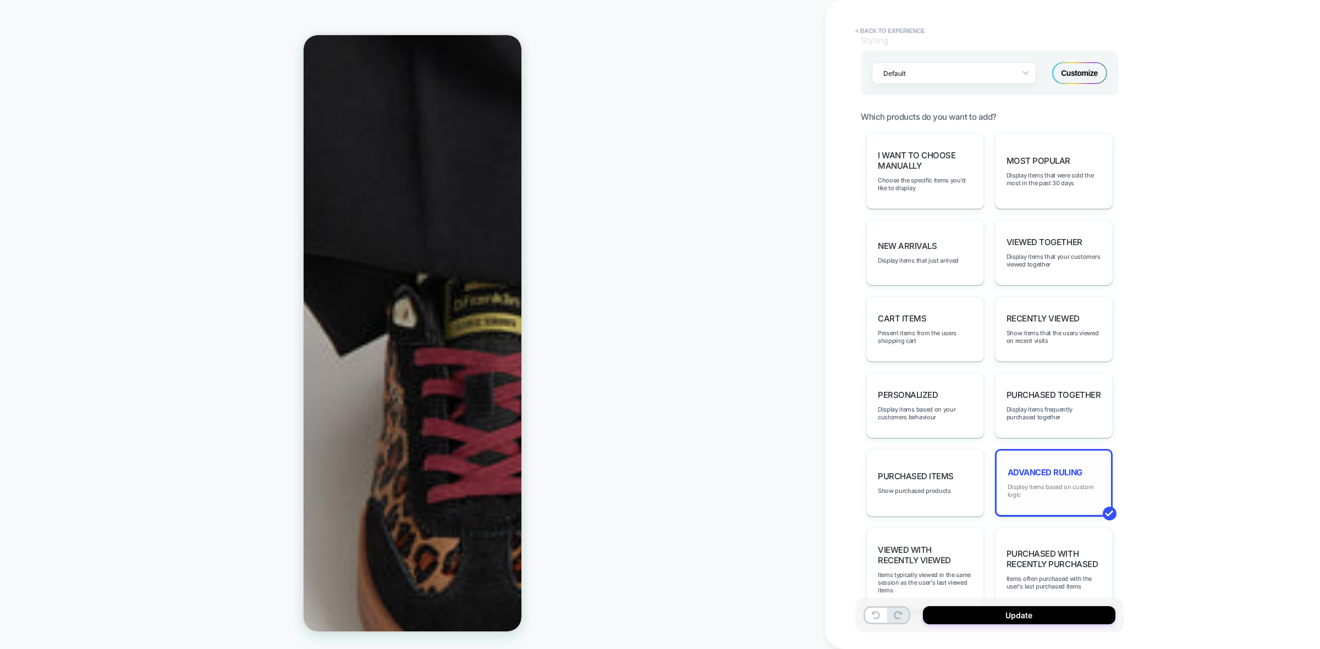
click at [1065, 490] on span "Display items based on custom logic" at bounding box center [1053, 490] width 92 height 15
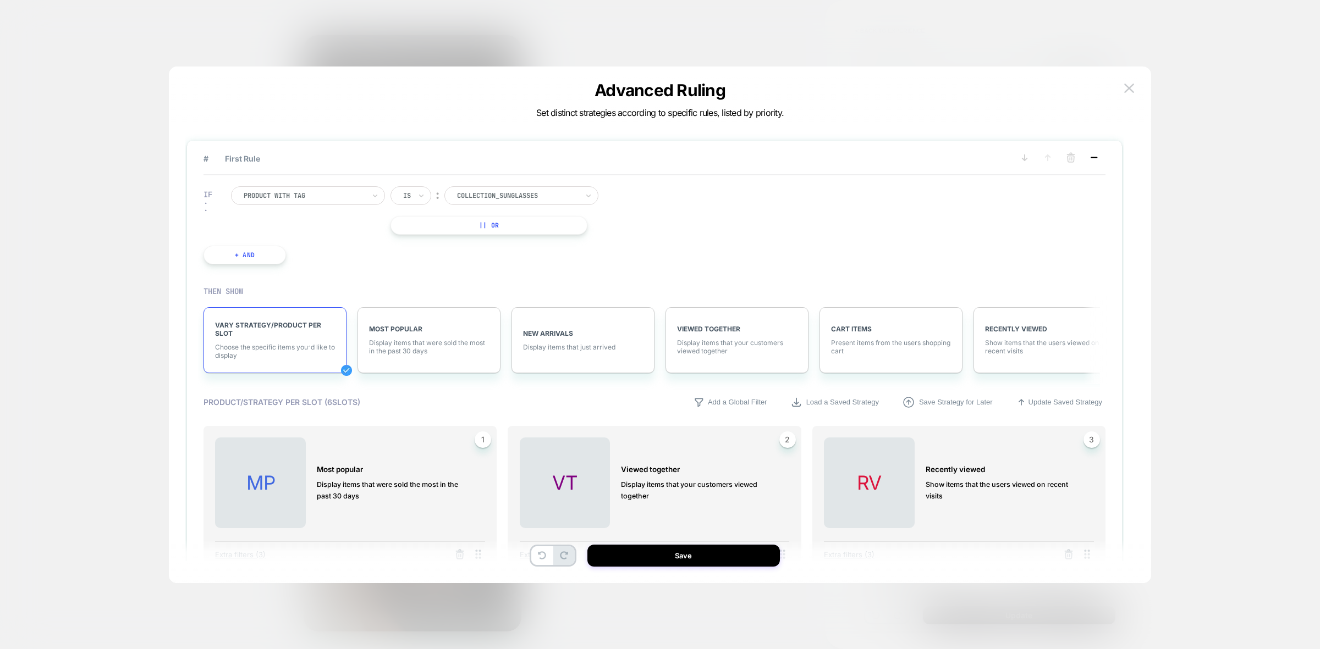
click at [1095, 159] on icon at bounding box center [1093, 157] width 11 height 11
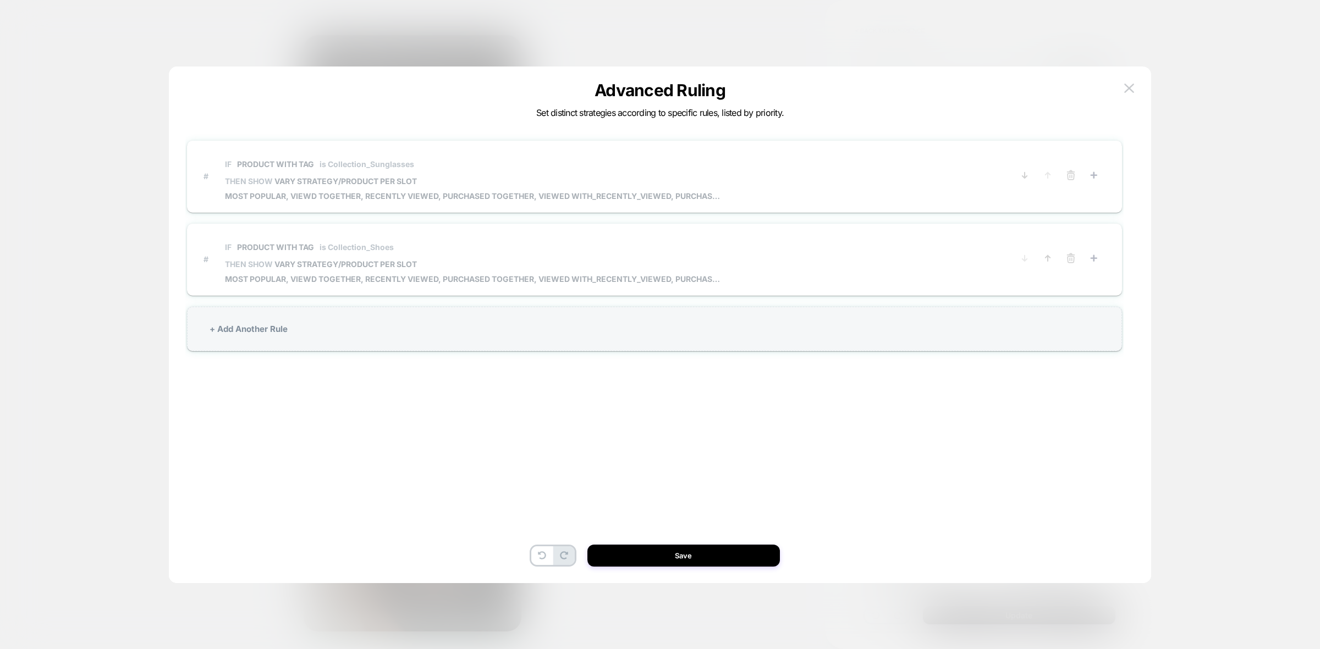
click at [478, 256] on span "IF Product with tag is Collection_Shoes" at bounding box center [472, 247] width 495 height 25
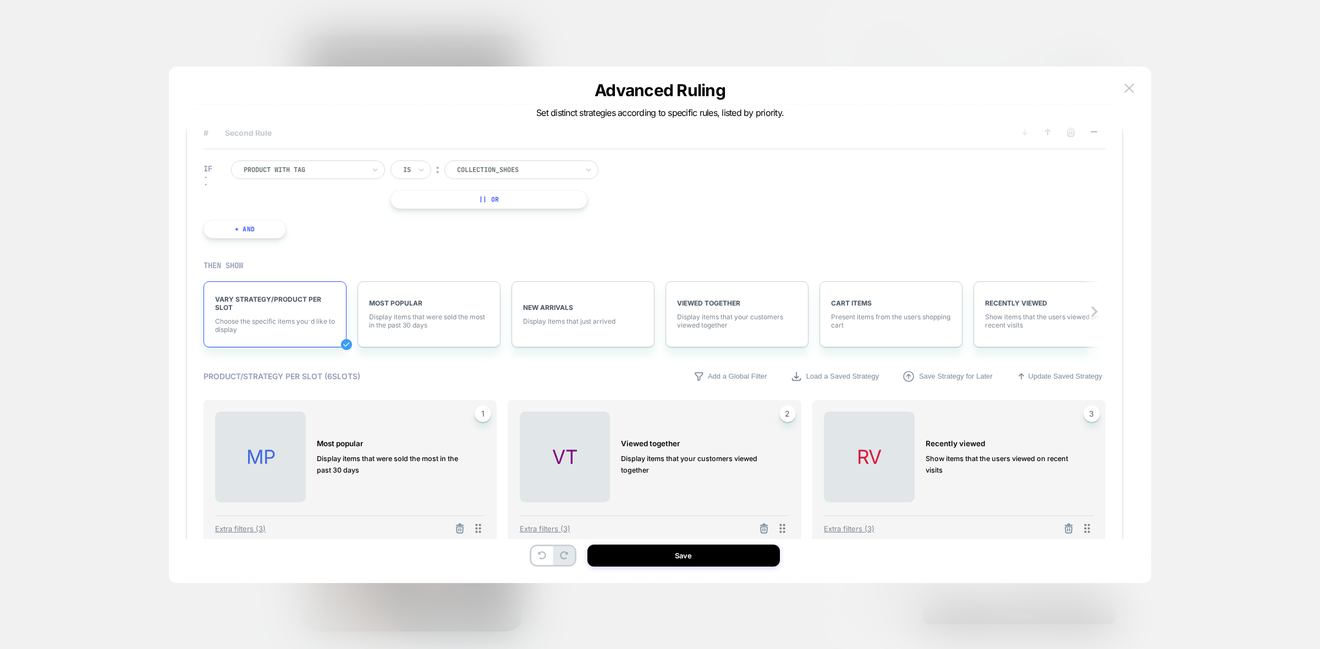
scroll to position [206, 0]
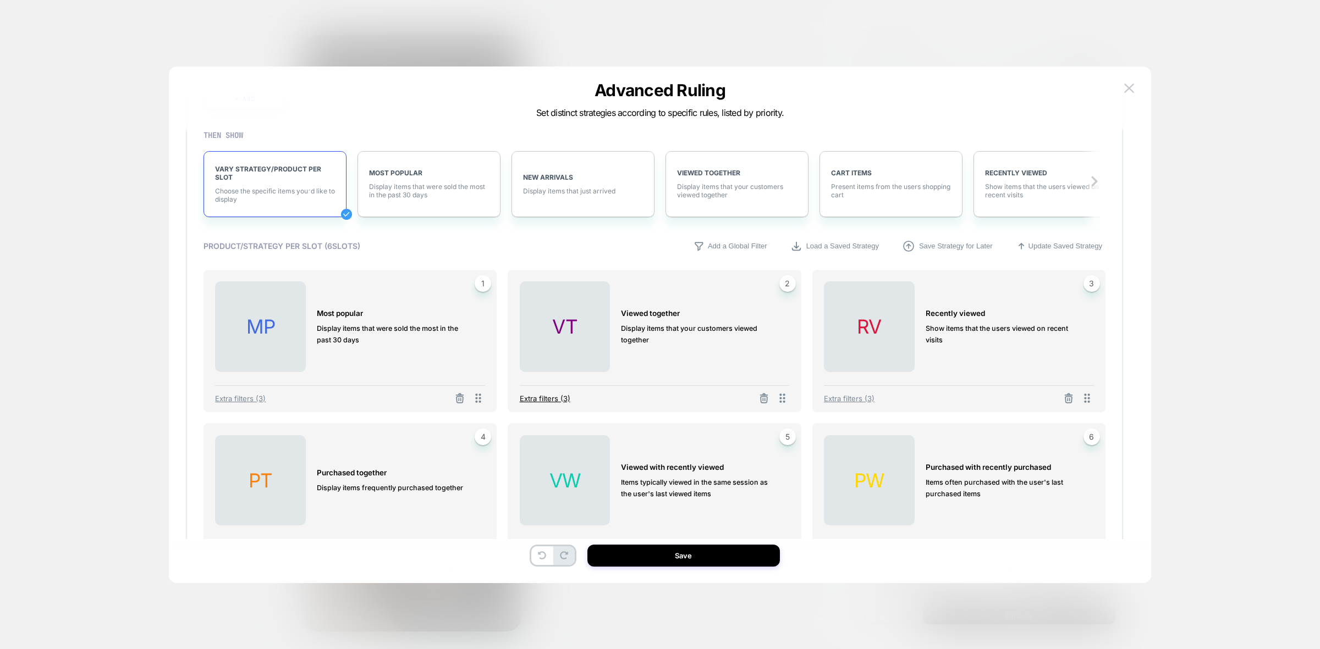
click at [539, 399] on span "Extra filters (3)" at bounding box center [545, 398] width 51 height 9
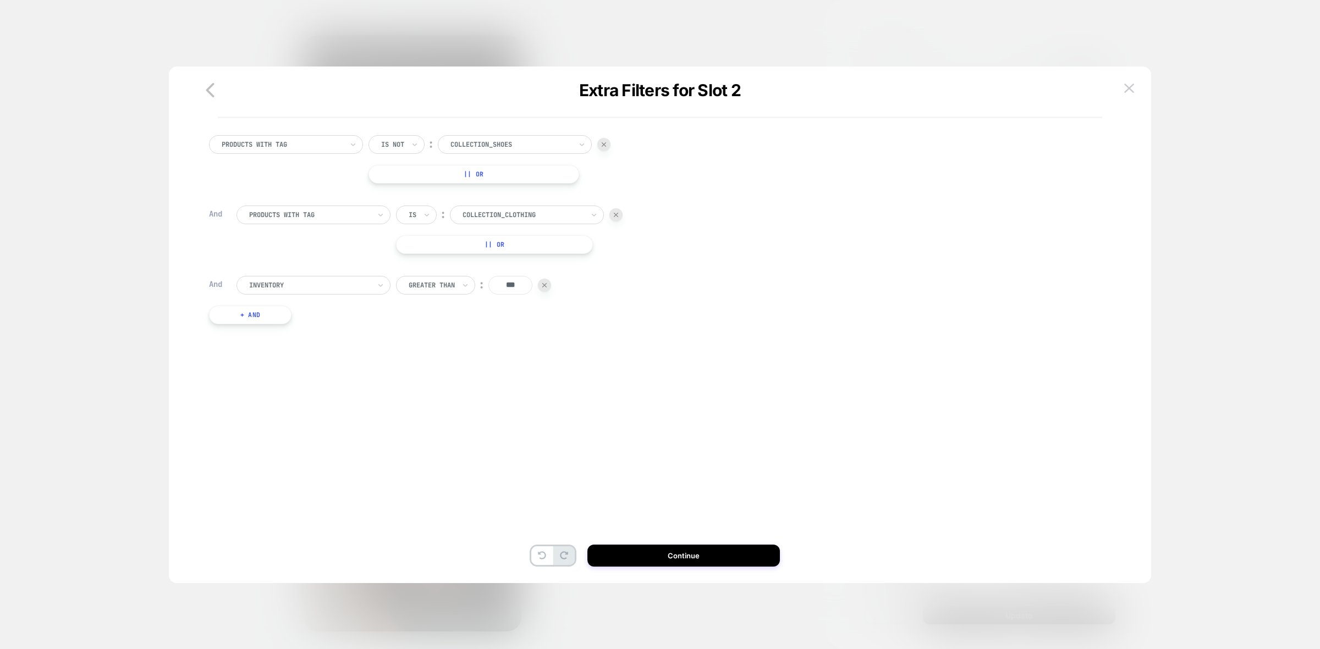
scroll to position [0, 0]
click at [244, 316] on button "+ And" at bounding box center [250, 315] width 82 height 19
click at [330, 324] on div at bounding box center [309, 326] width 121 height 10
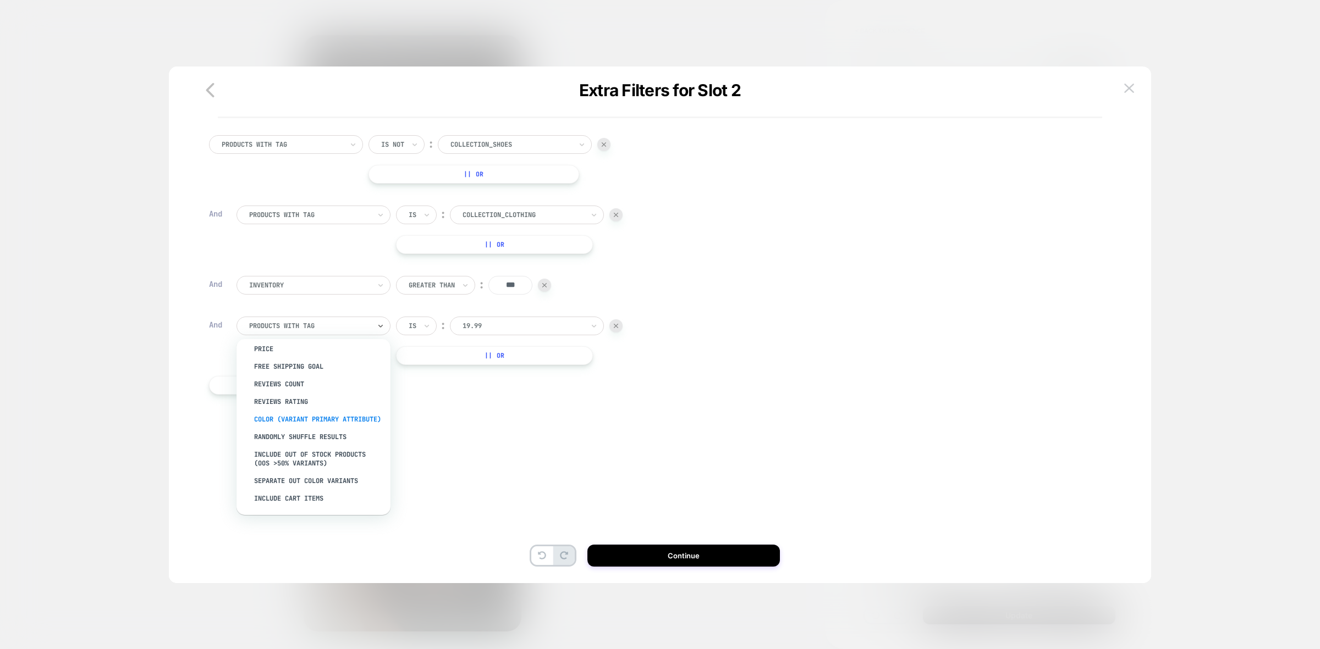
scroll to position [137, 0]
click at [303, 417] on div "color (Variant primary attribute)" at bounding box center [318, 420] width 143 height 18
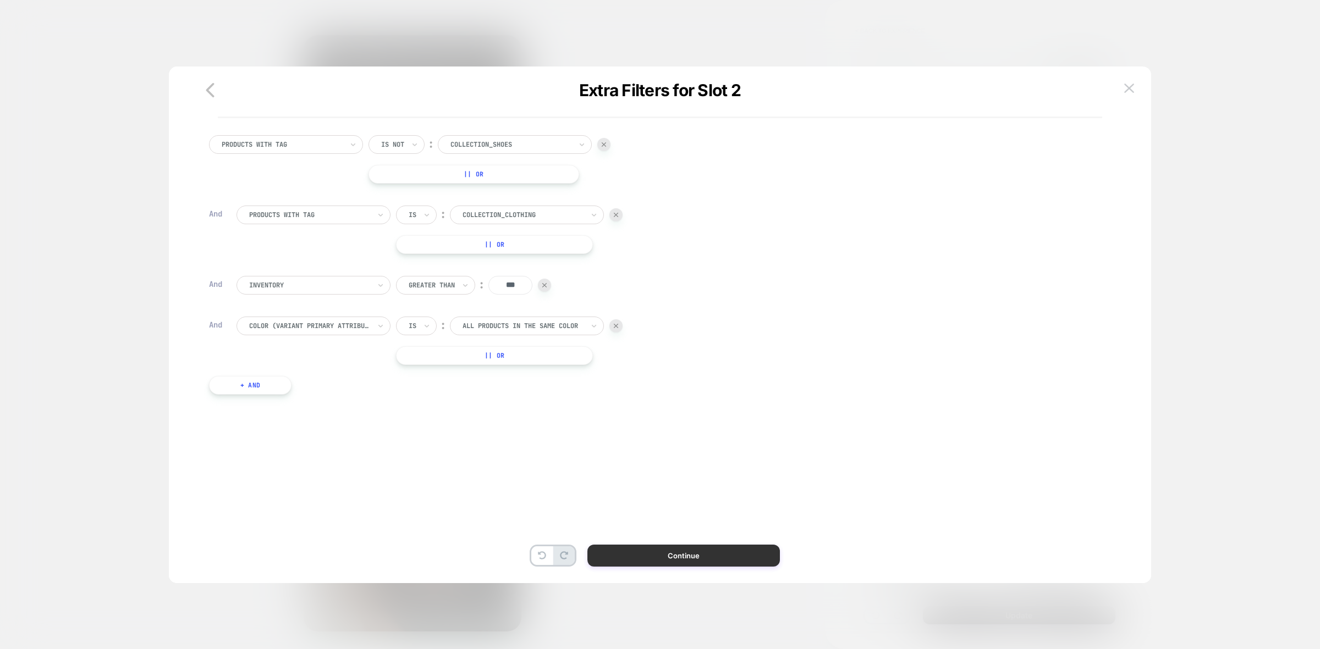
click at [691, 553] on button "Continue" at bounding box center [683, 556] width 192 height 22
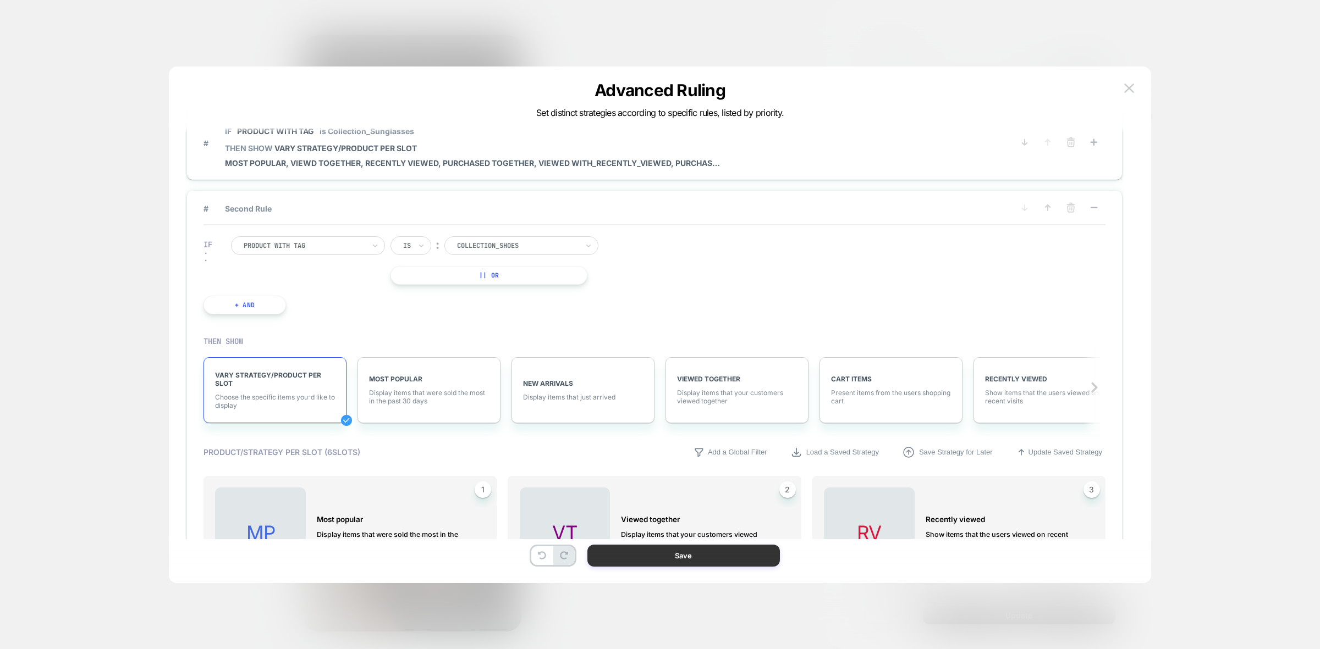
click at [688, 557] on button "Save" at bounding box center [683, 556] width 192 height 22
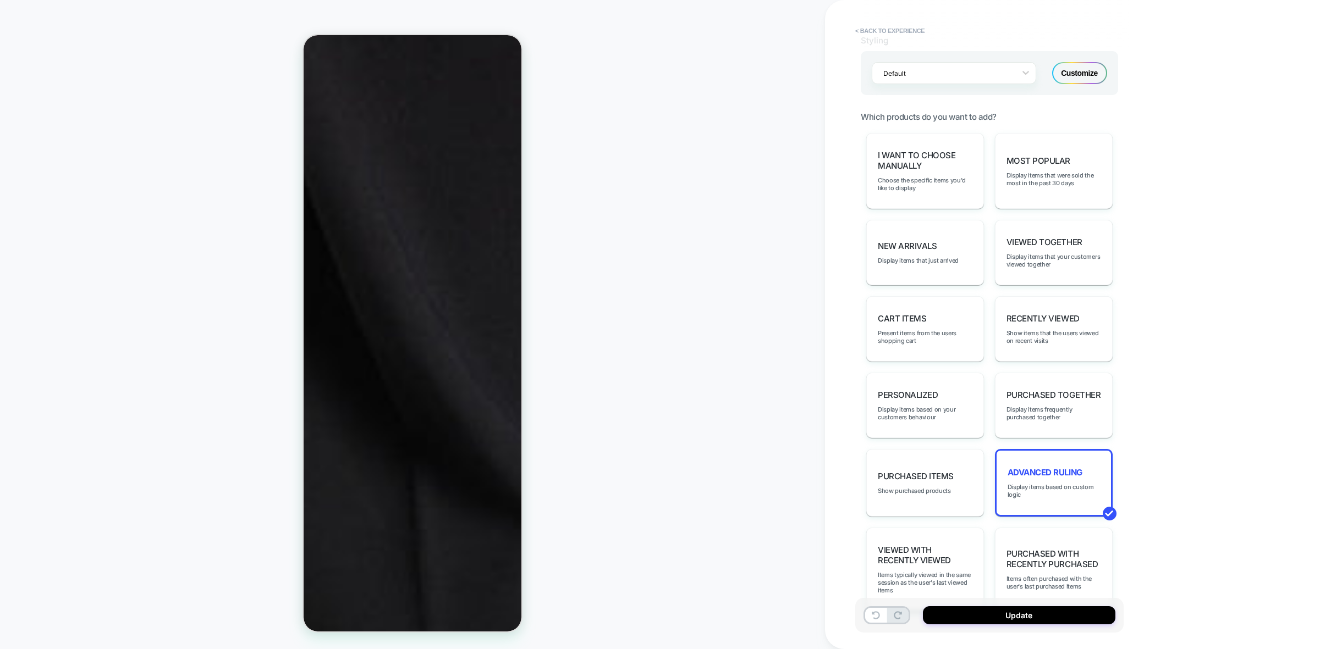
scroll to position [0, 0]
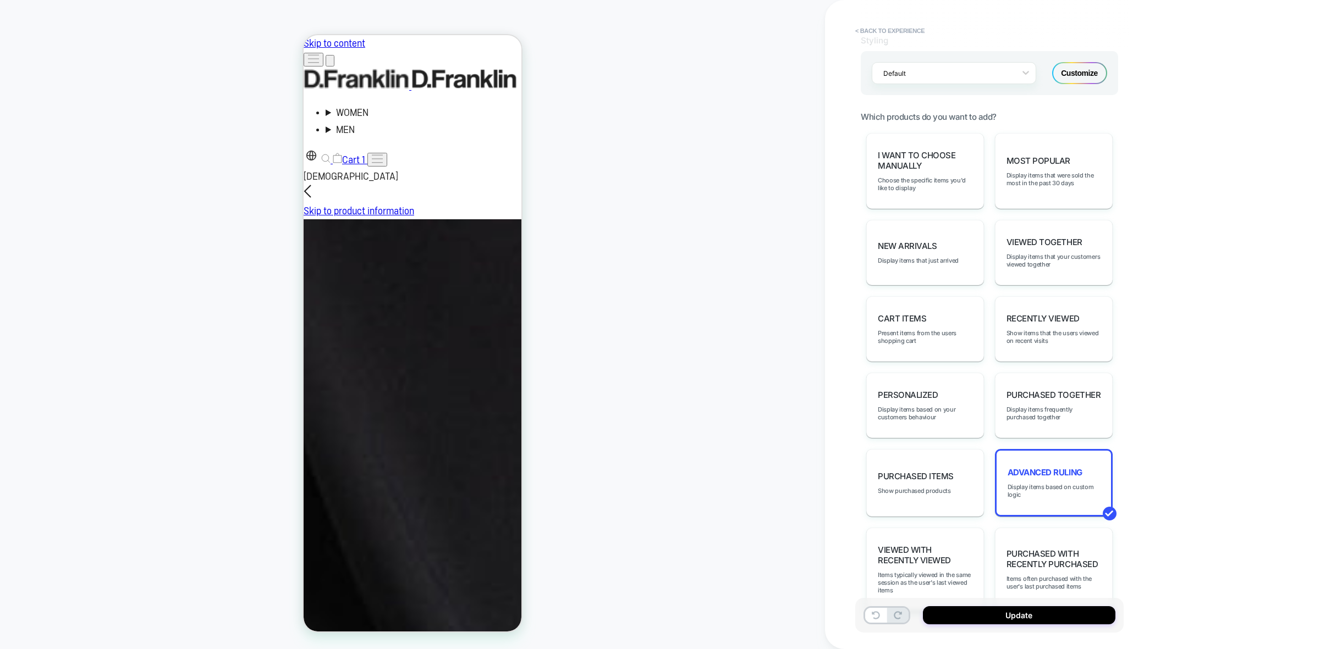
drag, startPoint x: 1024, startPoint y: 619, endPoint x: 598, endPoint y: 462, distance: 454.6
click at [1024, 619] on button "Update" at bounding box center [1019, 616] width 192 height 18
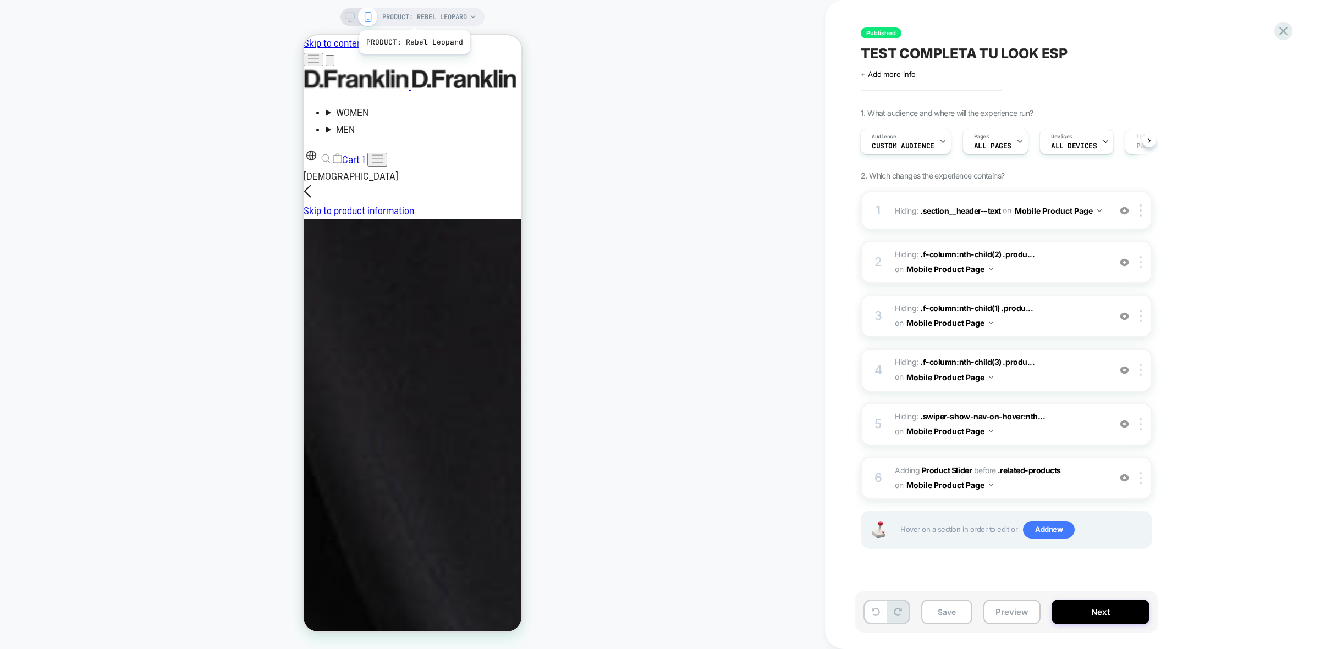
click at [414, 16] on span "PRODUCT: Rebel Leopard" at bounding box center [424, 17] width 85 height 18
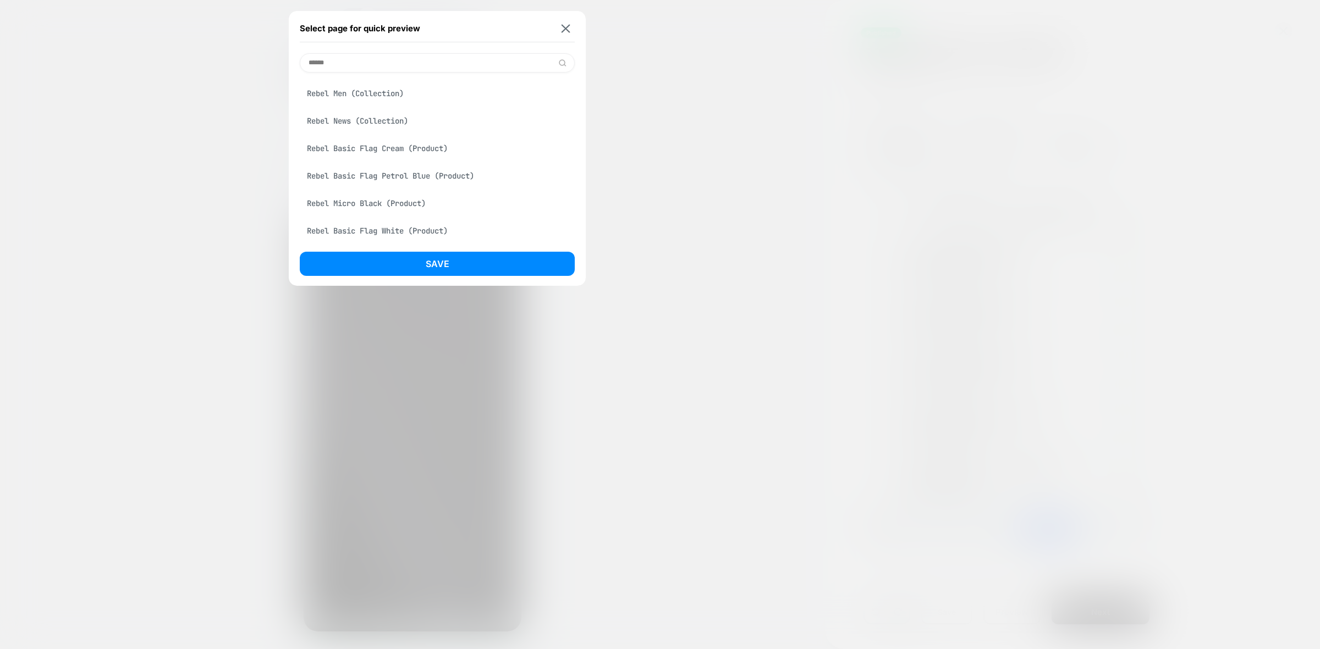
scroll to position [137, 0]
type input "*****"
click at [367, 196] on div "Rebel Micro Black (Product)" at bounding box center [437, 201] width 275 height 21
click at [463, 260] on button "Save" at bounding box center [437, 264] width 275 height 24
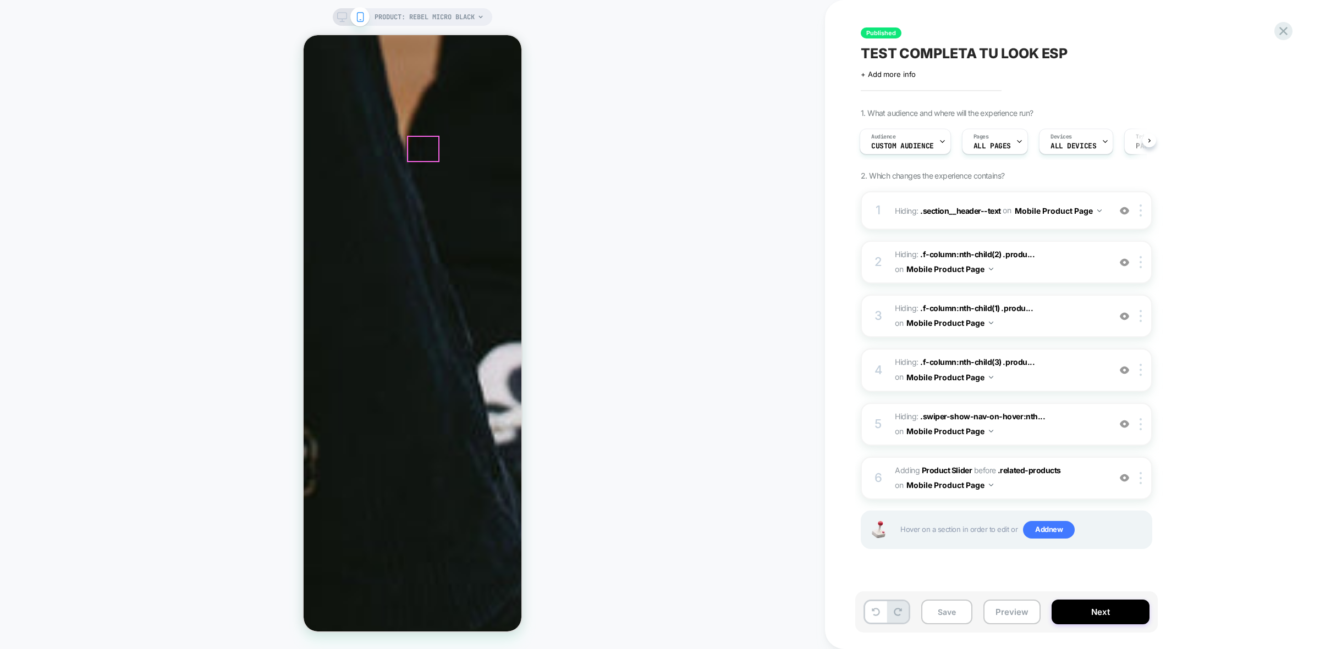
scroll to position [344, 0]
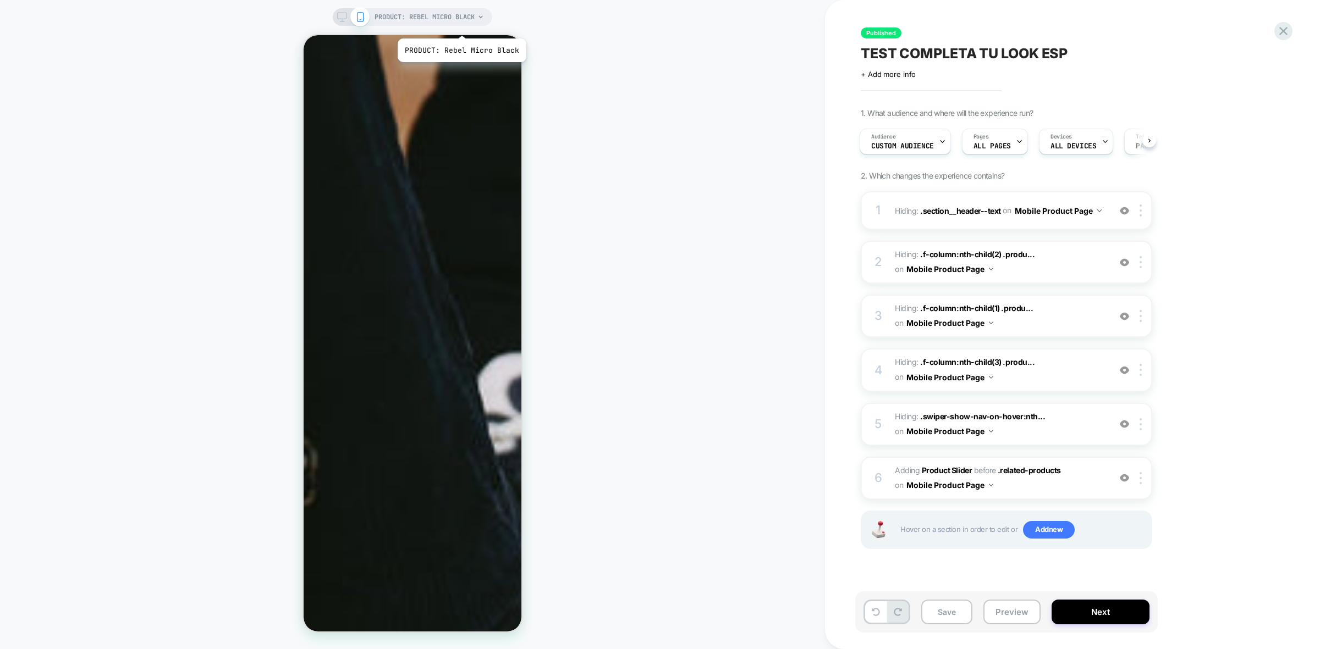
drag, startPoint x: 461, startPoint y: 25, endPoint x: 461, endPoint y: 18, distance: 6.6
click at [461, 18] on span "PRODUCT: Rebel Micro Black" at bounding box center [424, 17] width 100 height 18
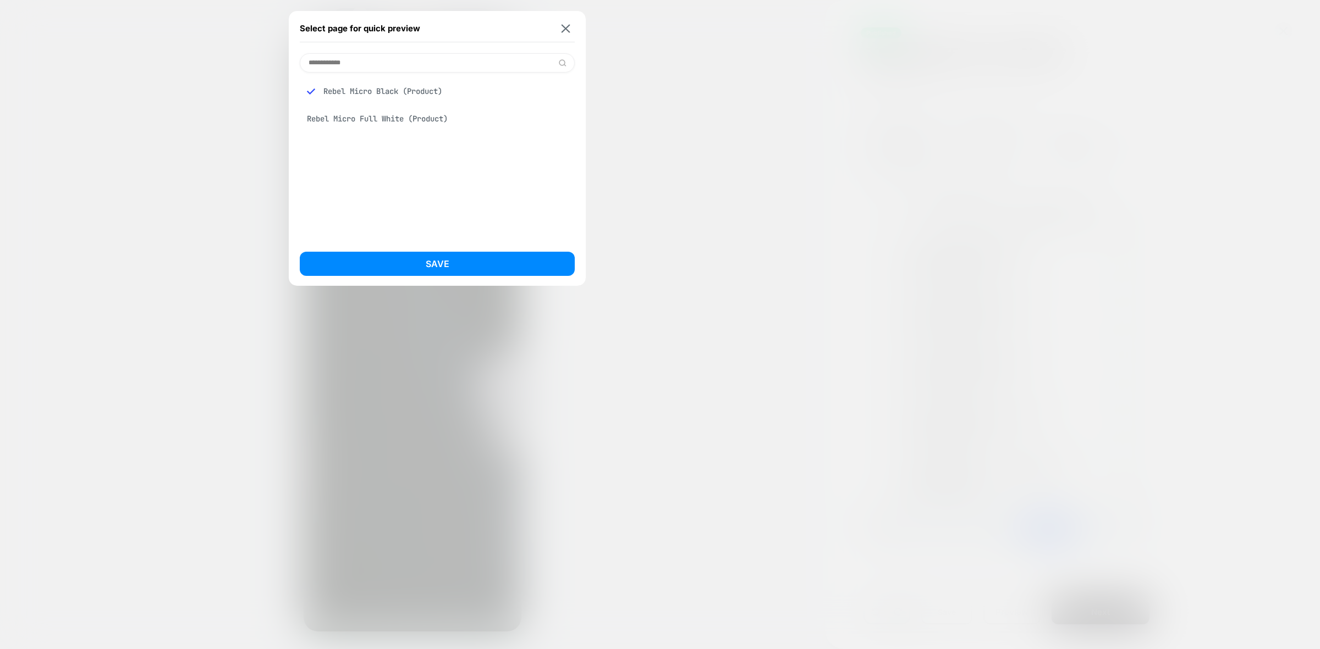
type input "**********"
click at [419, 110] on div "Rebel Micro Black (Product) Rebel Micro Full White (Product)" at bounding box center [437, 105] width 275 height 48
click at [416, 113] on div "Rebel Micro Full White (Product)" at bounding box center [437, 118] width 275 height 21
click at [454, 260] on button "Save" at bounding box center [437, 264] width 275 height 24
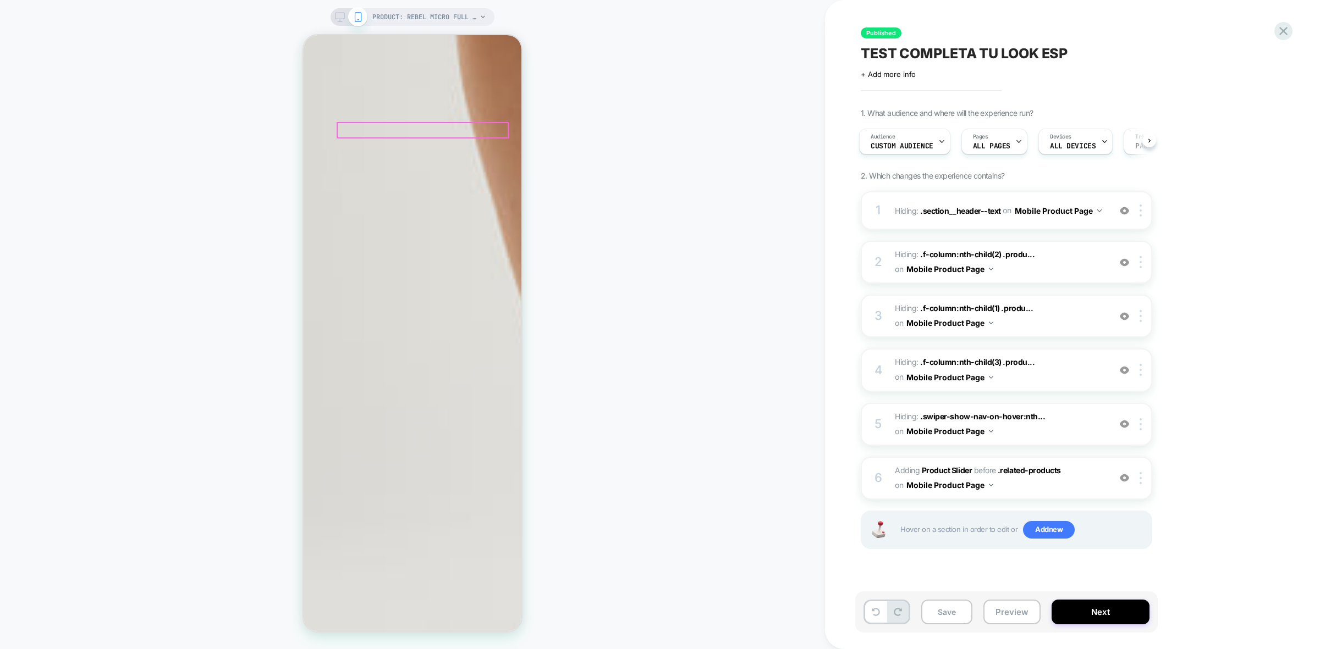
scroll to position [825, 0]
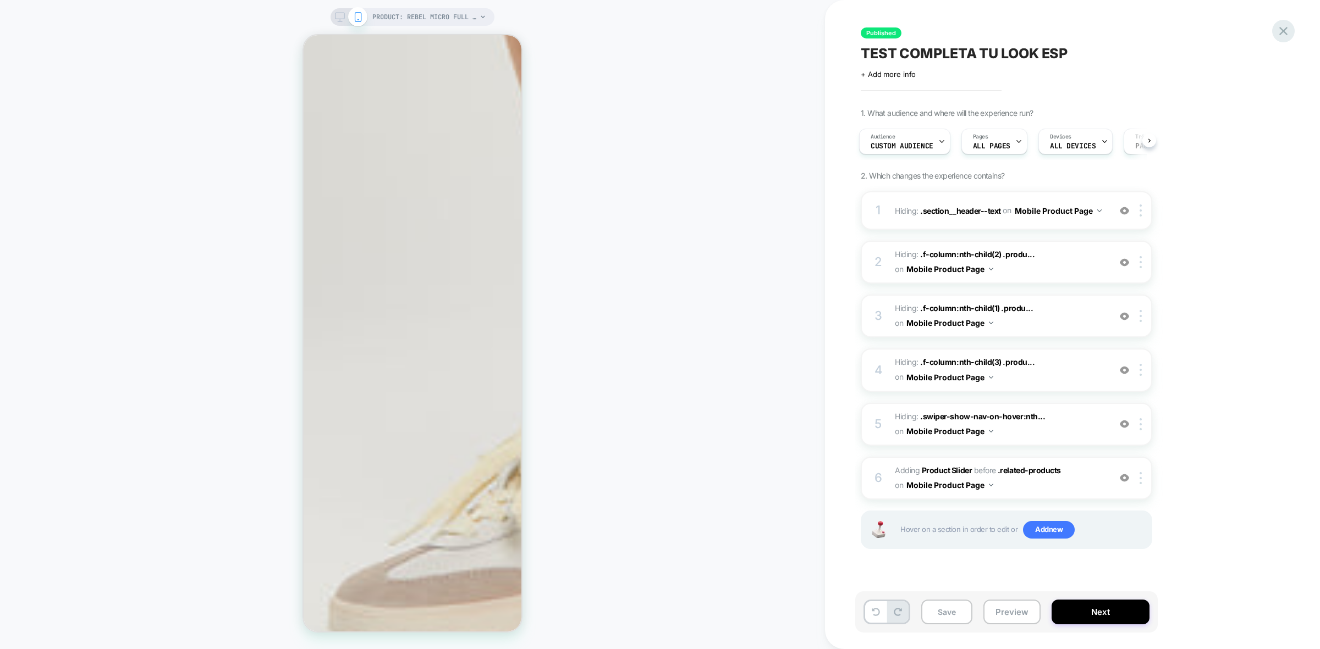
click at [1286, 26] on icon at bounding box center [1283, 31] width 15 height 15
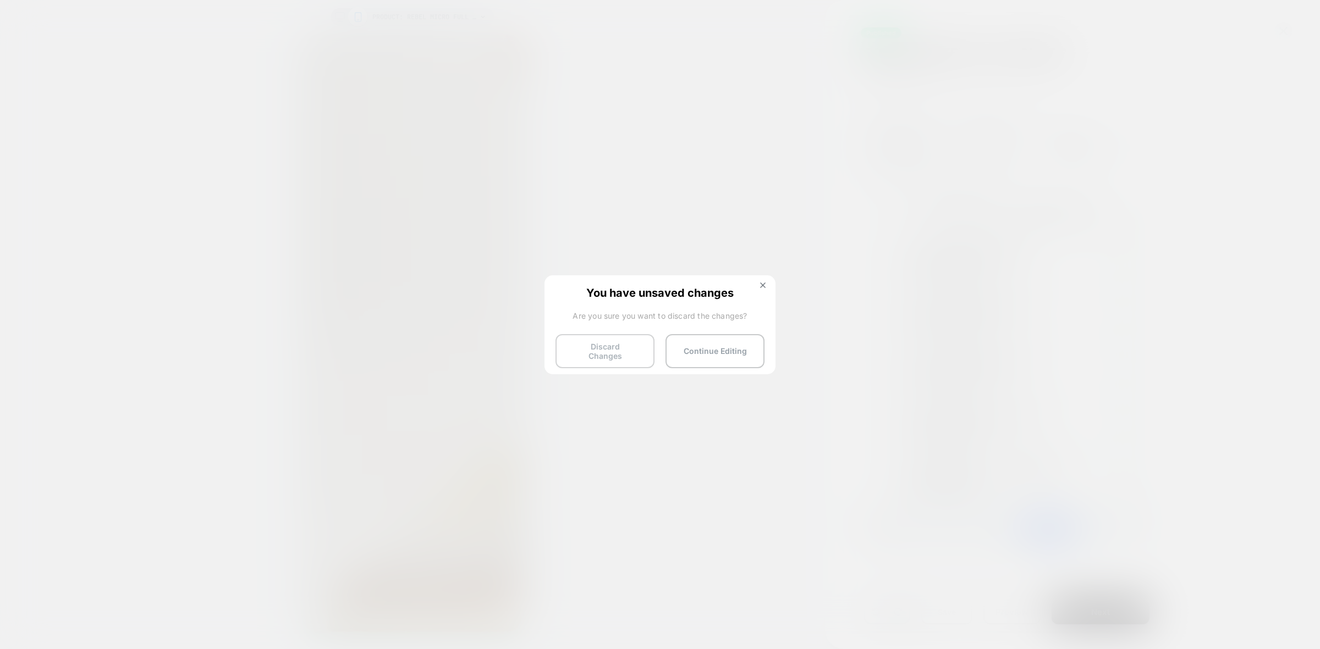
click at [622, 352] on button "Discard Changes" at bounding box center [604, 351] width 99 height 34
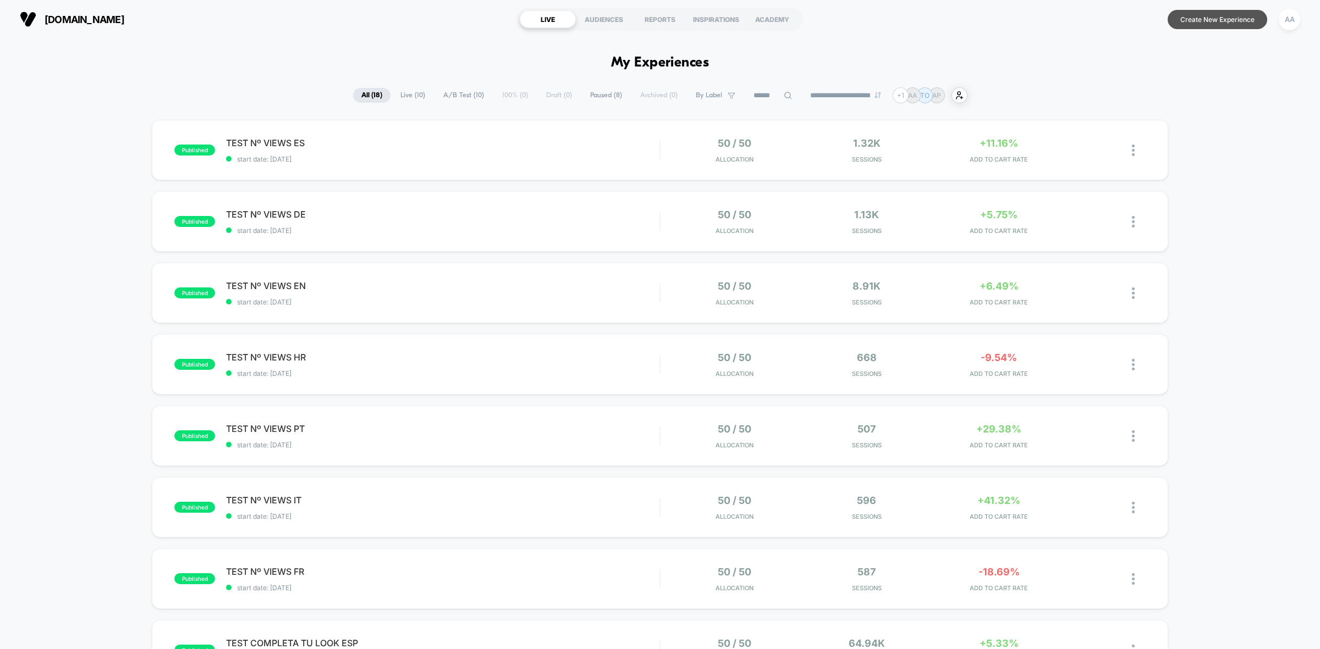
click at [1232, 14] on button "Create New Experience" at bounding box center [1217, 19] width 100 height 19
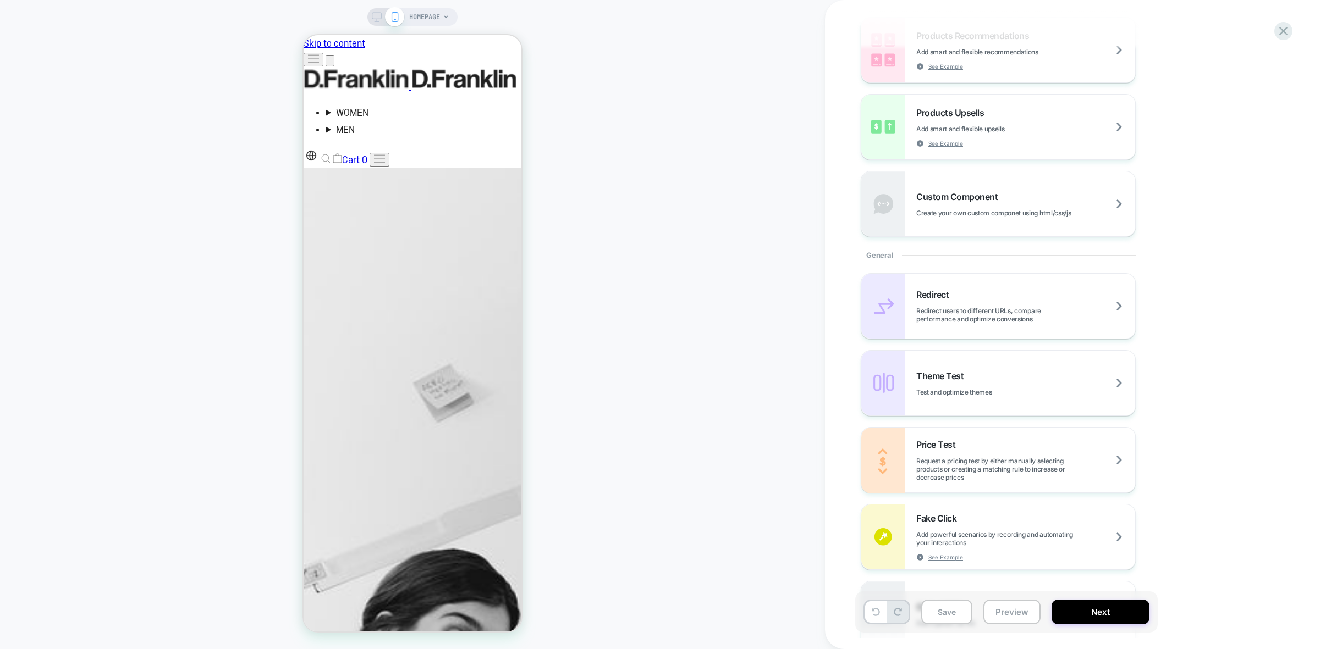
scroll to position [234, 0]
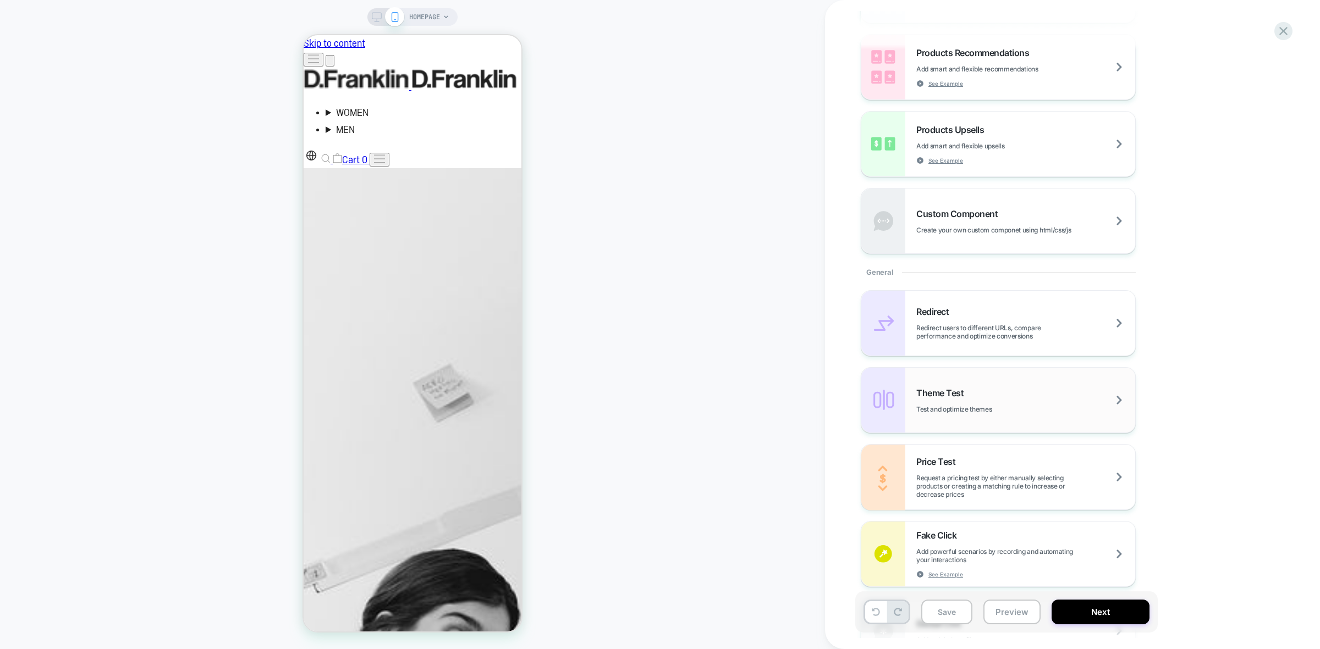
click at [985, 391] on div "Theme Test Test and optimize themes" at bounding box center [1025, 401] width 219 height 26
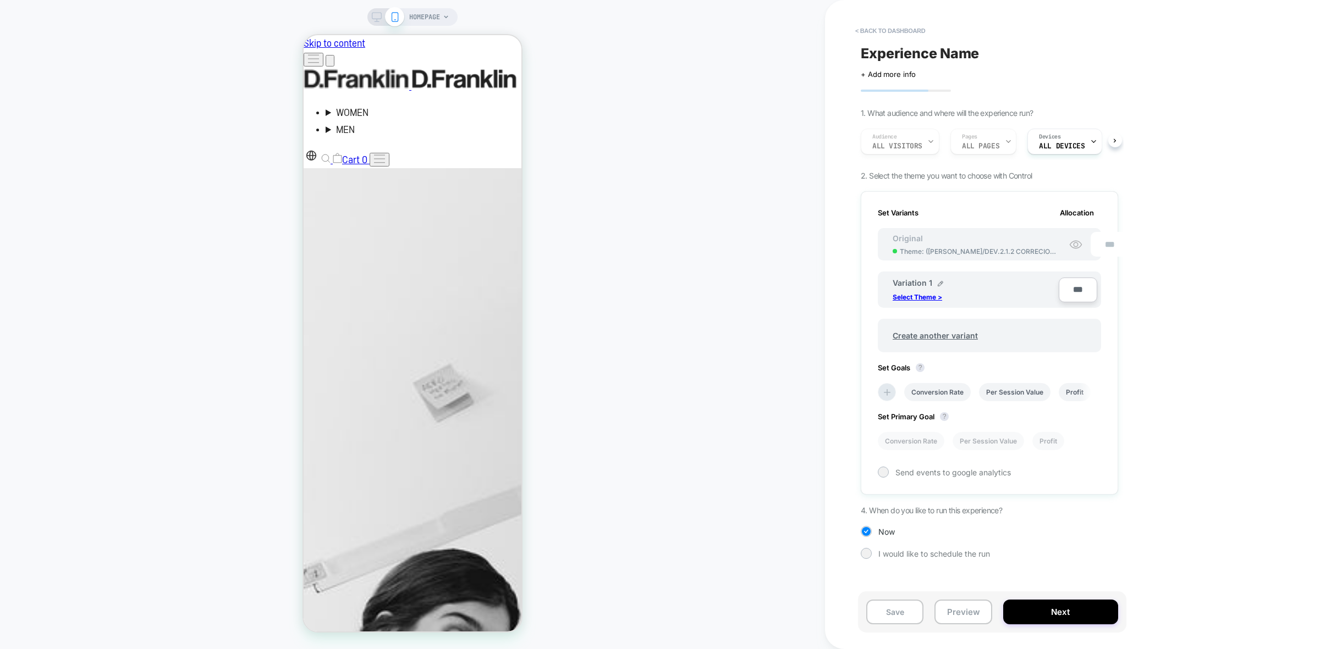
scroll to position [0, 1]
click at [918, 295] on p "Select Theme >" at bounding box center [916, 297] width 49 height 8
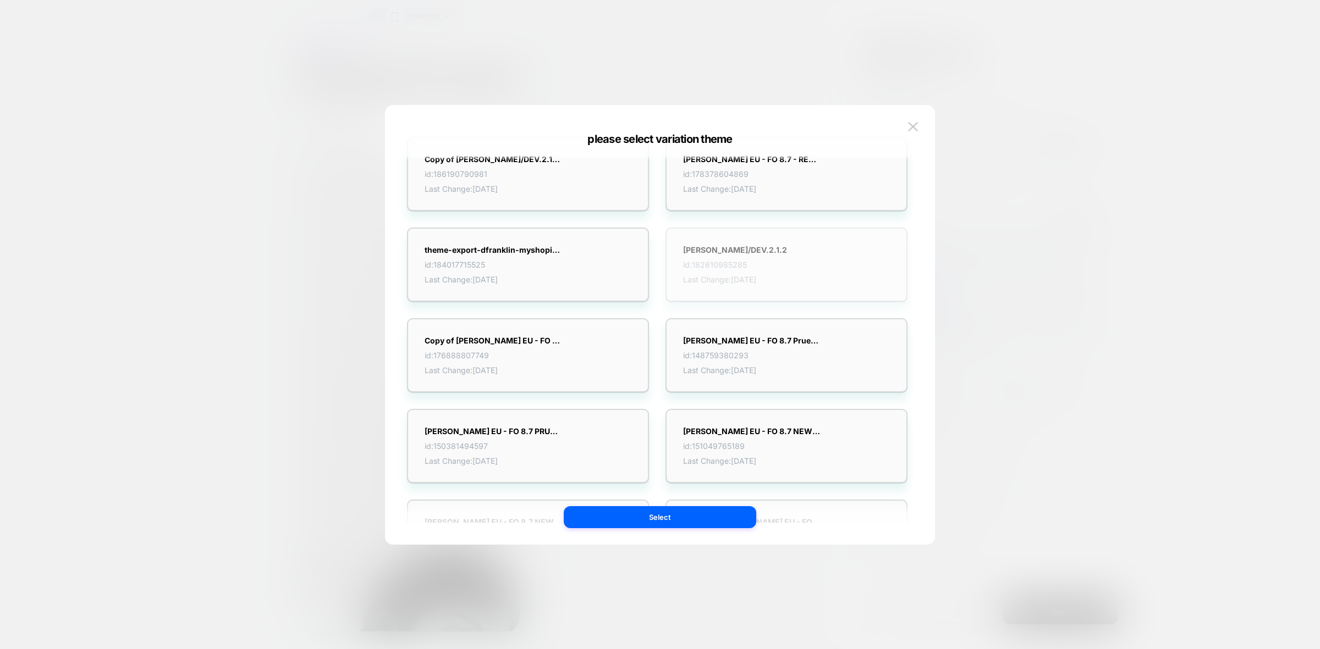
scroll to position [137, 0]
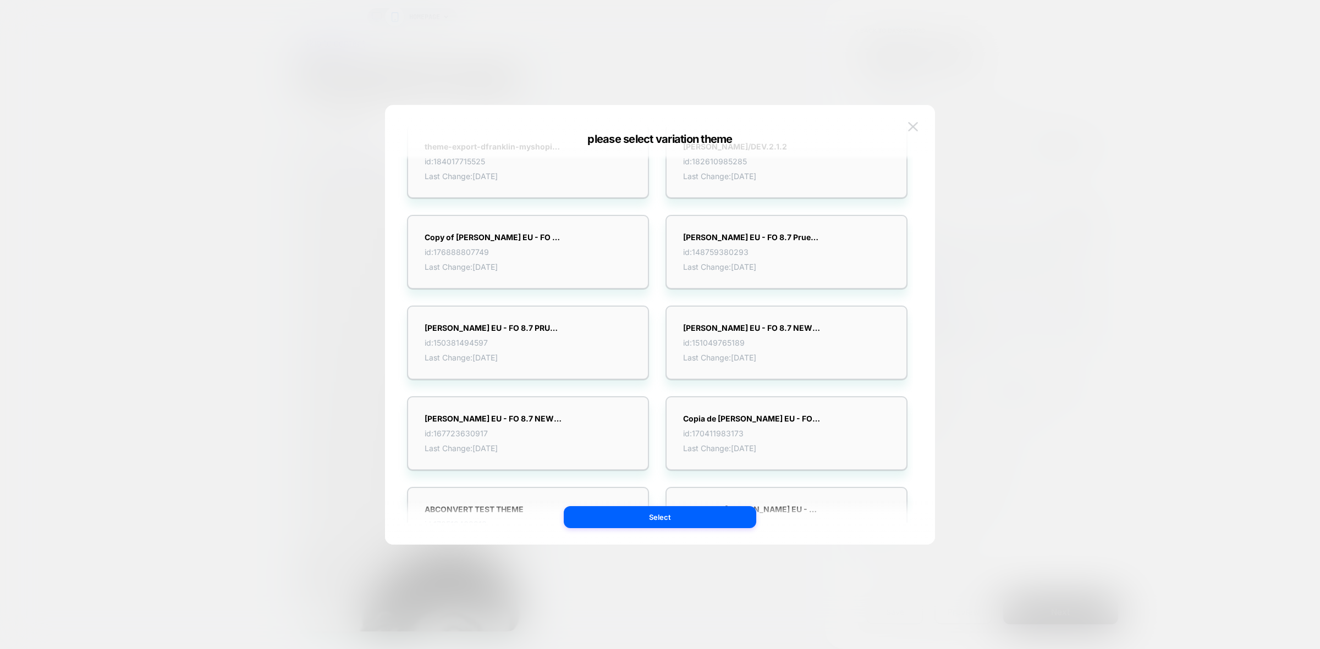
click at [917, 130] on img at bounding box center [913, 126] width 10 height 9
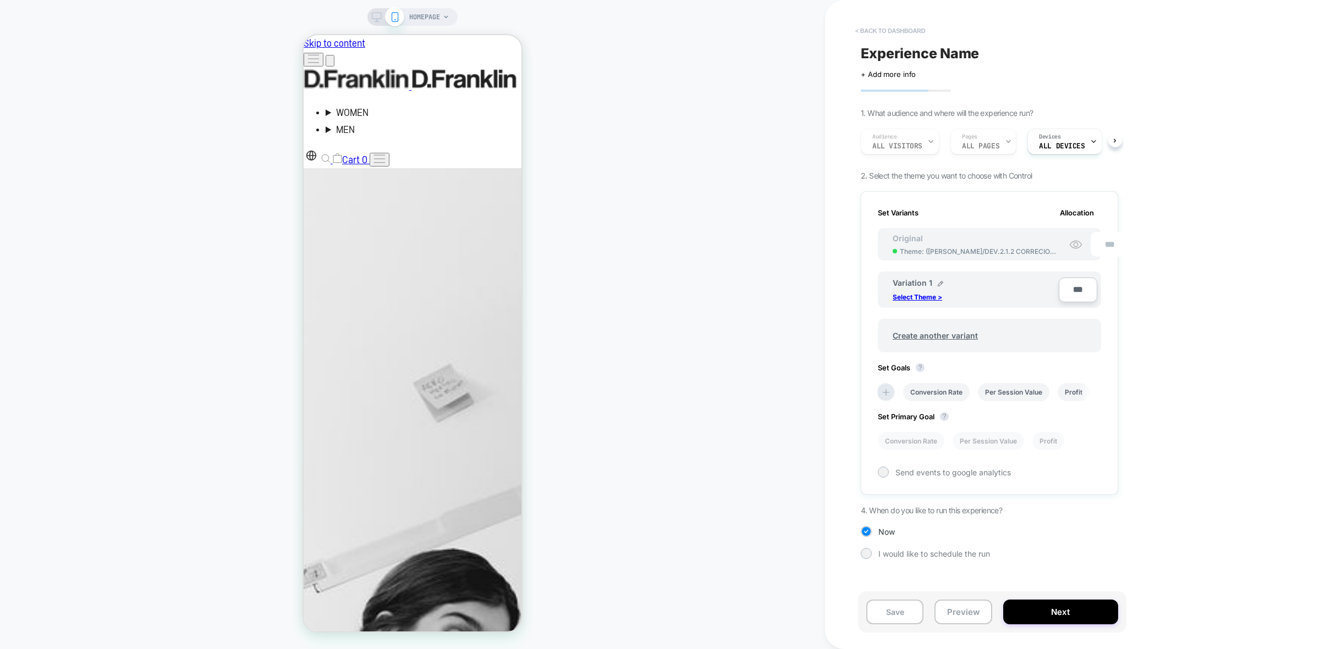
click at [875, 25] on button "< back to dashboard" at bounding box center [890, 31] width 81 height 18
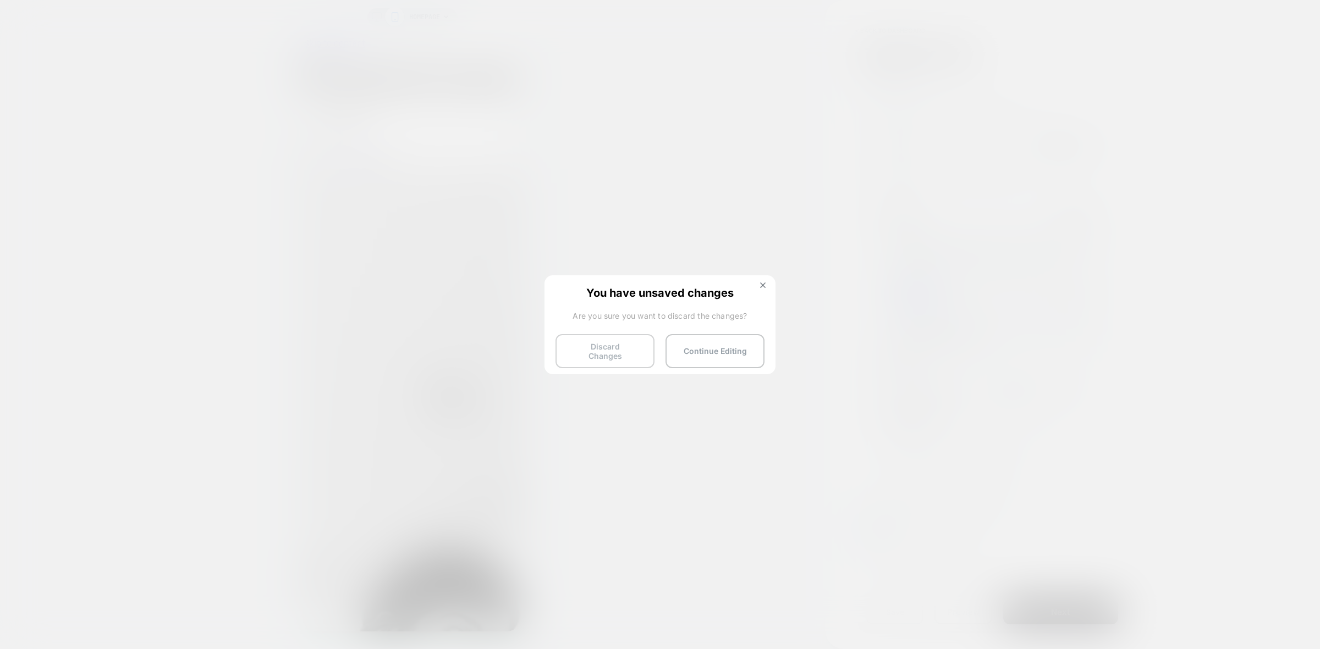
click at [621, 346] on button "Discard Changes" at bounding box center [604, 351] width 99 height 34
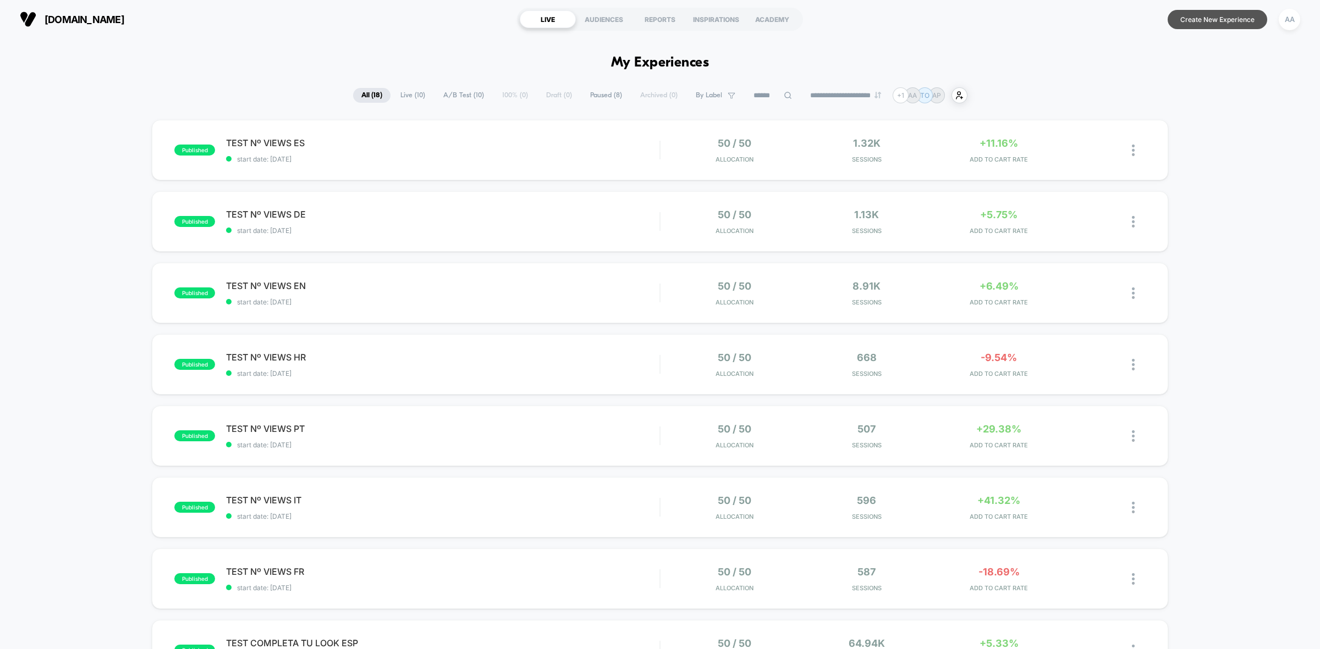
click at [1221, 19] on button "Create New Experience" at bounding box center [1217, 19] width 100 height 19
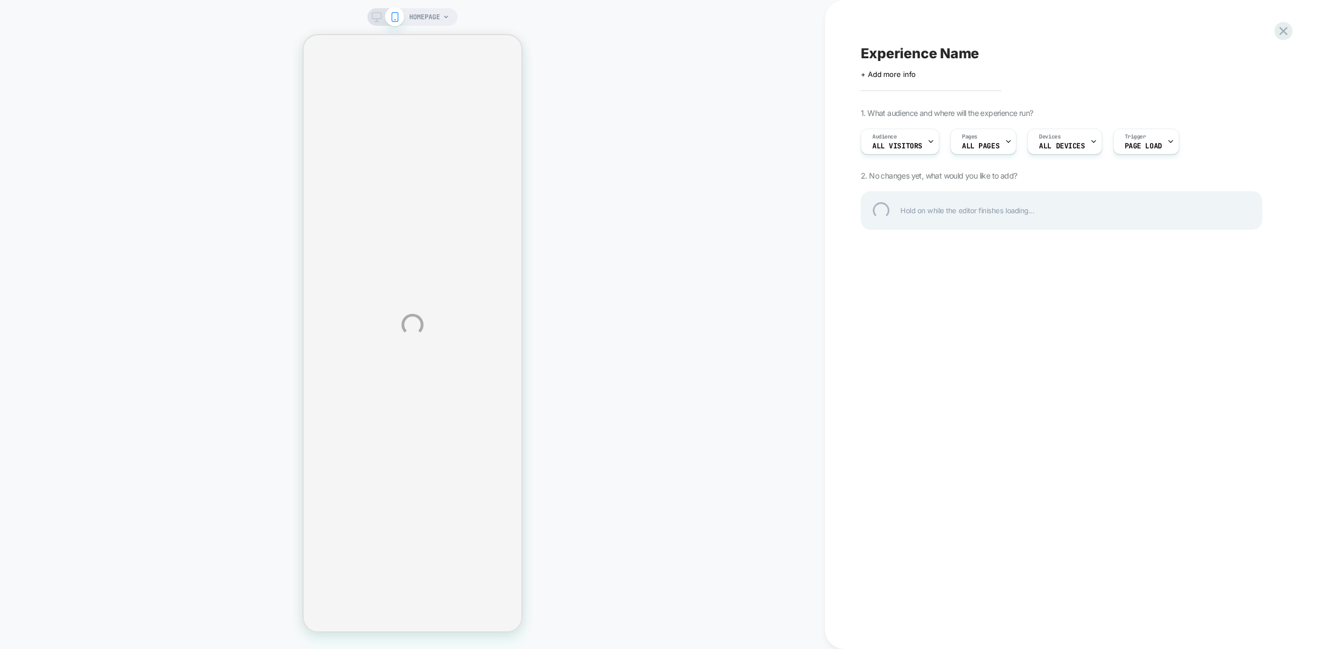
click at [444, 10] on div "HOMEPAGE Experience Name Click to edit experience details + Add more info 1. Wh…" at bounding box center [660, 324] width 1320 height 649
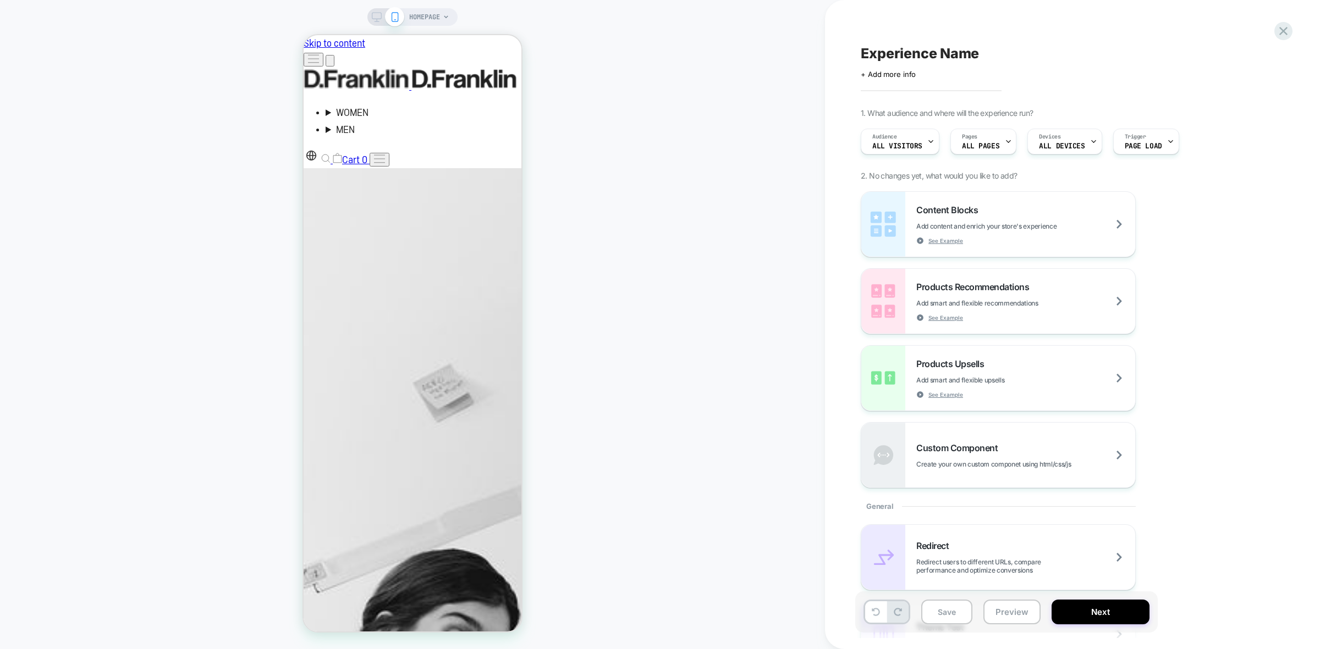
click at [429, 11] on span "HOMEPAGE" at bounding box center [424, 17] width 31 height 18
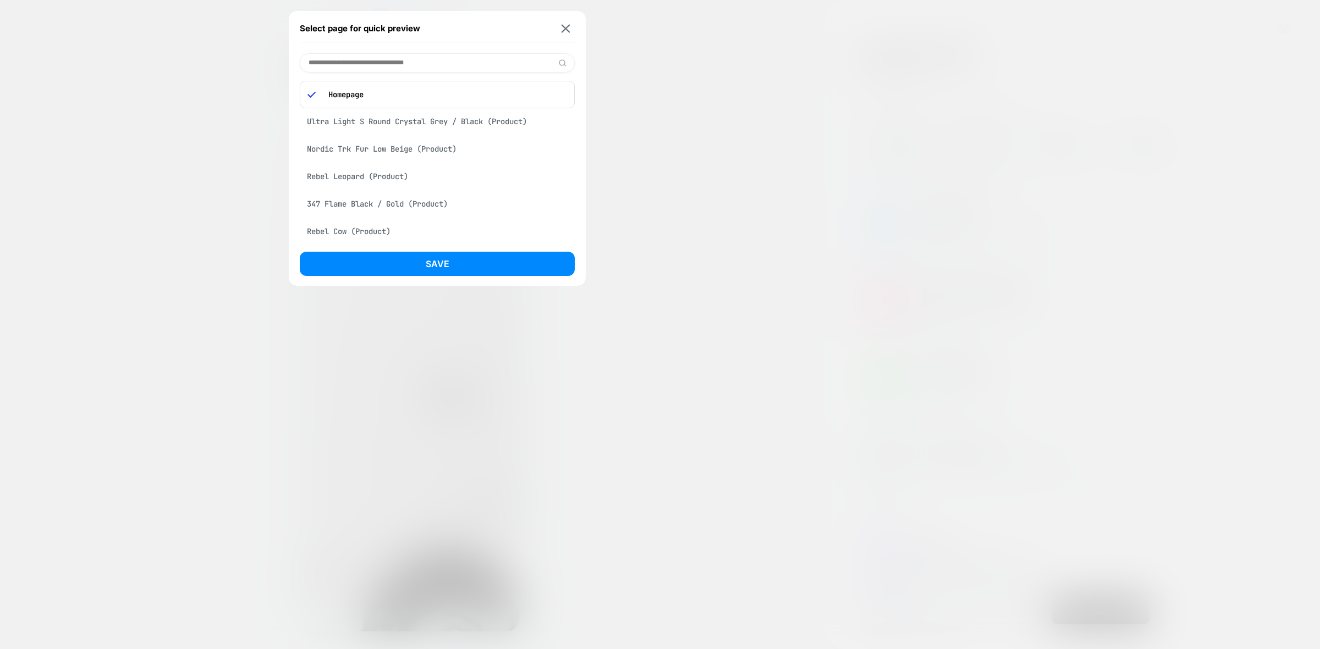
click at [367, 152] on div "Nordic Trk Fur Low Beige (Product)" at bounding box center [437, 149] width 275 height 21
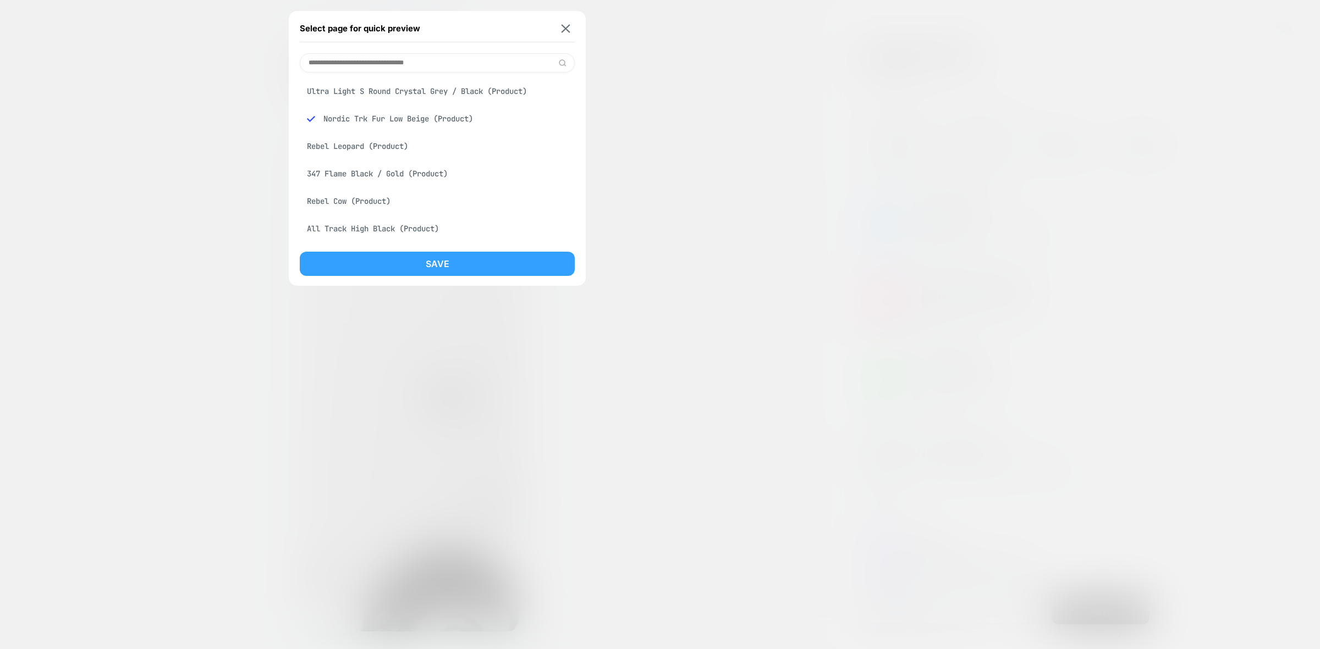
click at [480, 258] on button "Save" at bounding box center [437, 264] width 275 height 24
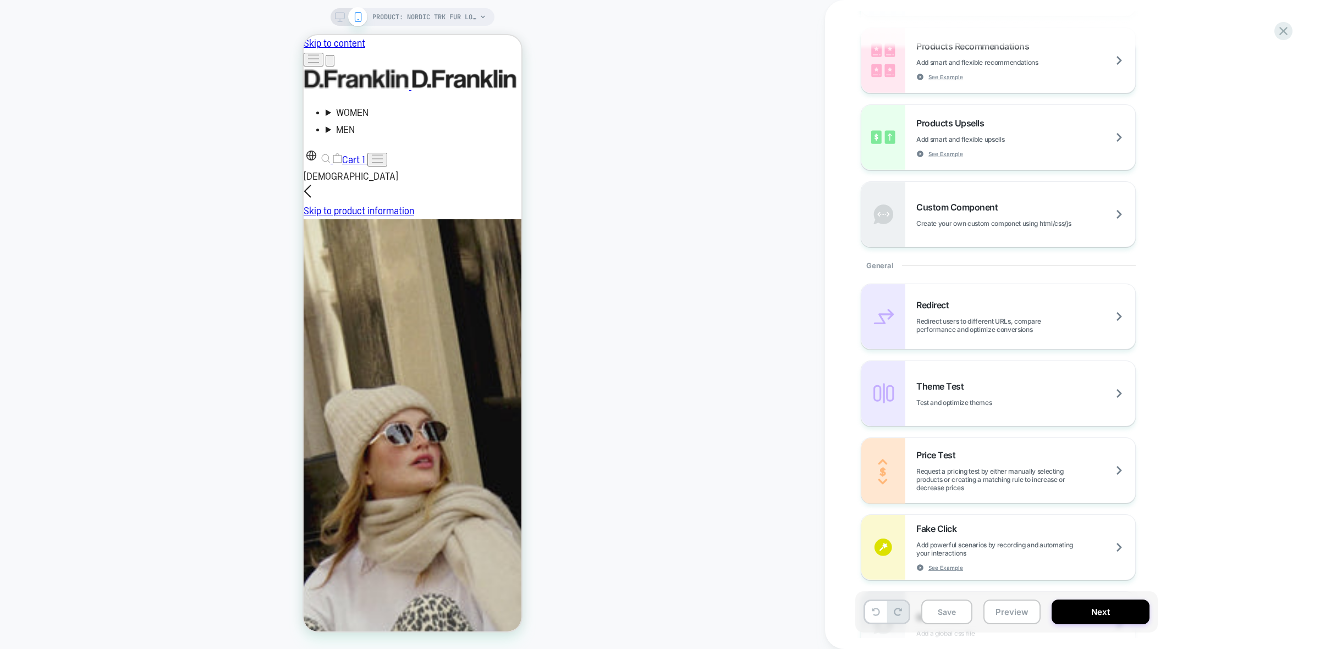
scroll to position [275, 0]
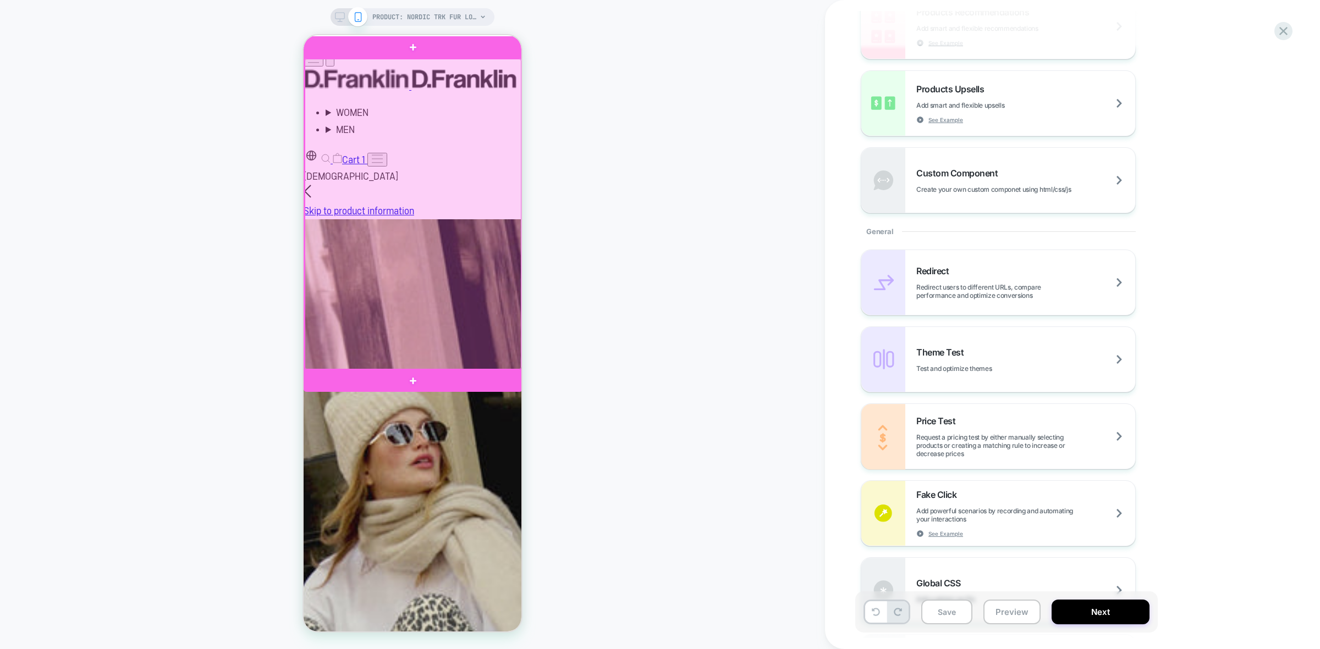
click at [386, 168] on div at bounding box center [413, 214] width 217 height 311
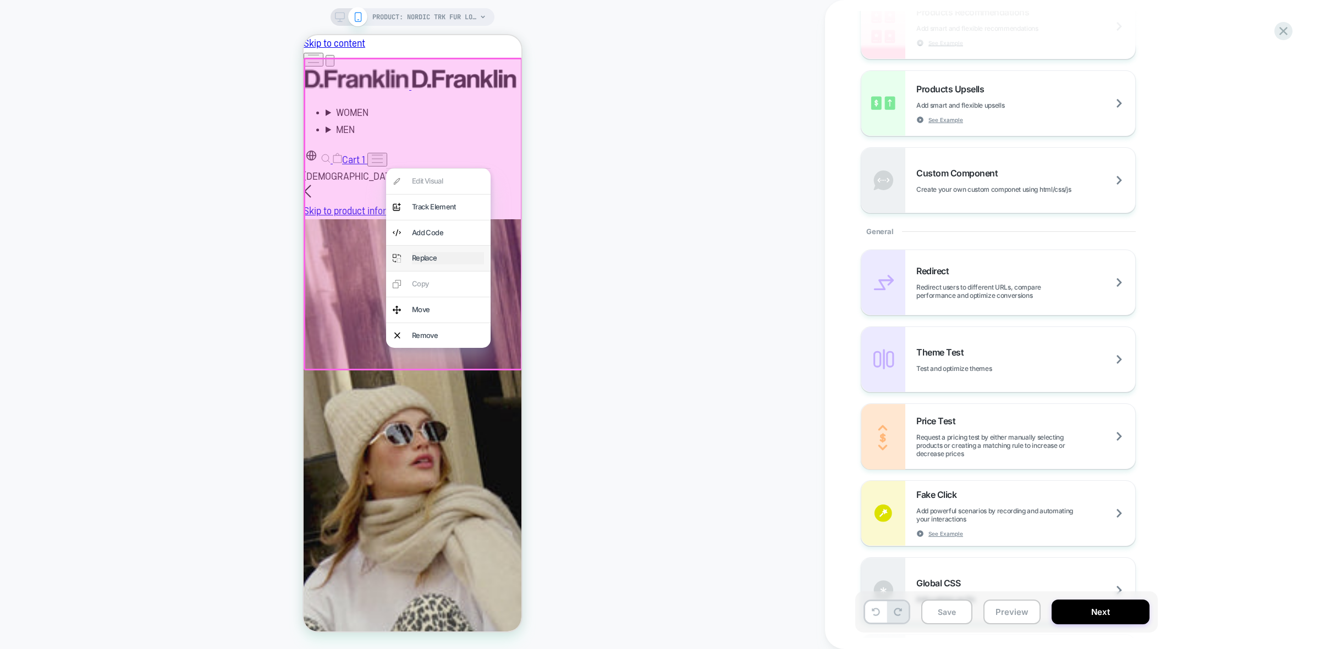
click at [430, 263] on div "Replace" at bounding box center [448, 258] width 72 height 12
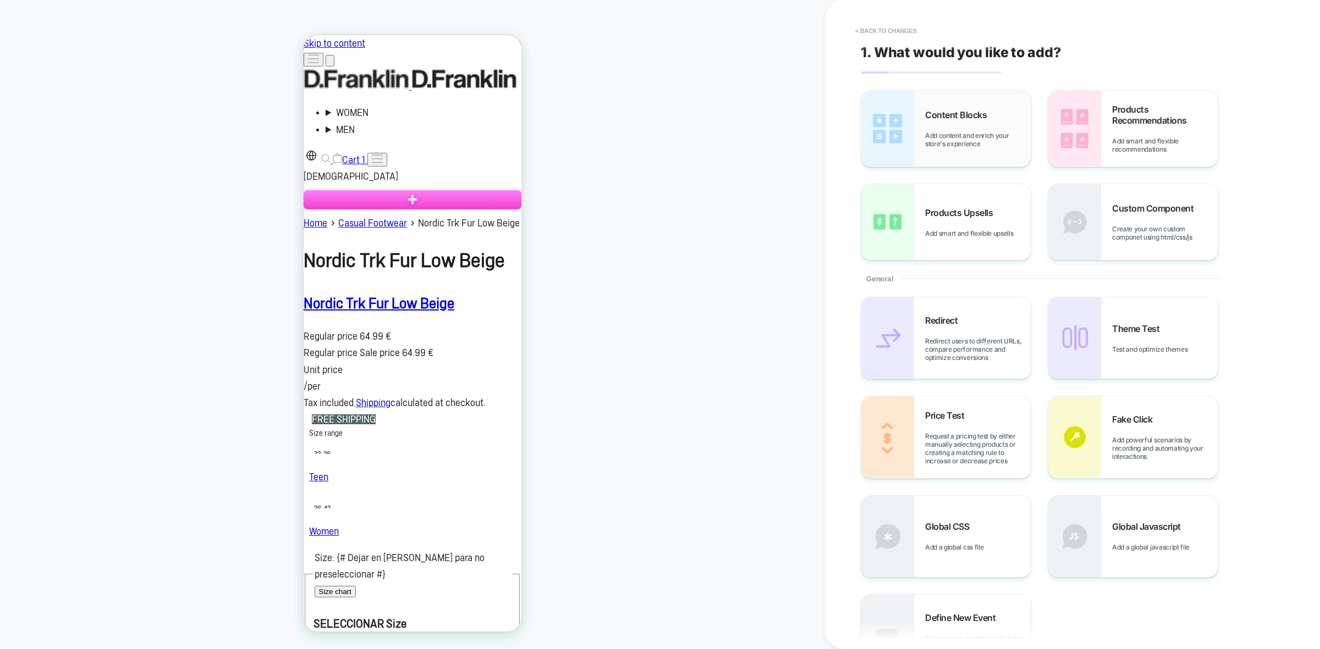
click at [984, 128] on div "Content Blocks Add content and enrich your store's experience" at bounding box center [978, 128] width 106 height 38
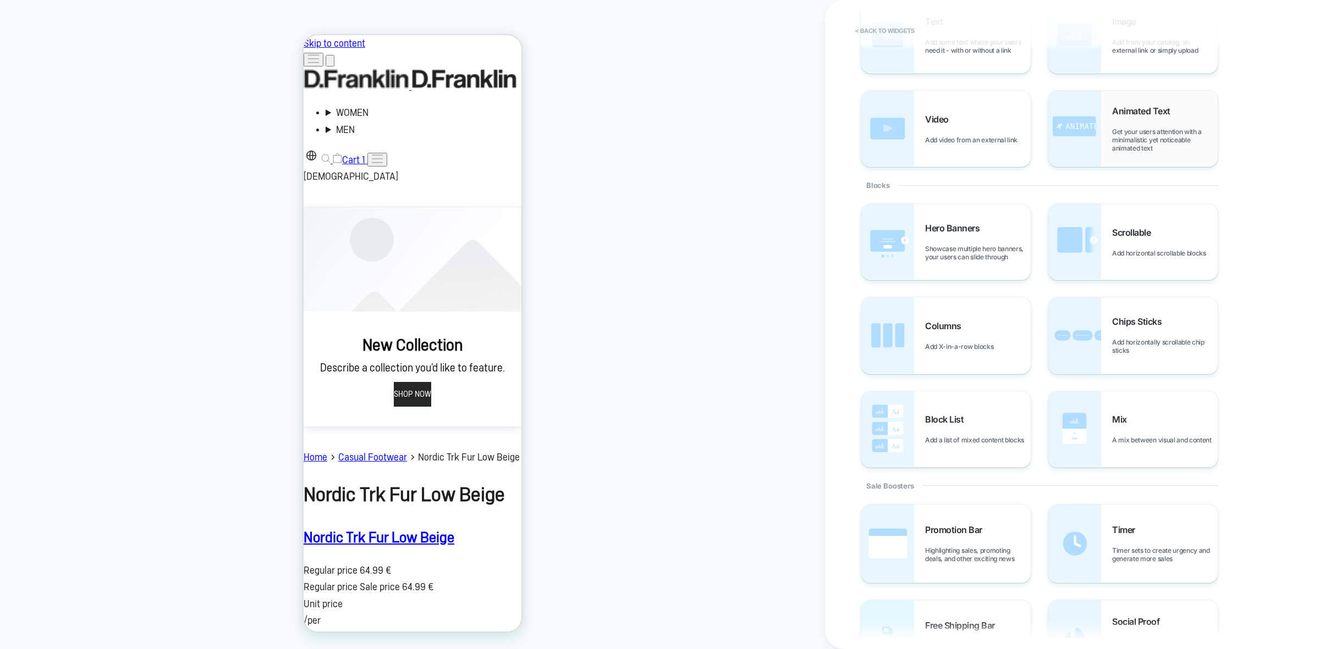
scroll to position [2, 0]
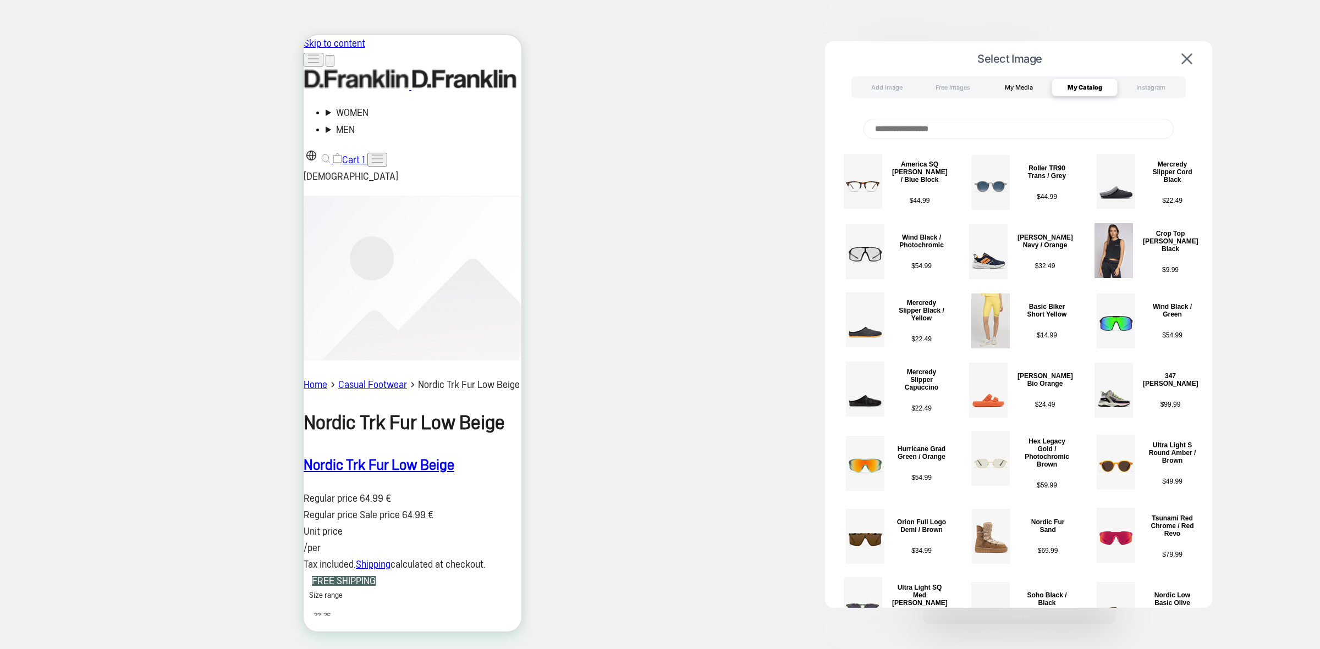
click at [1010, 86] on div "My Media" at bounding box center [1018, 88] width 66 height 18
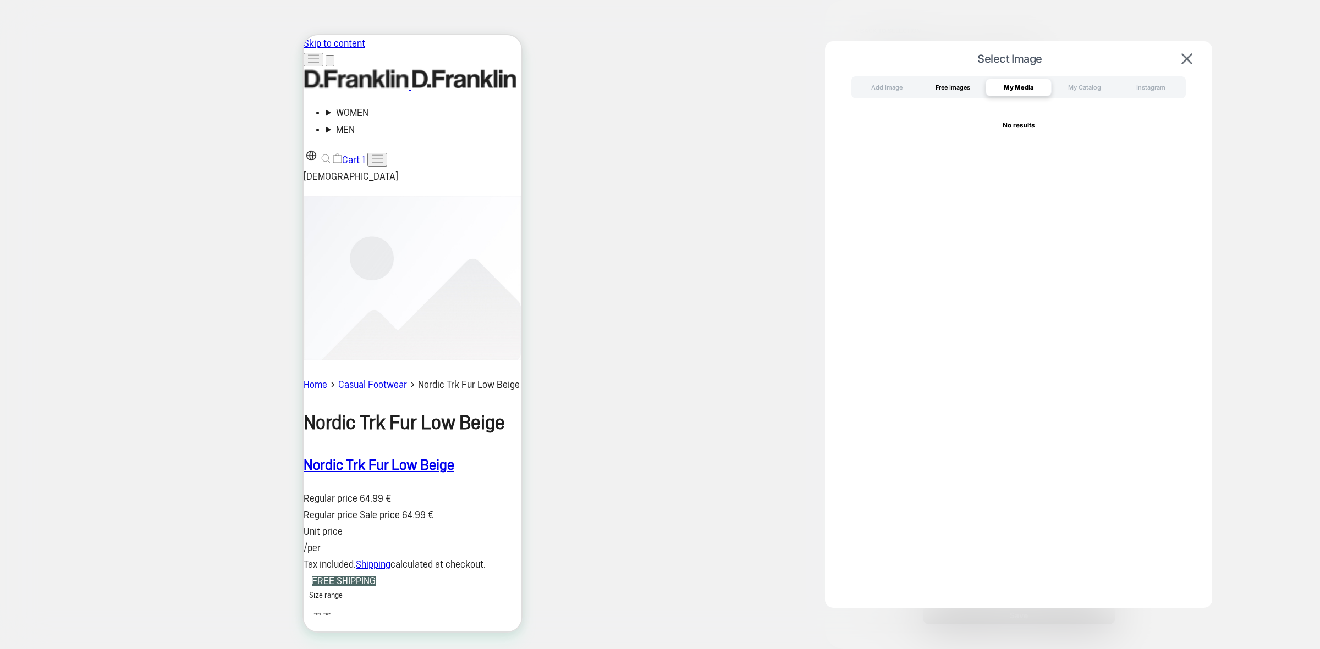
click at [960, 86] on div "Free Images" at bounding box center [952, 88] width 66 height 18
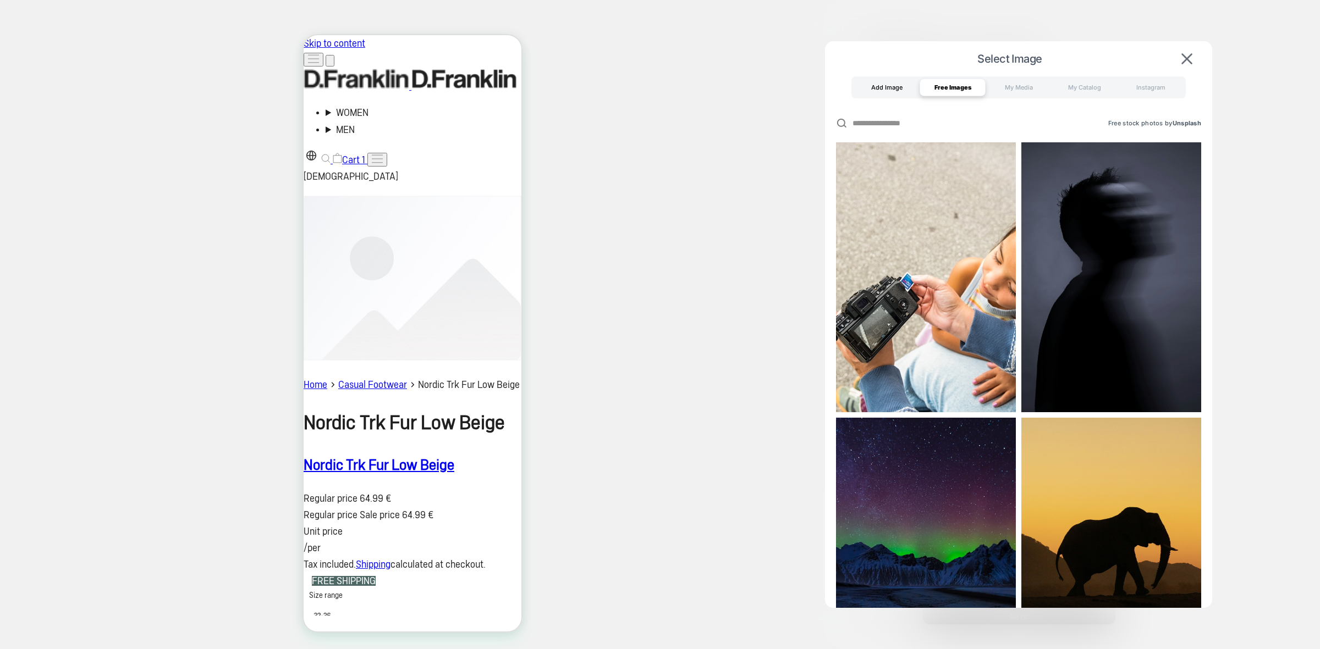
click at [876, 86] on div "Add Image" at bounding box center [886, 88] width 66 height 18
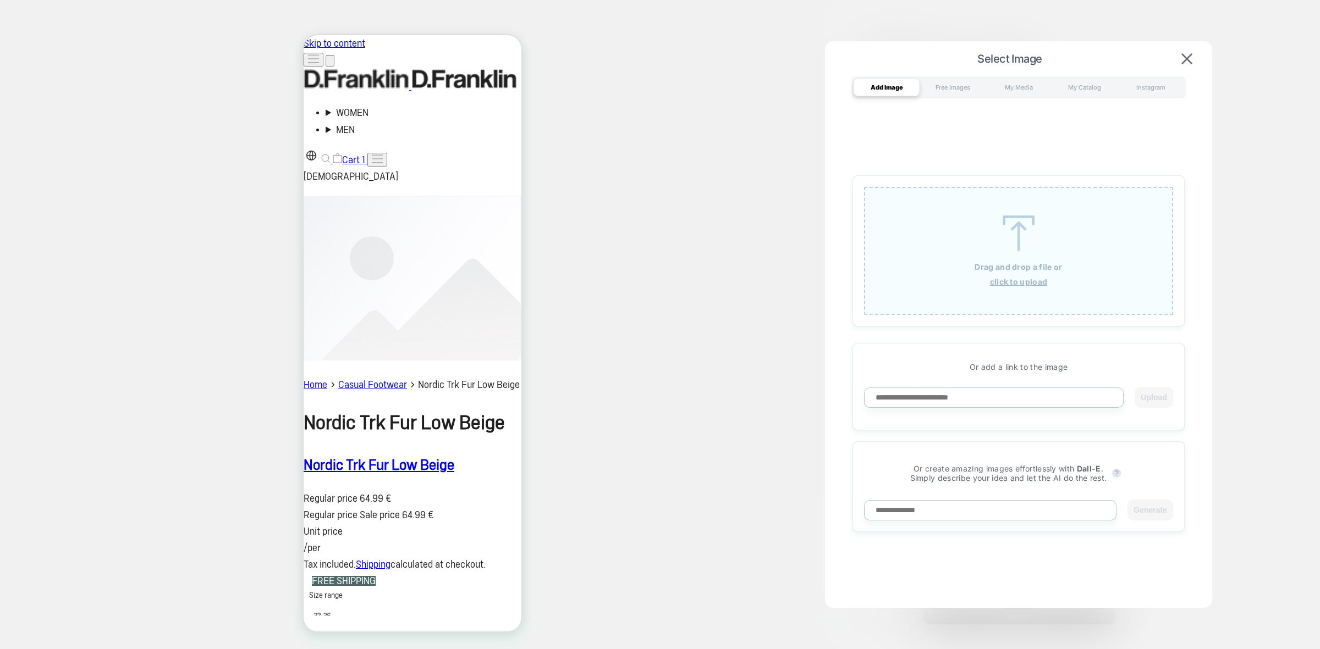
click at [1002, 516] on input at bounding box center [990, 510] width 252 height 20
click at [1079, 84] on div "My Catalog" at bounding box center [1084, 88] width 66 height 18
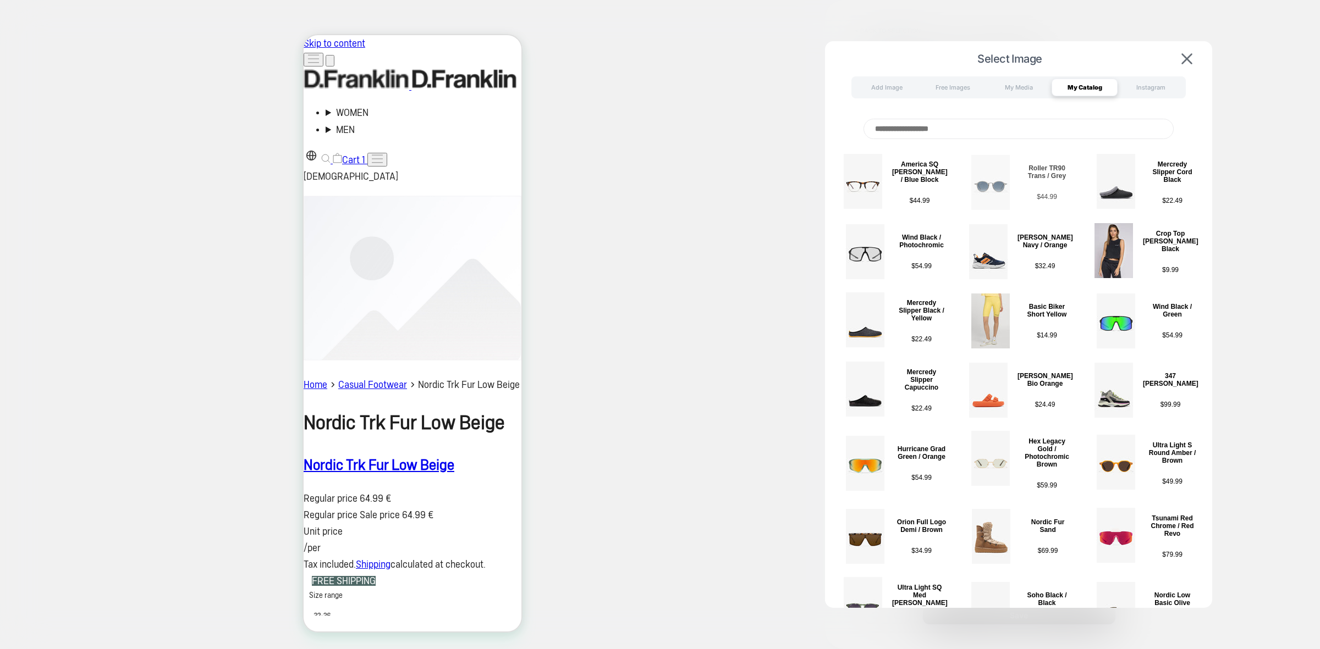
click at [1051, 187] on div "Roller TR90 Trans / Grey $ 44.99" at bounding box center [1046, 182] width 51 height 55
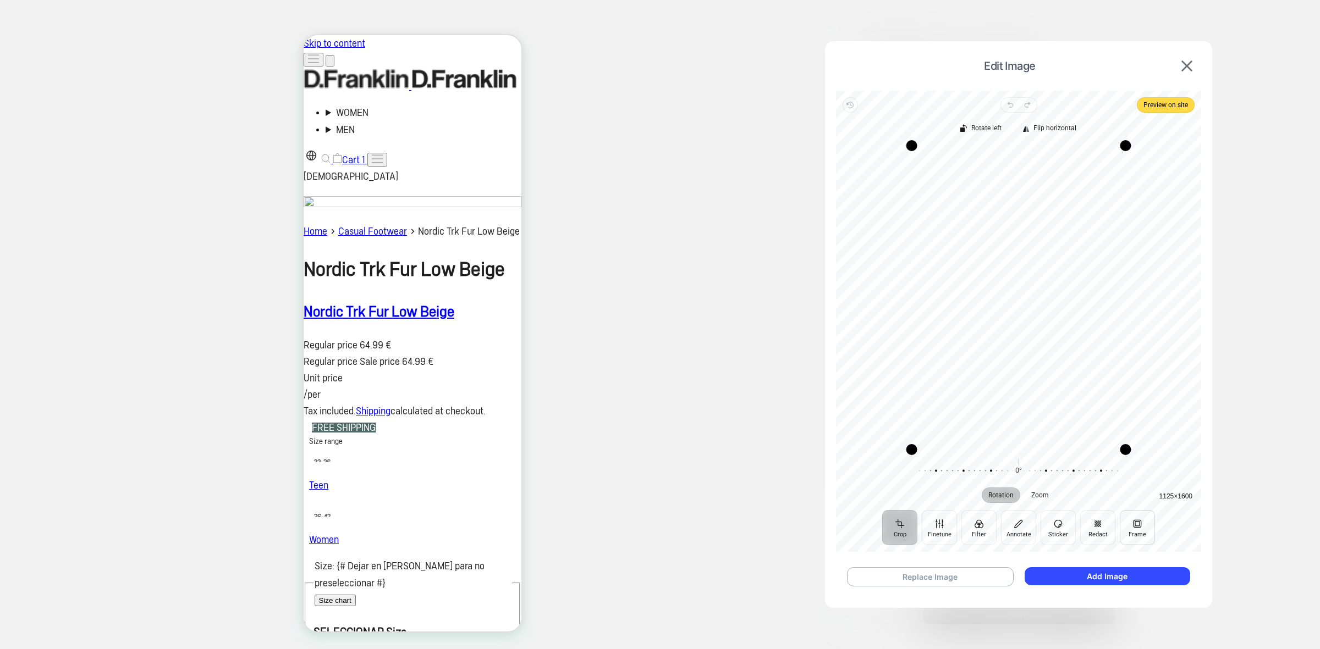
click at [1141, 531] on button "Frame" at bounding box center [1137, 527] width 35 height 35
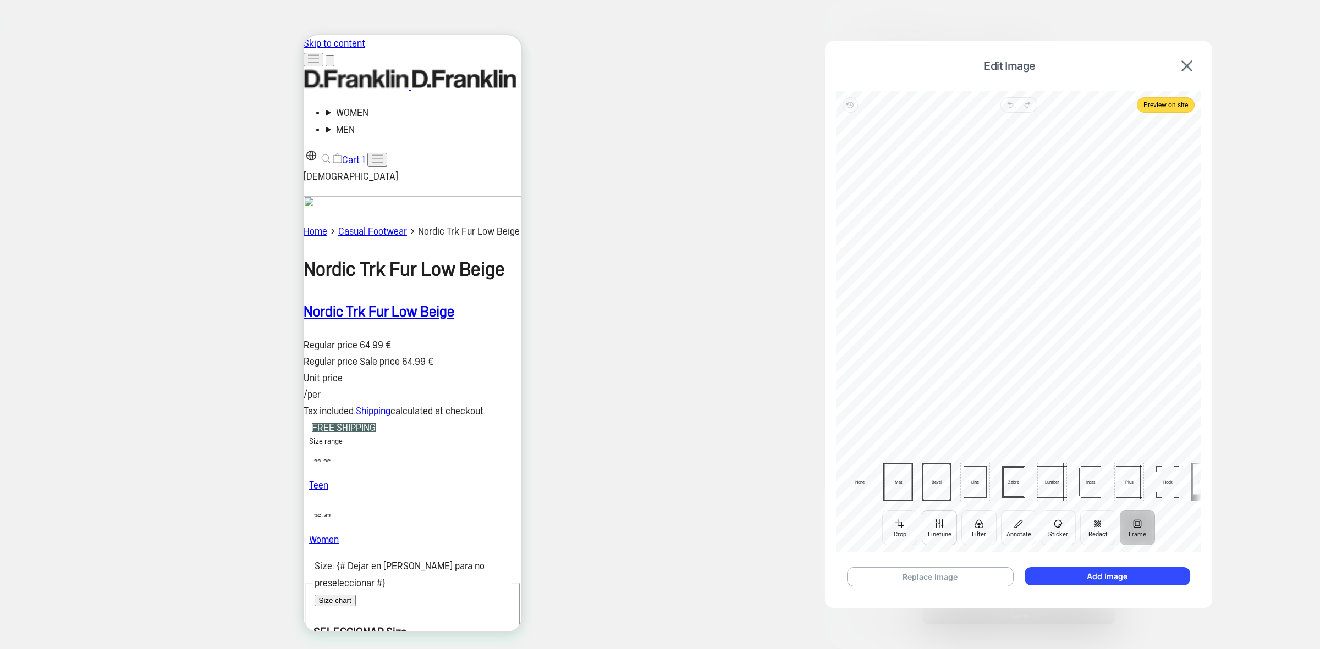
click at [949, 530] on button "Finetune" at bounding box center [939, 527] width 35 height 35
click at [994, 531] on button "Filter" at bounding box center [978, 527] width 35 height 35
click at [961, 571] on button "Replace Image" at bounding box center [930, 576] width 167 height 19
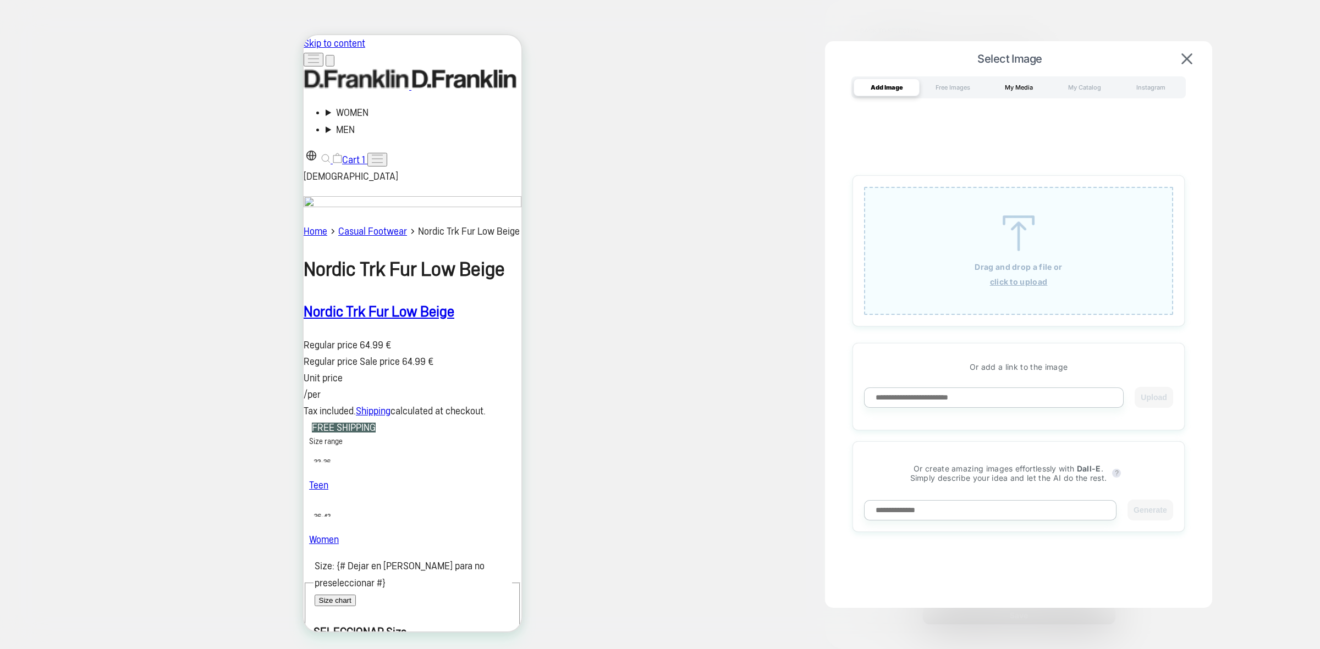
drag, startPoint x: 1018, startPoint y: 89, endPoint x: 1015, endPoint y: 93, distance: 5.9
click at [1016, 93] on div "My Media" at bounding box center [1018, 88] width 66 height 18
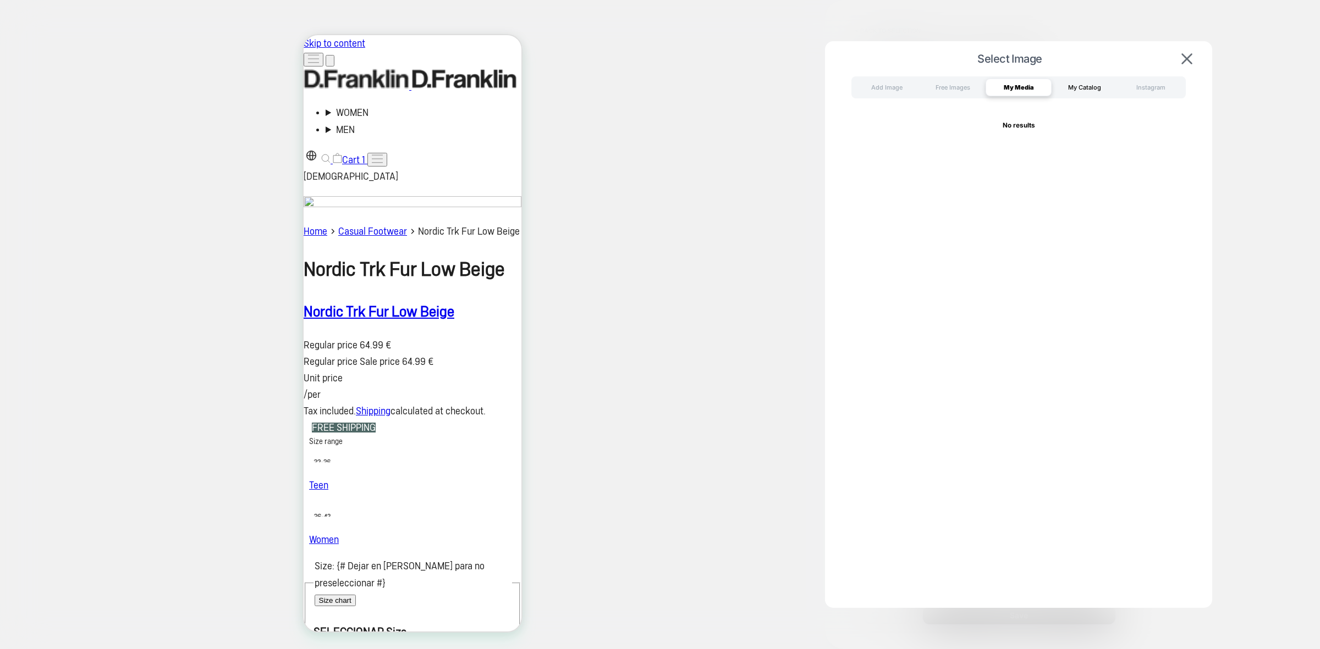
click at [1073, 91] on div "My Catalog" at bounding box center [1084, 88] width 66 height 18
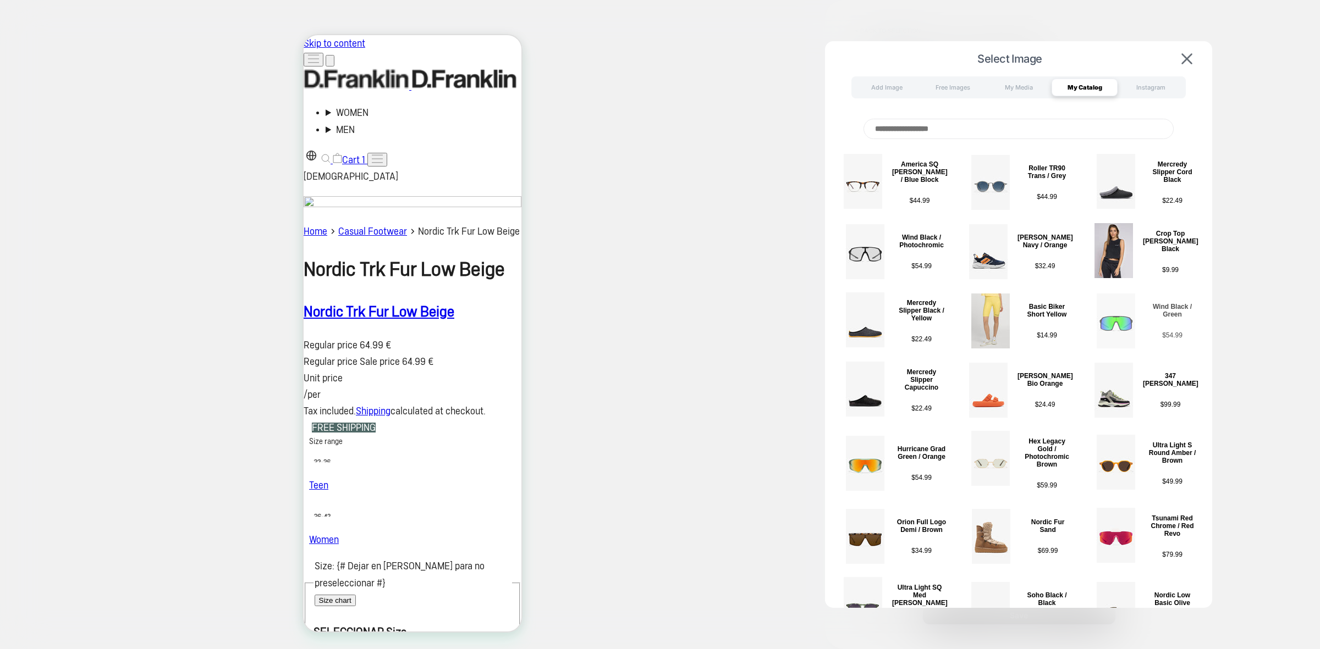
scroll to position [1, 0]
click at [1191, 61] on img at bounding box center [1186, 58] width 11 height 11
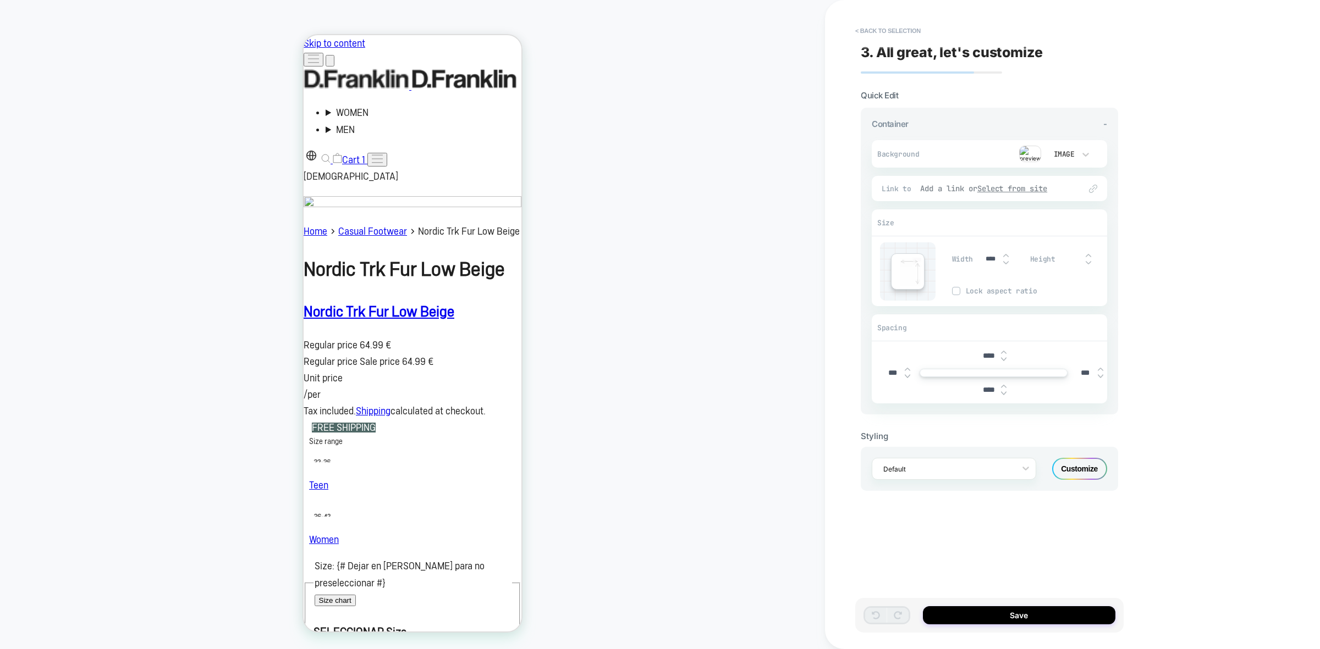
click at [1043, 188] on u "Select from site" at bounding box center [1012, 189] width 70 height 10
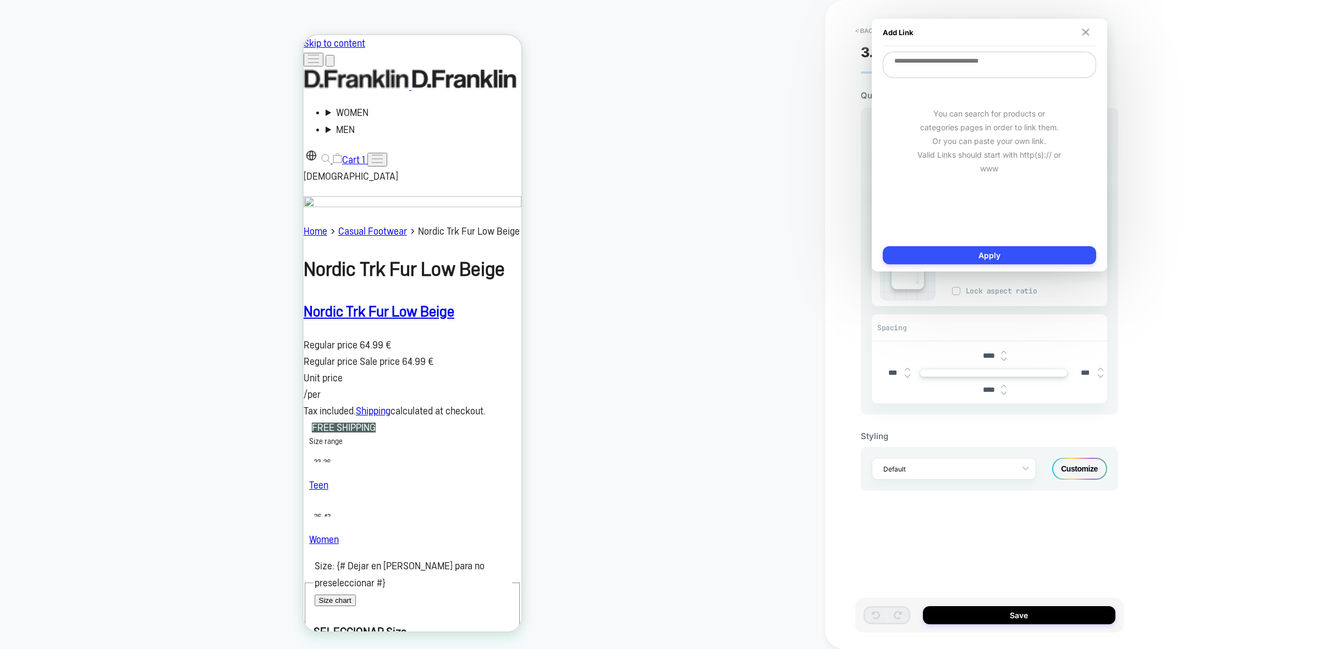
click at [1089, 31] on button at bounding box center [1085, 33] width 10 height 8
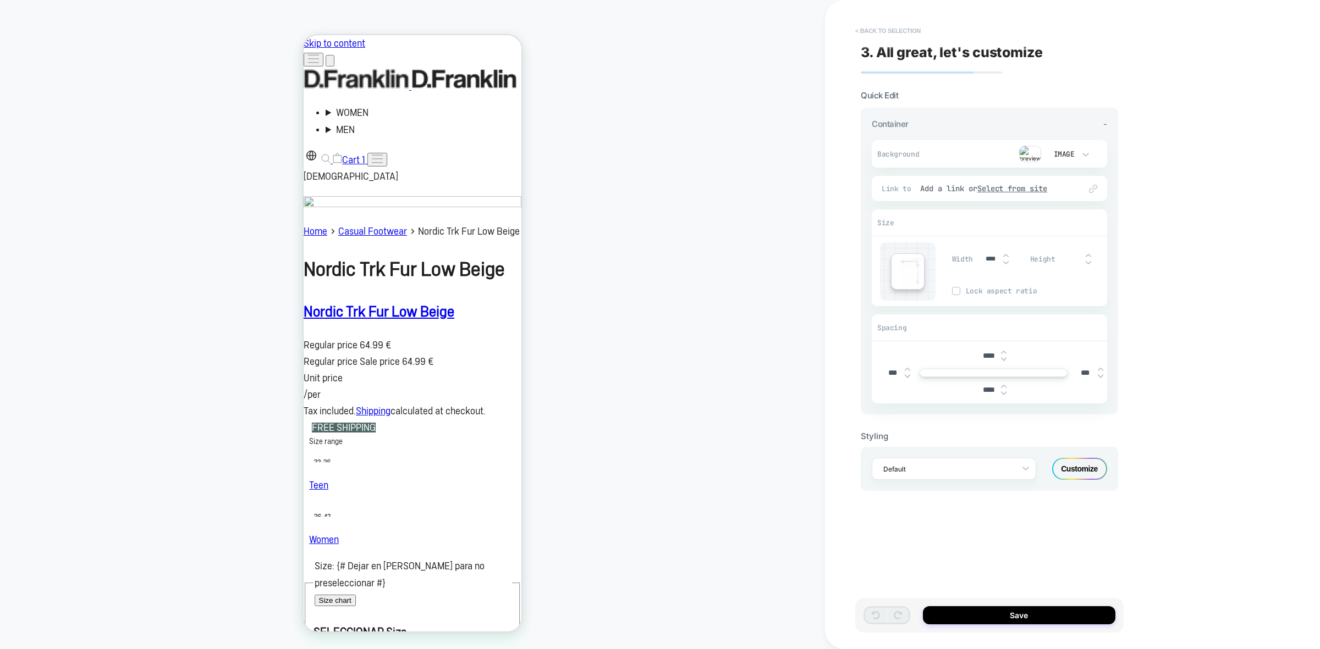
click at [902, 23] on button "< Back to selection" at bounding box center [888, 31] width 76 height 18
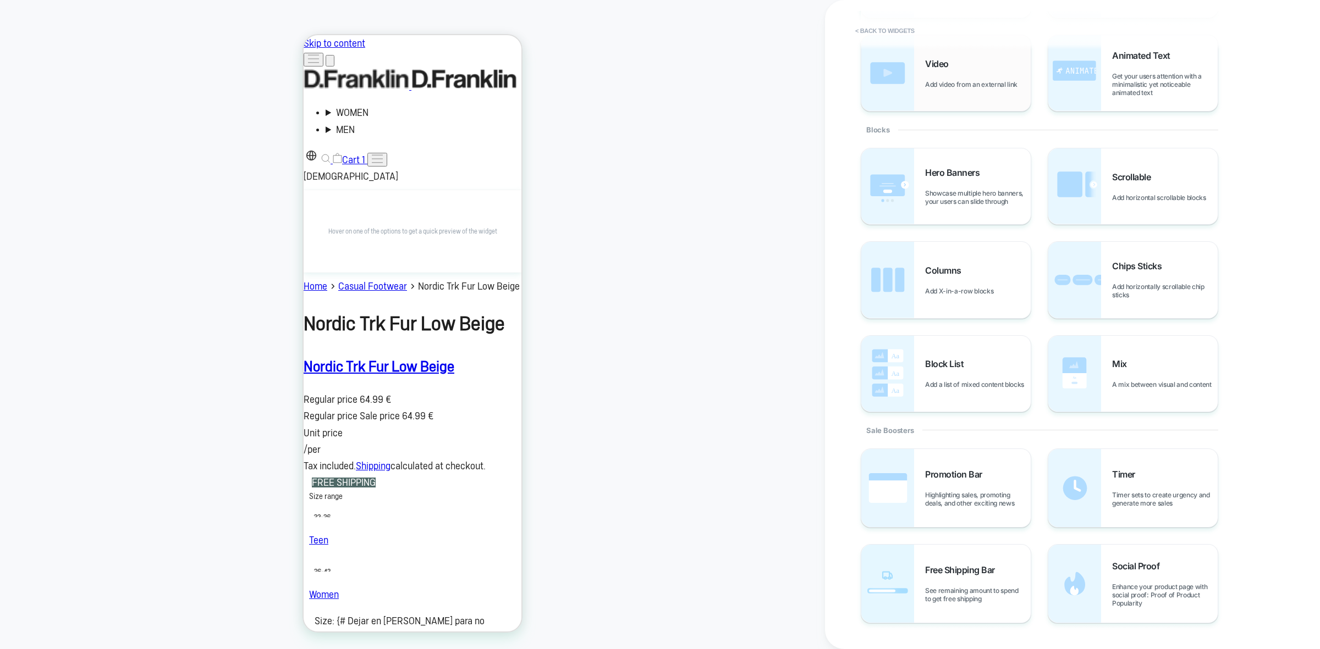
scroll to position [0, 0]
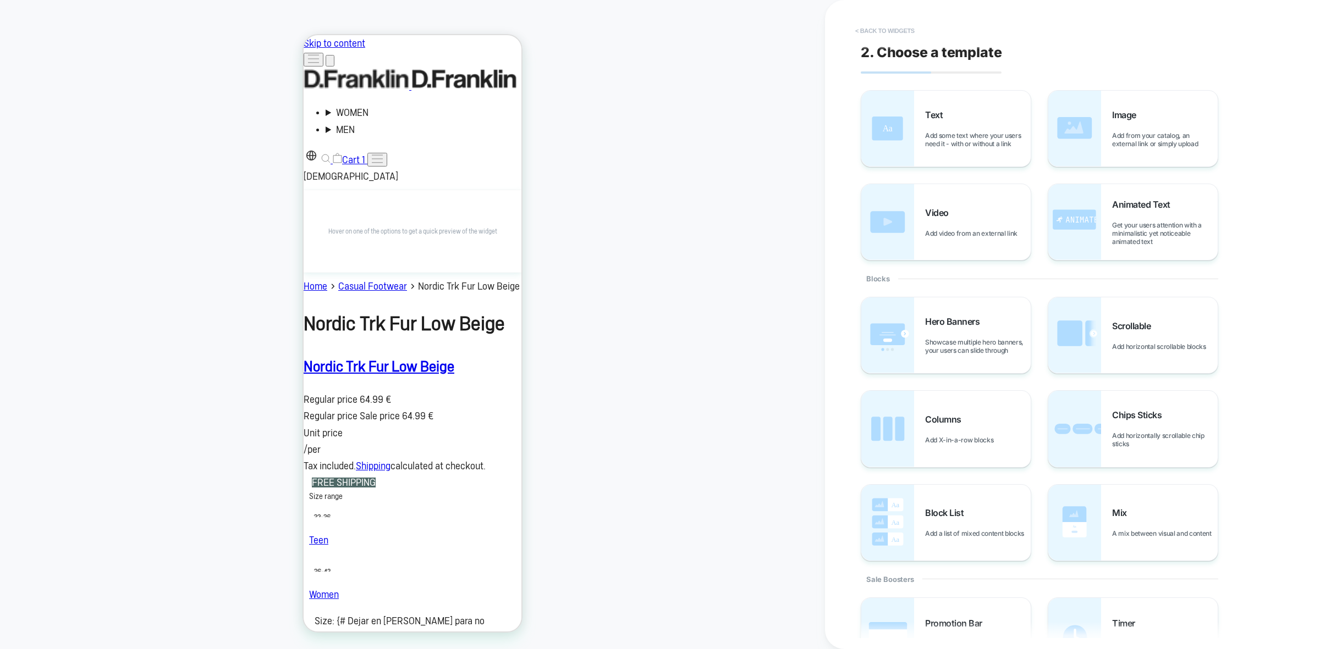
click at [908, 26] on button "< Back to widgets" at bounding box center [885, 31] width 70 height 18
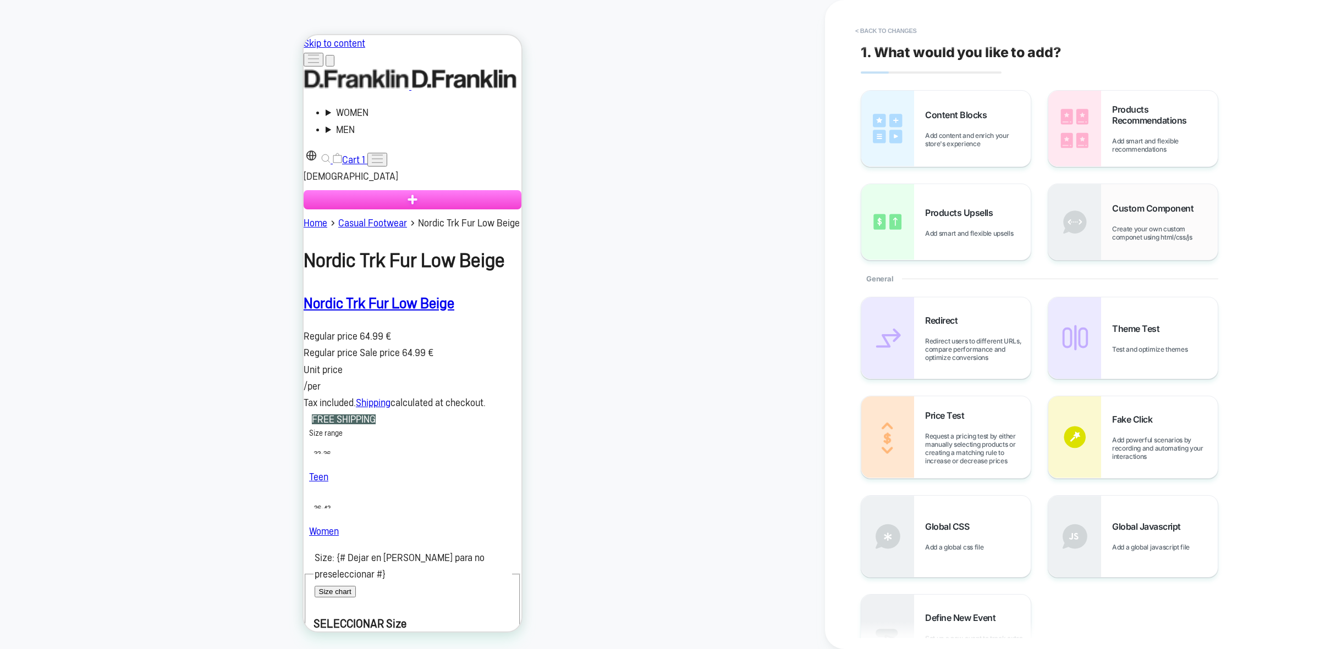
click at [1140, 228] on span "Create your own custom componet using html/css/js" at bounding box center [1165, 233] width 106 height 16
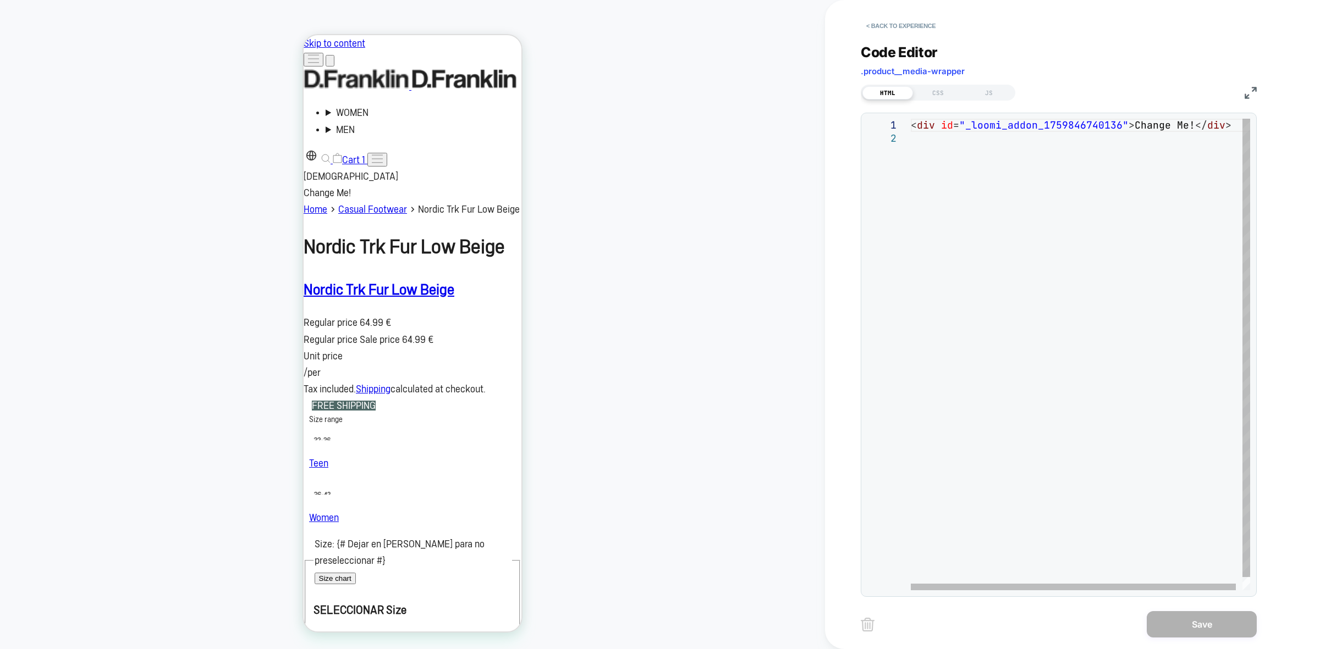
click at [972, 139] on div "< div id = "_loomi_addon_1759846740136" > Change Me! </ div >" at bounding box center [1084, 361] width 346 height 485
click at [925, 81] on div "Code Editor .product__media-wrapper HTML CSS JS" at bounding box center [1059, 71] width 396 height 55
click at [930, 88] on div "CSS" at bounding box center [938, 92] width 51 height 13
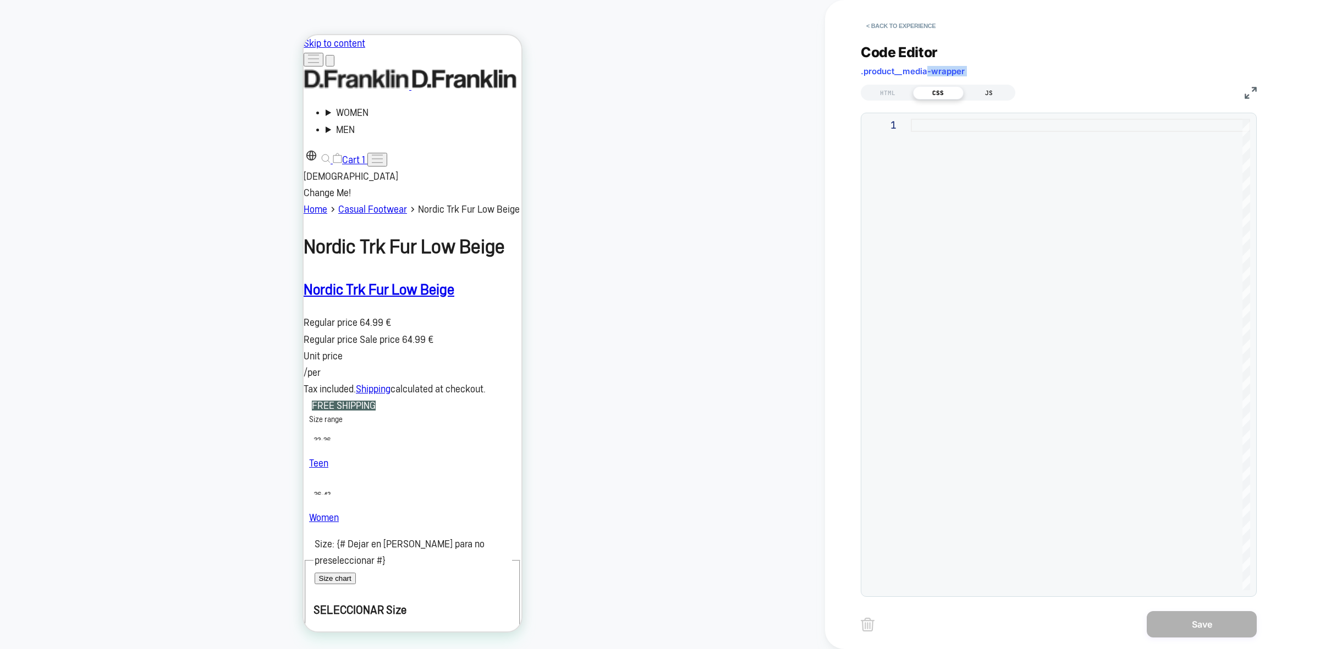
click at [988, 92] on div "JS" at bounding box center [988, 92] width 51 height 13
click at [938, 83] on div "HTML CSS JS" at bounding box center [1059, 91] width 396 height 19
click at [944, 91] on div "CSS" at bounding box center [938, 92] width 51 height 13
click at [885, 88] on div "HTML" at bounding box center [887, 92] width 51 height 13
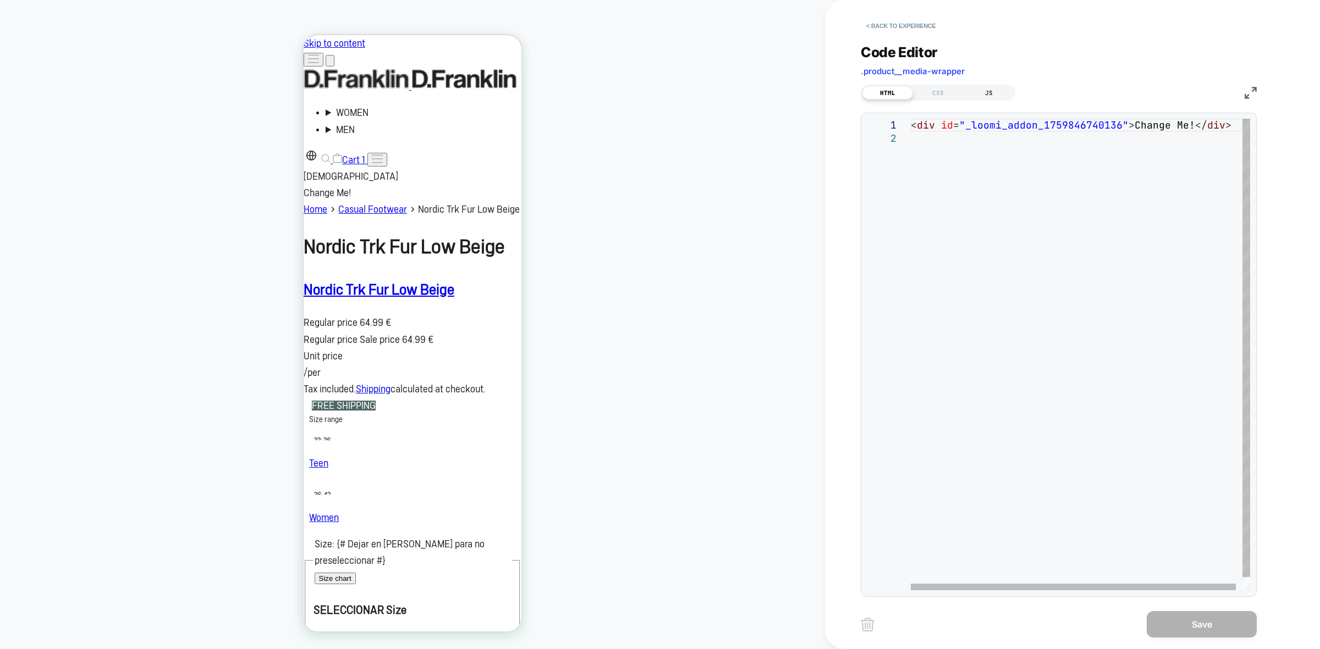
click at [998, 94] on div "JS" at bounding box center [988, 92] width 51 height 13
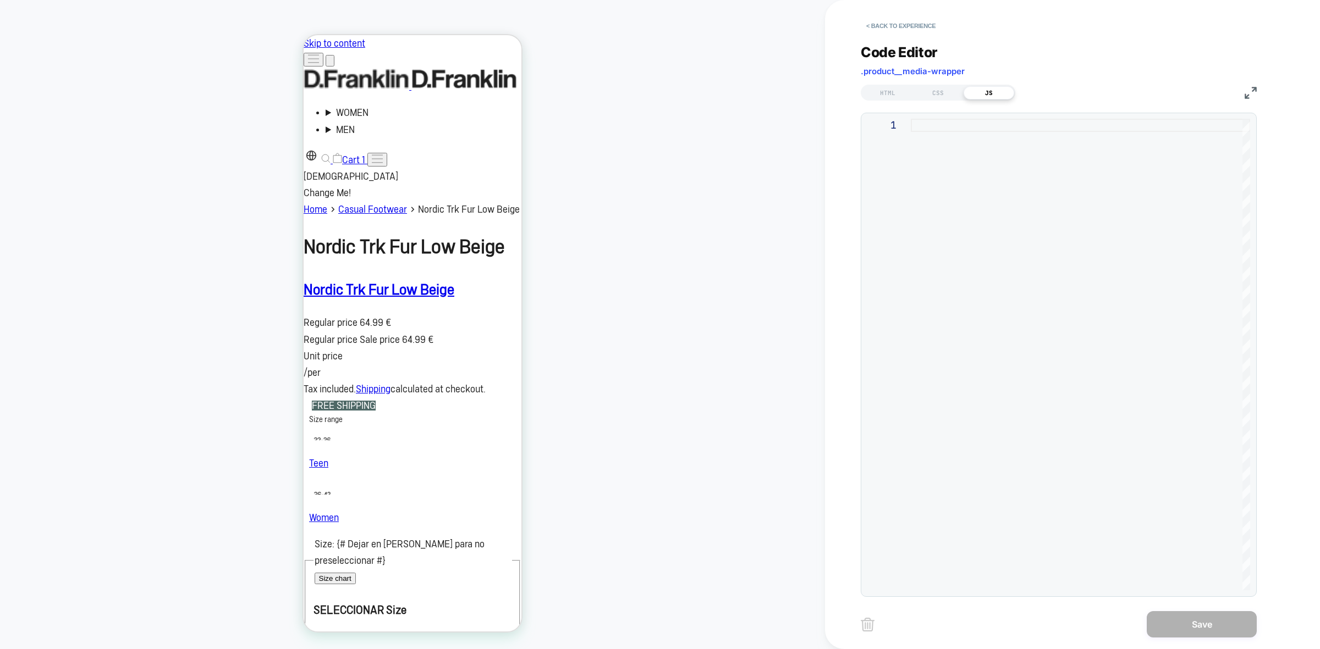
click at [1007, 119] on div at bounding box center [1080, 355] width 339 height 472
click at [941, 92] on div "CSS" at bounding box center [938, 92] width 51 height 13
click at [879, 91] on div "HTML" at bounding box center [887, 92] width 51 height 13
click at [907, 26] on button "< Back to experience" at bounding box center [901, 26] width 80 height 18
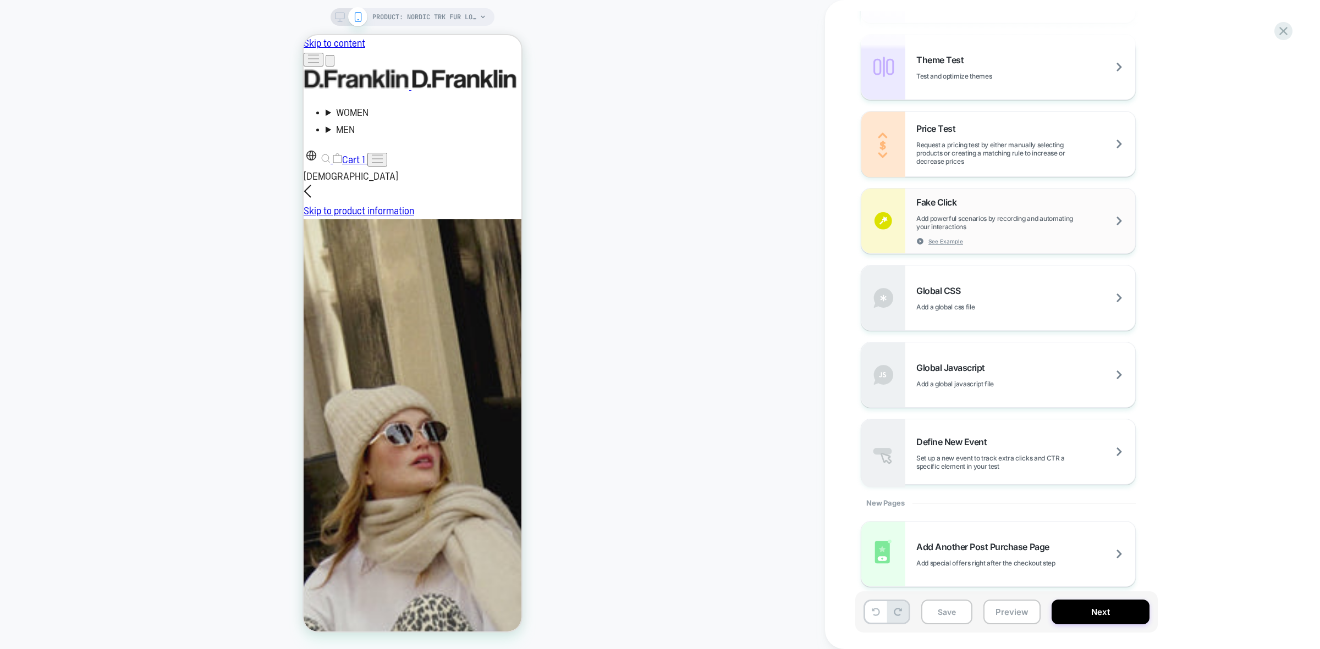
scroll to position [578, 0]
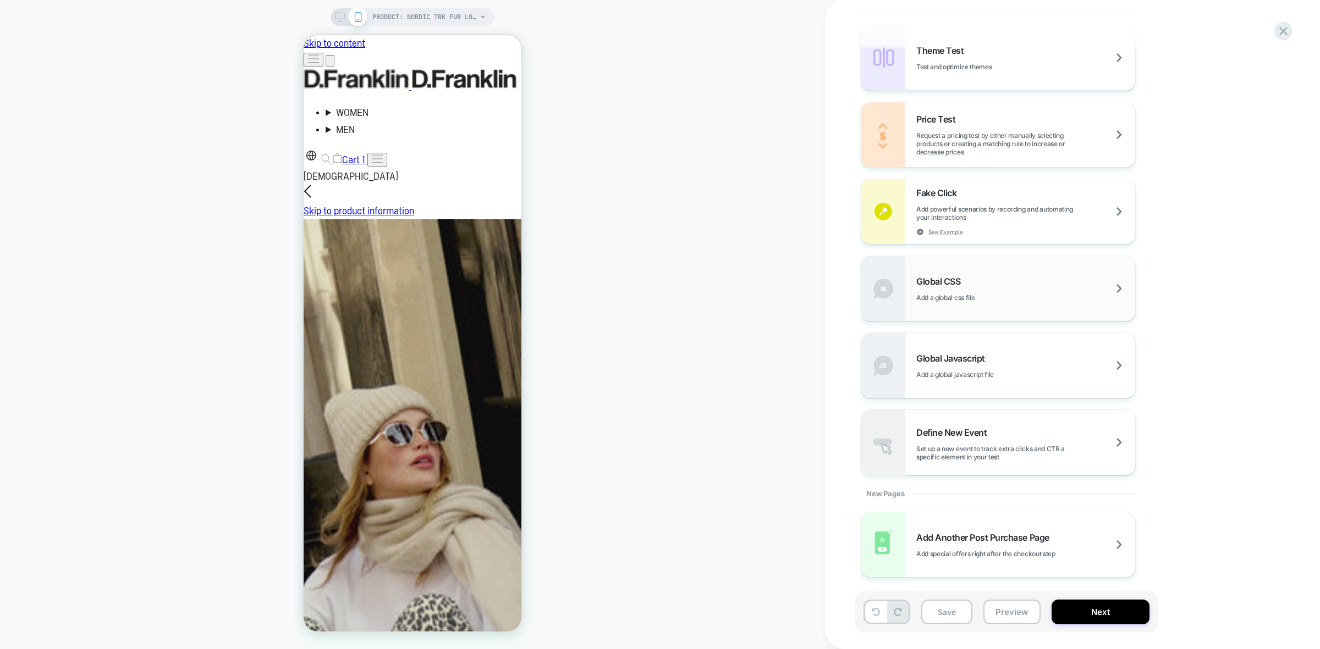
click at [949, 305] on div "Global CSS Add a global css file" at bounding box center [998, 288] width 274 height 65
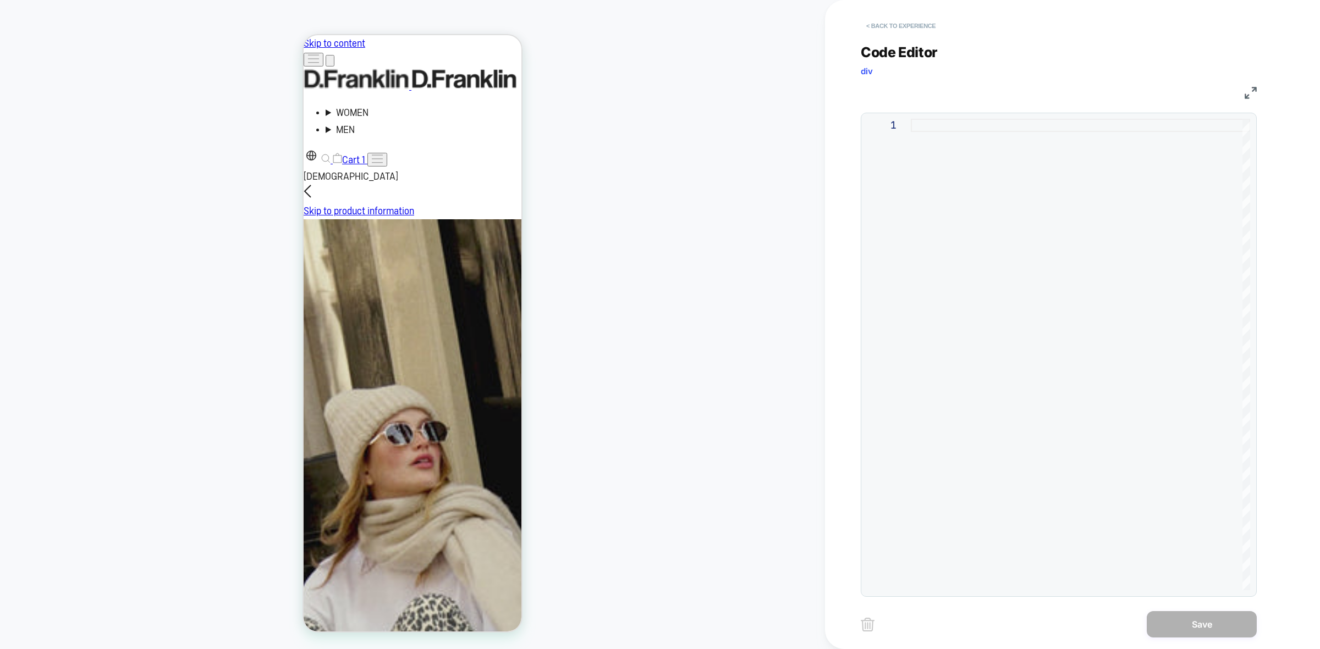
click at [880, 32] on button "< Back to experience" at bounding box center [901, 26] width 80 height 18
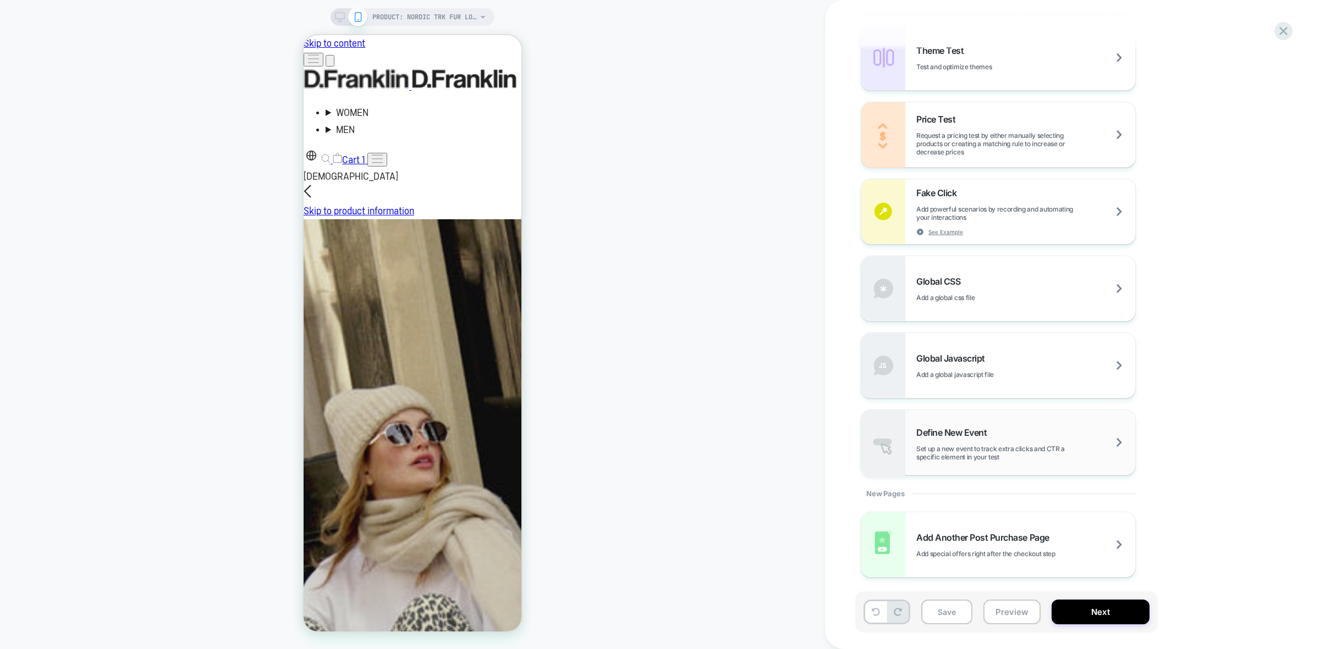
click at [984, 434] on span "Define New Event" at bounding box center [954, 432] width 76 height 11
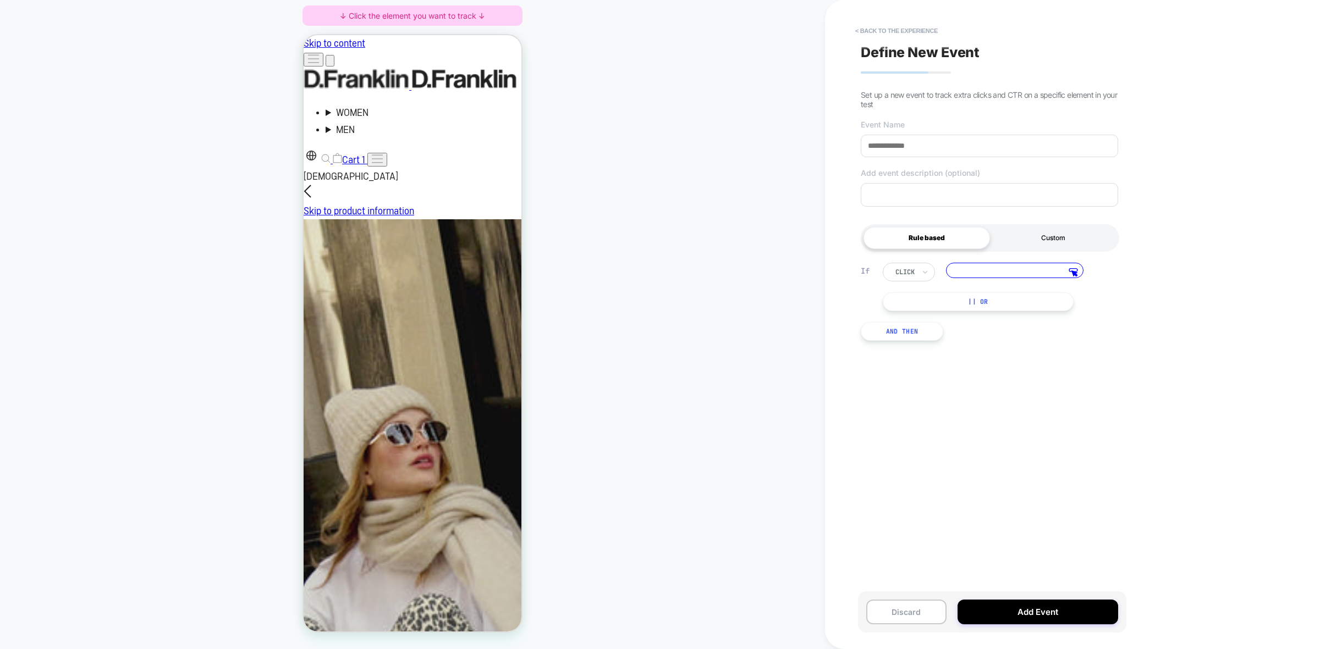
click at [1062, 240] on div "Custom" at bounding box center [1053, 238] width 126 height 22
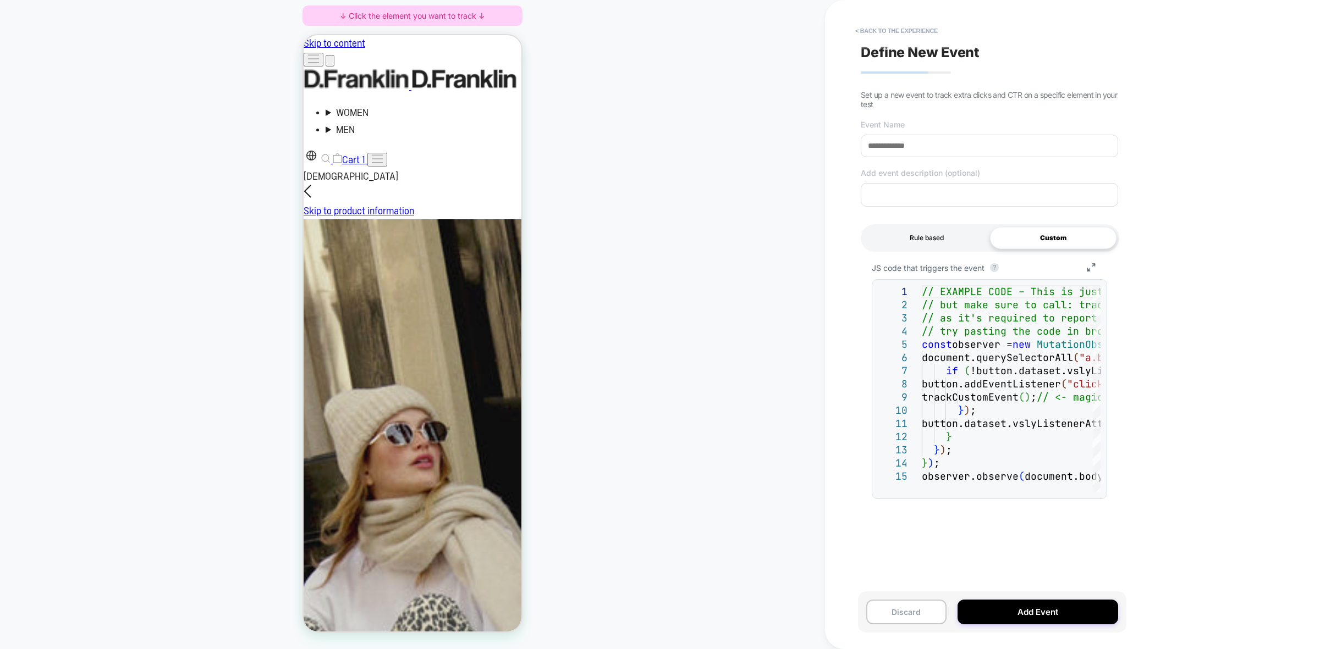
click at [928, 229] on div "Rule based" at bounding box center [926, 238] width 126 height 22
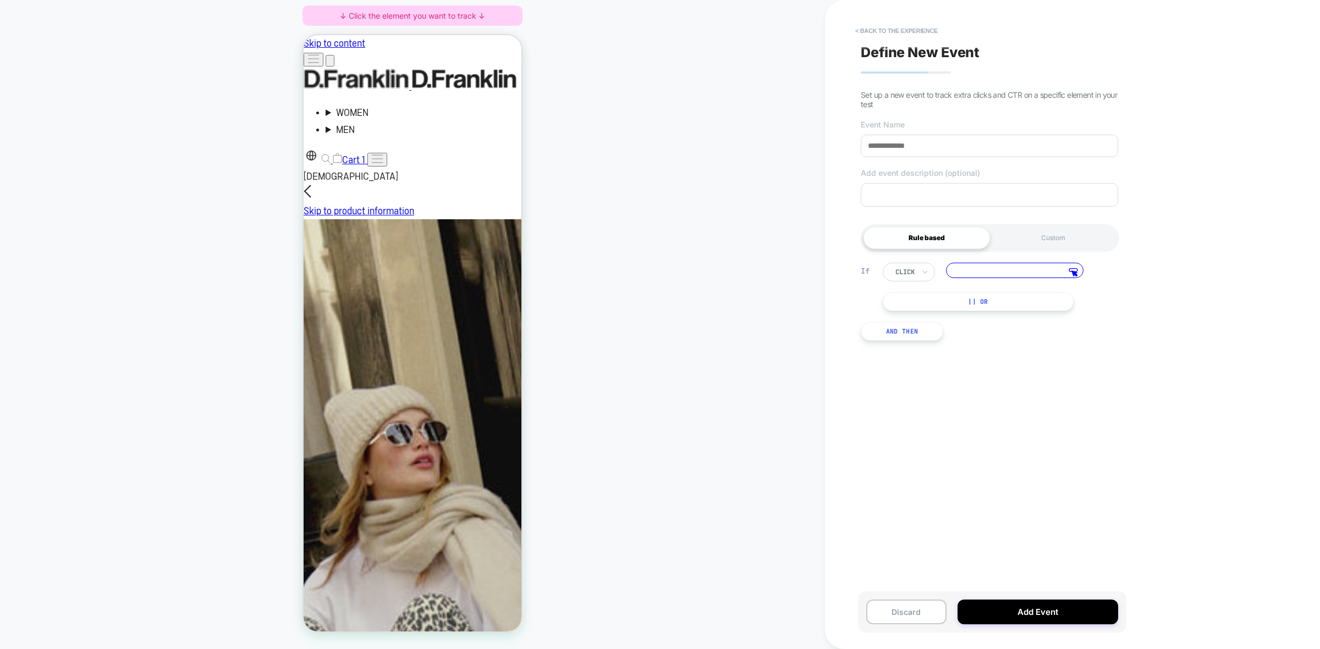
click at [985, 274] on input at bounding box center [1014, 270] width 137 height 15
click at [909, 271] on div at bounding box center [904, 272] width 19 height 10
click at [914, 304] on div "click" at bounding box center [929, 305] width 71 height 18
click at [1005, 267] on input at bounding box center [1014, 270] width 137 height 15
click at [923, 330] on button "And Then" at bounding box center [902, 331] width 82 height 19
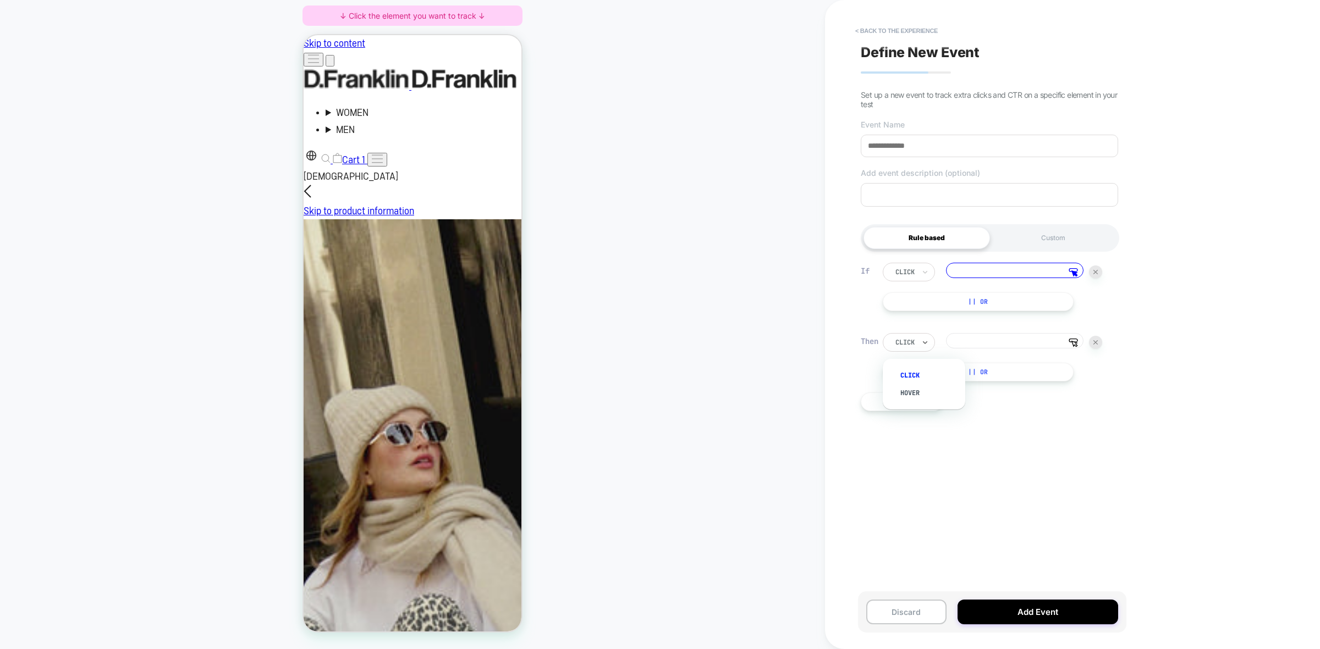
click at [919, 348] on div "click" at bounding box center [909, 342] width 52 height 19
click at [939, 391] on div "hover" at bounding box center [929, 393] width 71 height 18
click at [872, 30] on button "< back to the experience" at bounding box center [896, 31] width 93 height 18
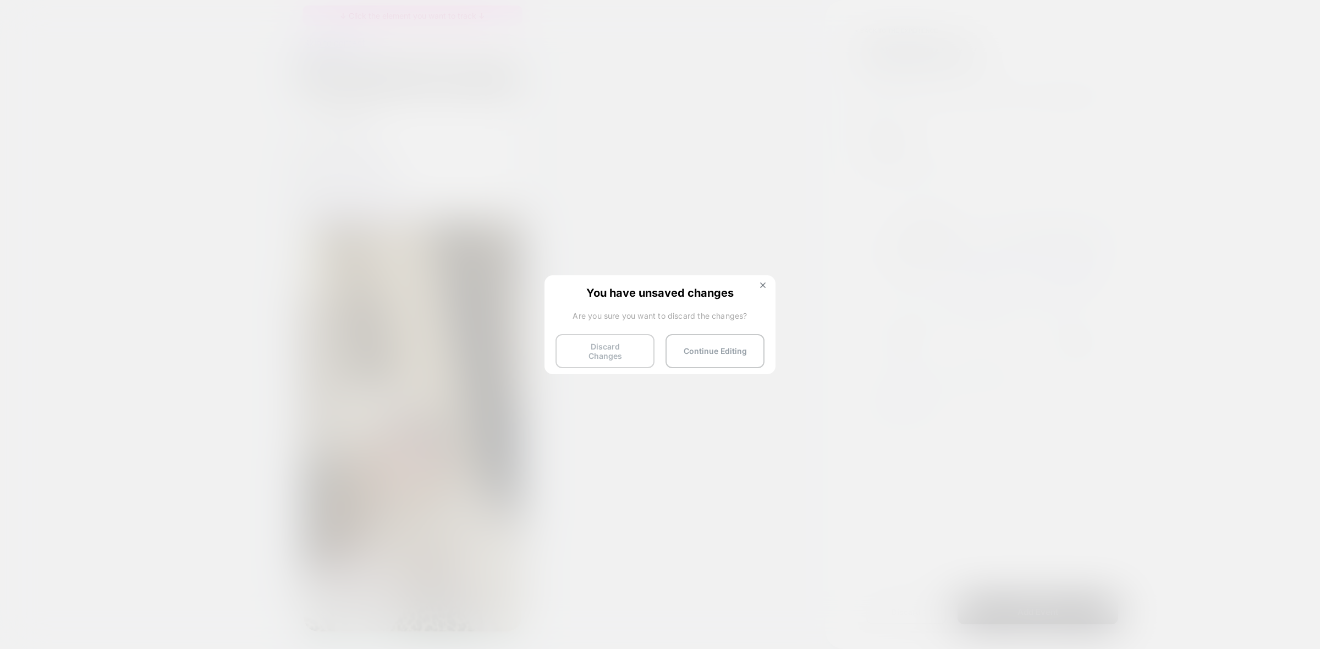
click at [628, 348] on button "Discard Changes" at bounding box center [604, 351] width 99 height 34
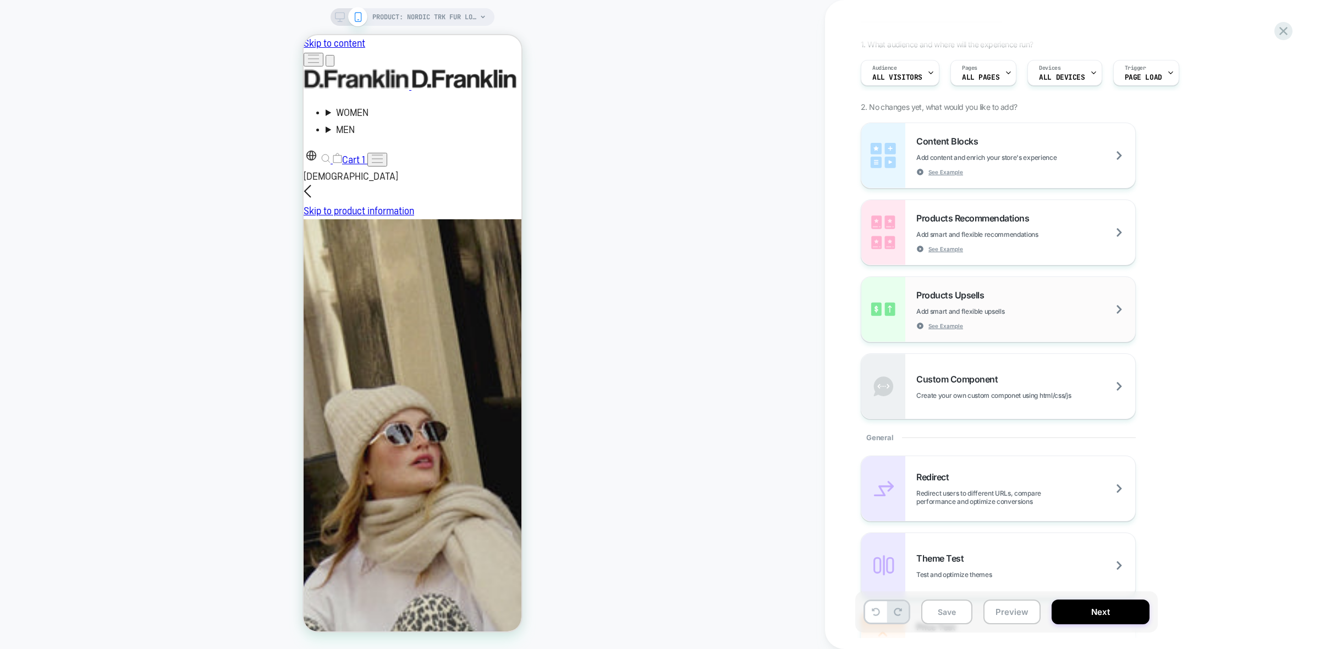
click at [1022, 300] on div "Products Upsells Add smart and flexible upsells See Example" at bounding box center [1025, 310] width 219 height 40
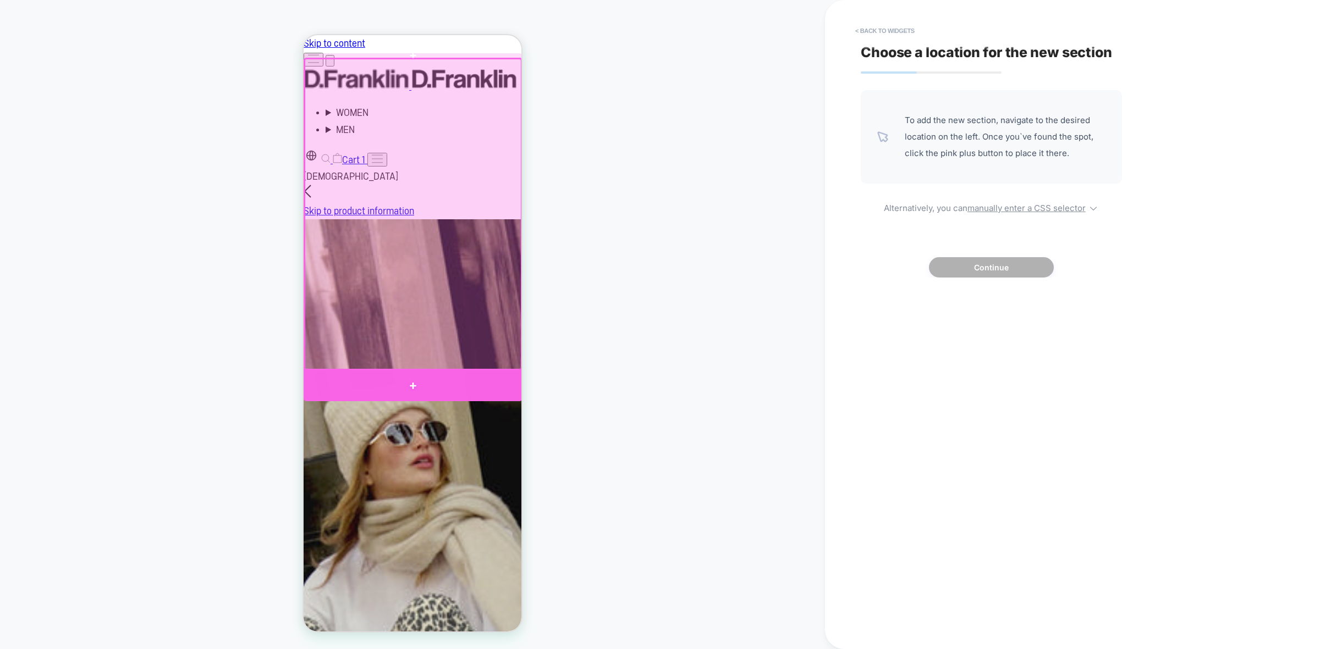
click at [409, 377] on div at bounding box center [413, 386] width 219 height 31
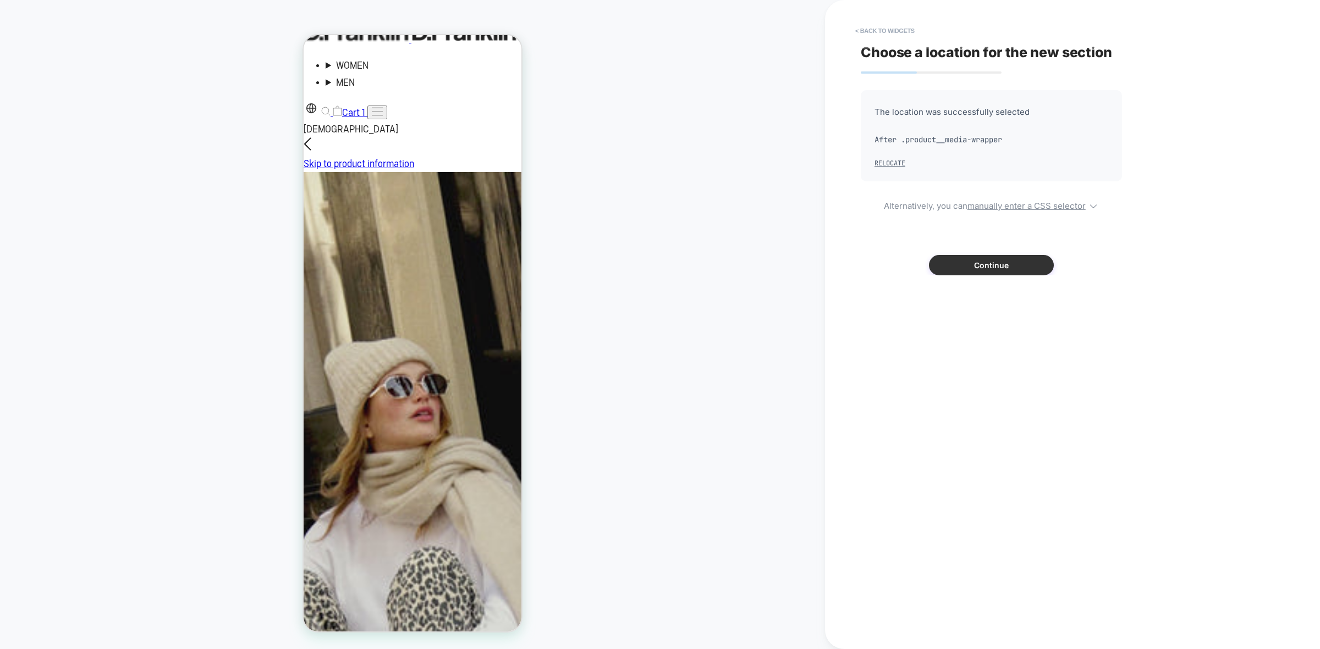
scroll to position [52, 0]
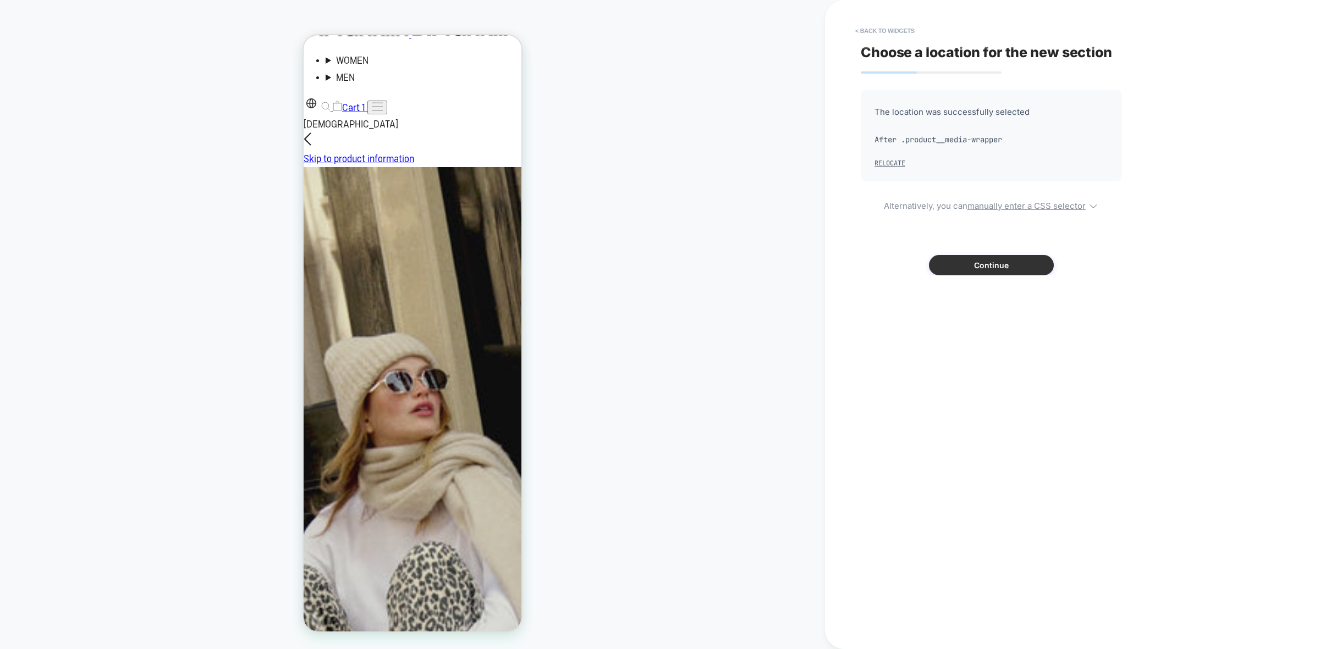
click at [979, 266] on button "Continue" at bounding box center [991, 265] width 125 height 20
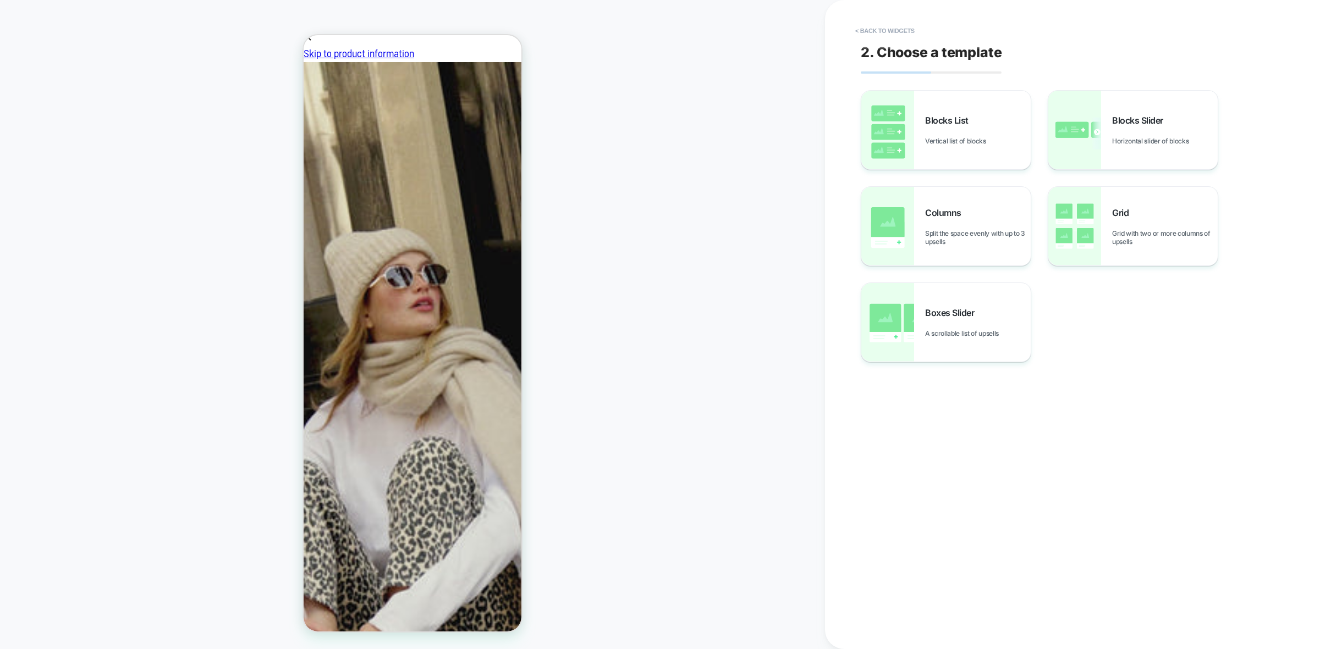
scroll to position [137, 0]
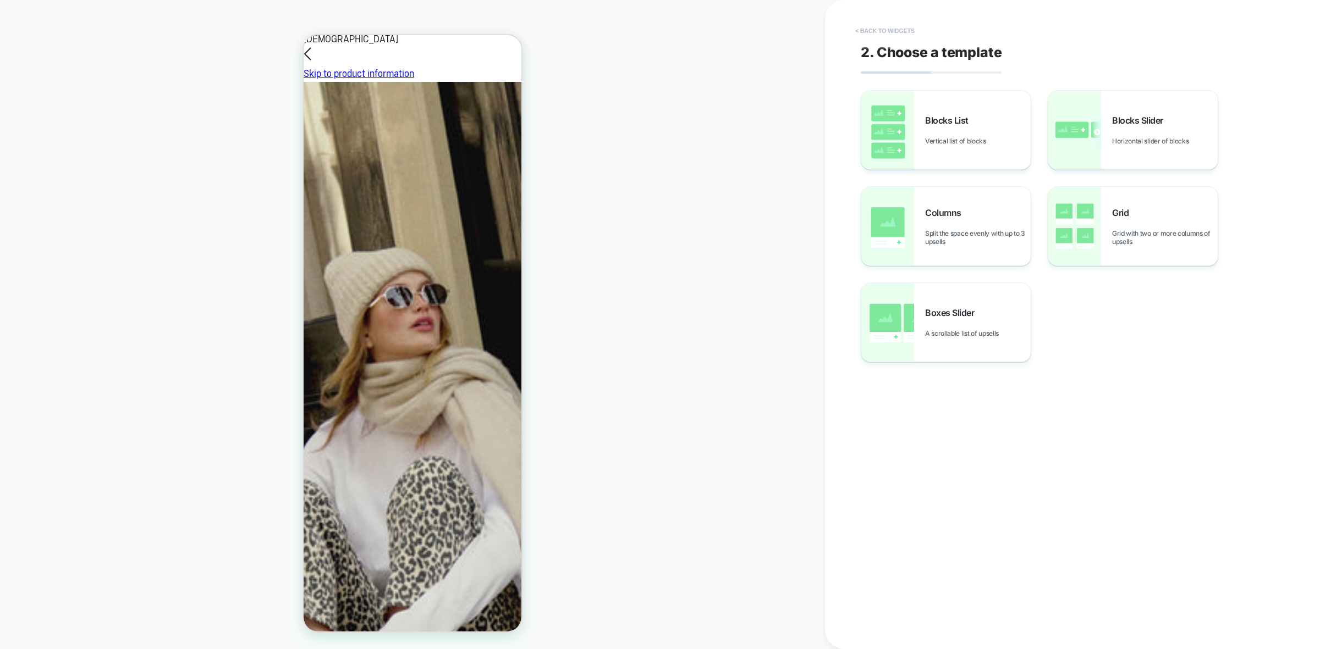
click at [892, 34] on button "< Back to widgets" at bounding box center [885, 31] width 70 height 18
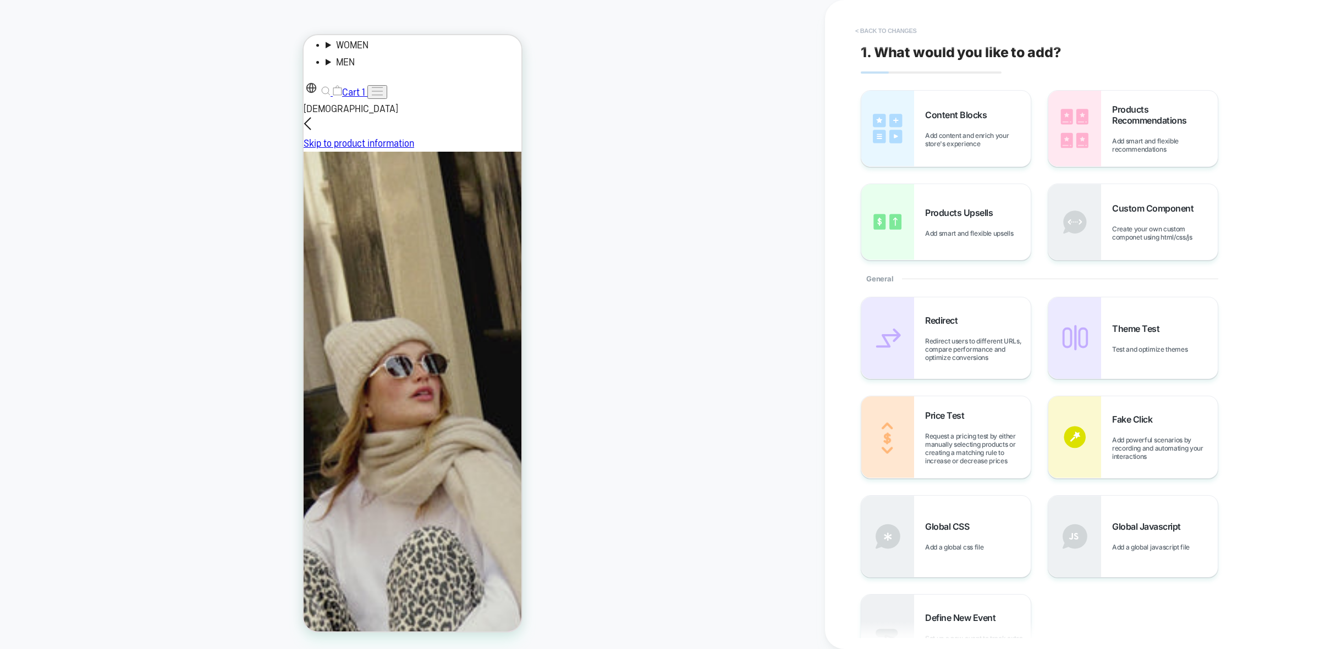
scroll to position [52, 0]
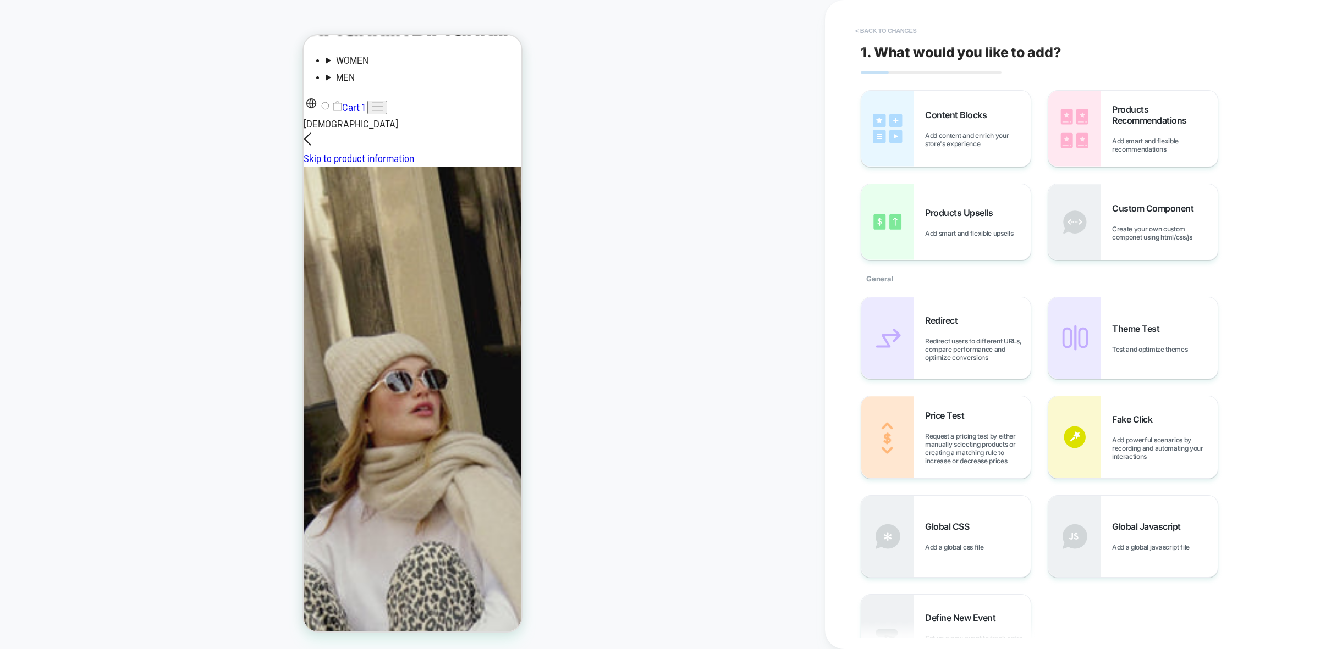
click at [861, 23] on button "< Back to changes" at bounding box center [886, 31] width 73 height 18
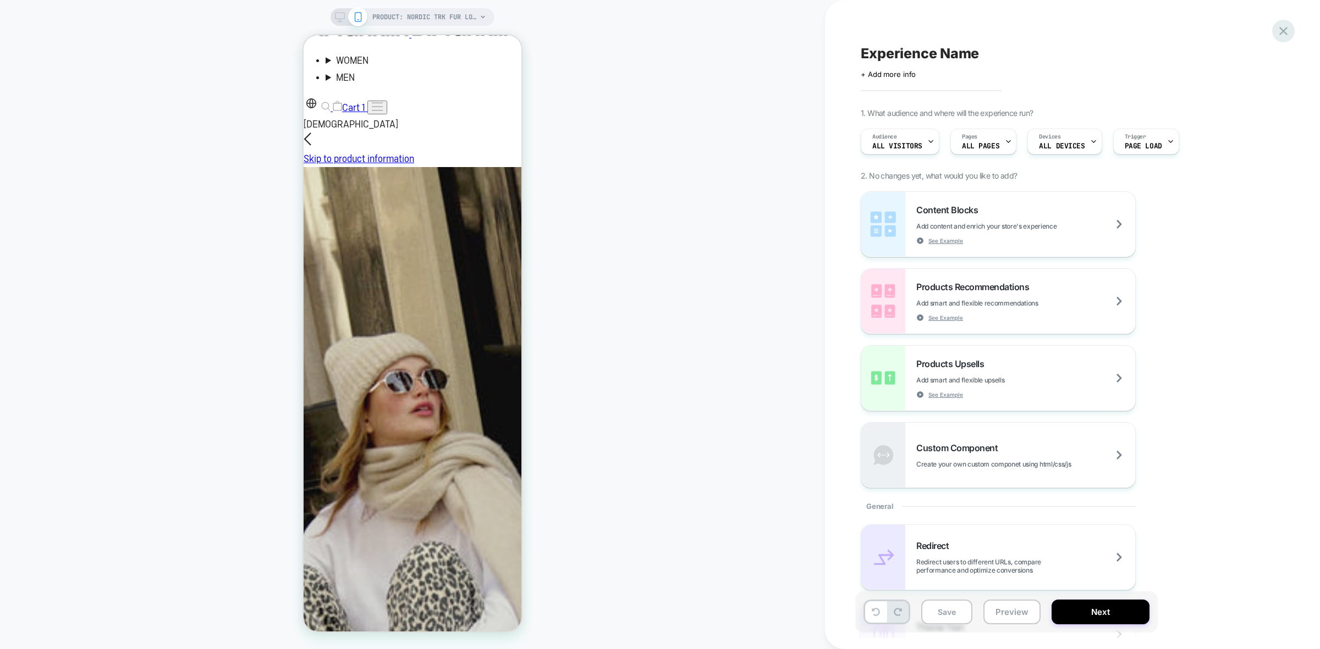
click at [1287, 34] on icon at bounding box center [1283, 31] width 15 height 15
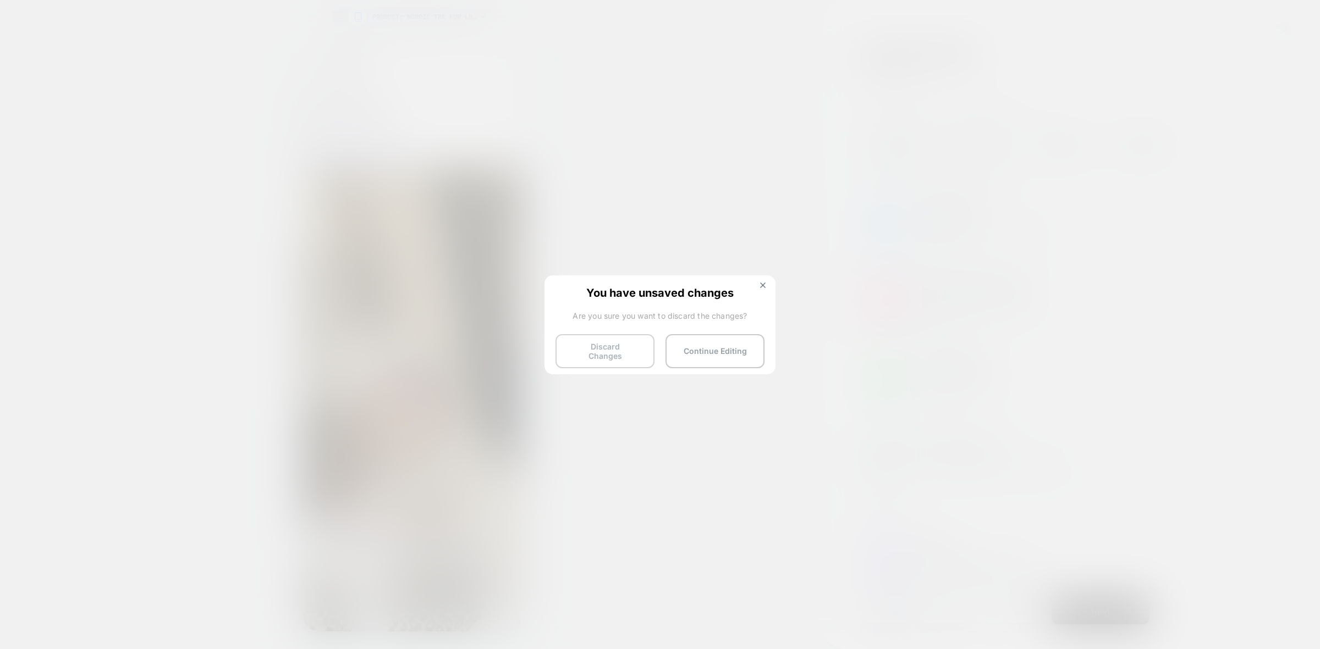
click at [589, 346] on button "Discard Changes" at bounding box center [604, 351] width 99 height 34
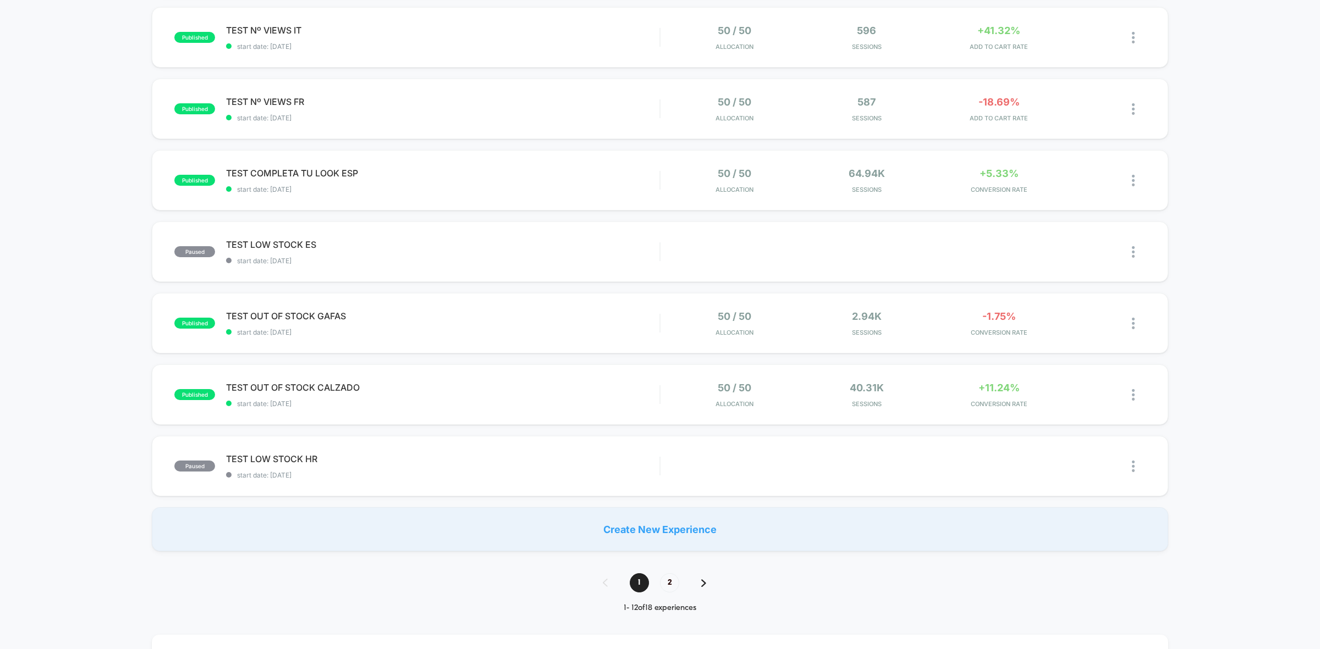
scroll to position [481, 0]
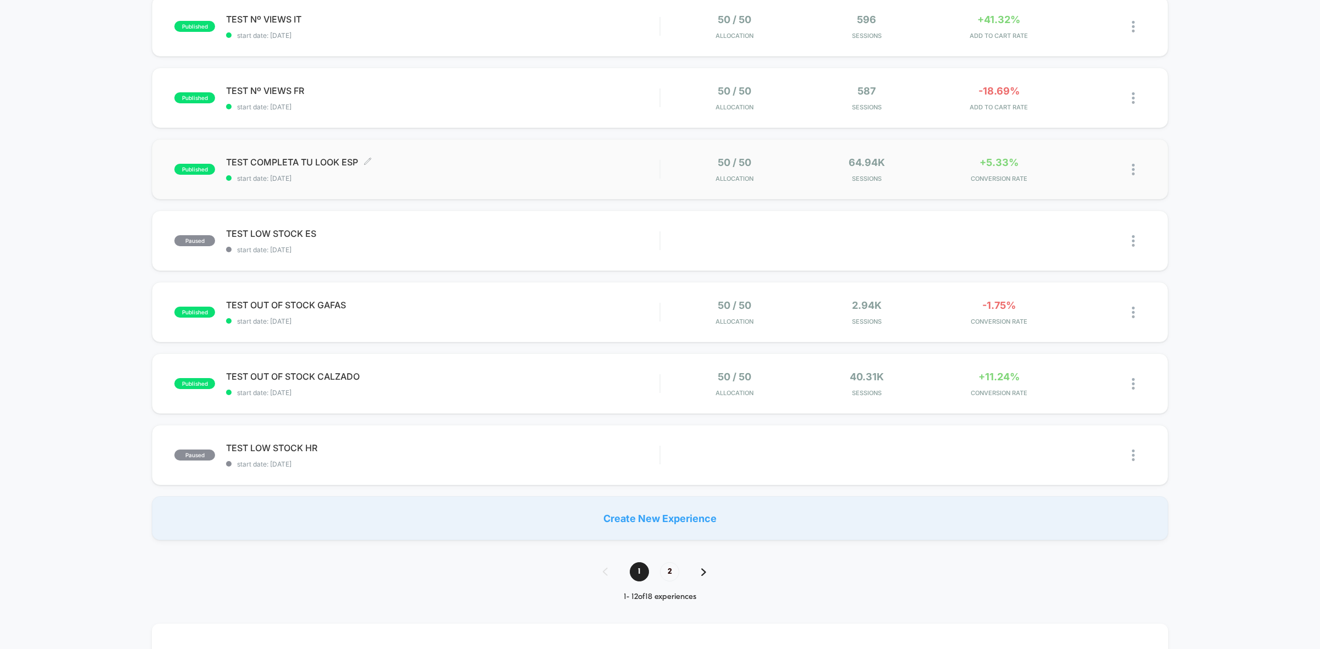
click at [460, 166] on span "TEST COMPLETA TU LOOK ESP Click to edit experience details" at bounding box center [442, 162] width 433 height 11
